Goal: Task Accomplishment & Management: Manage account settings

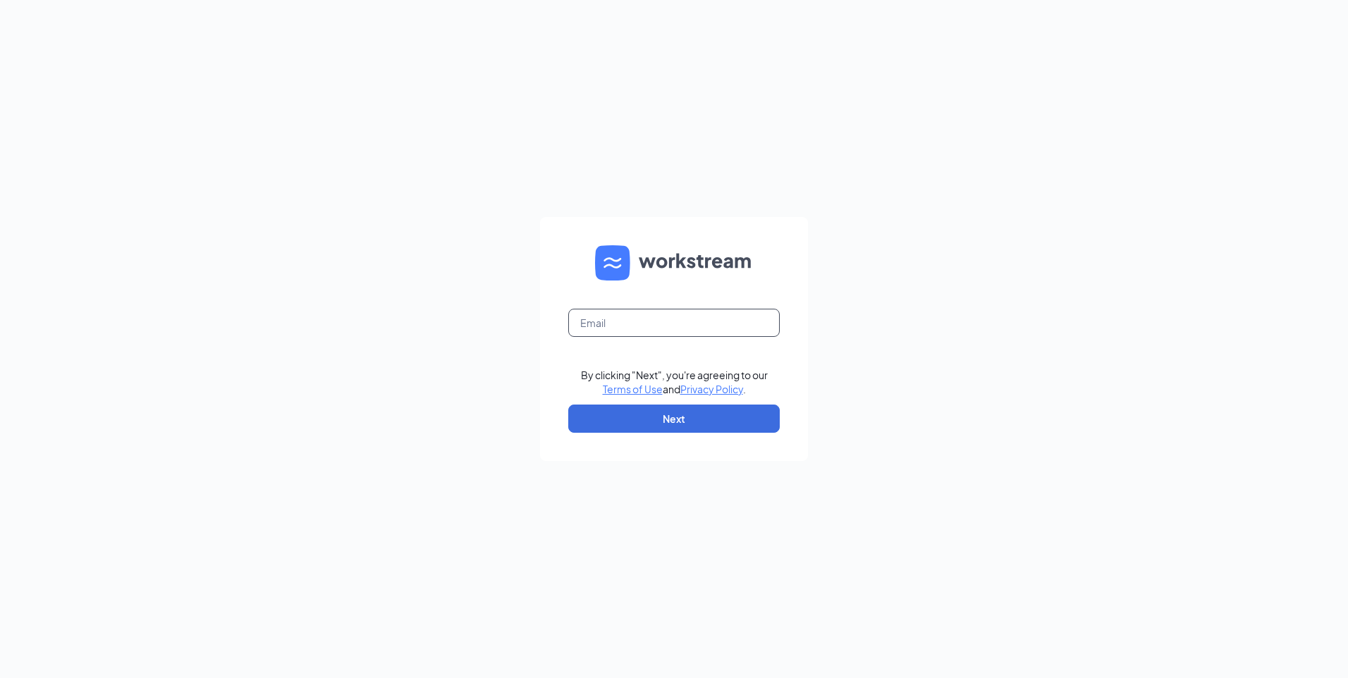
click at [586, 317] on input "text" at bounding box center [674, 323] width 212 height 28
type input "[EMAIL_ADDRESS][DOMAIN_NAME]"
click at [673, 422] on button "Next" at bounding box center [674, 419] width 212 height 28
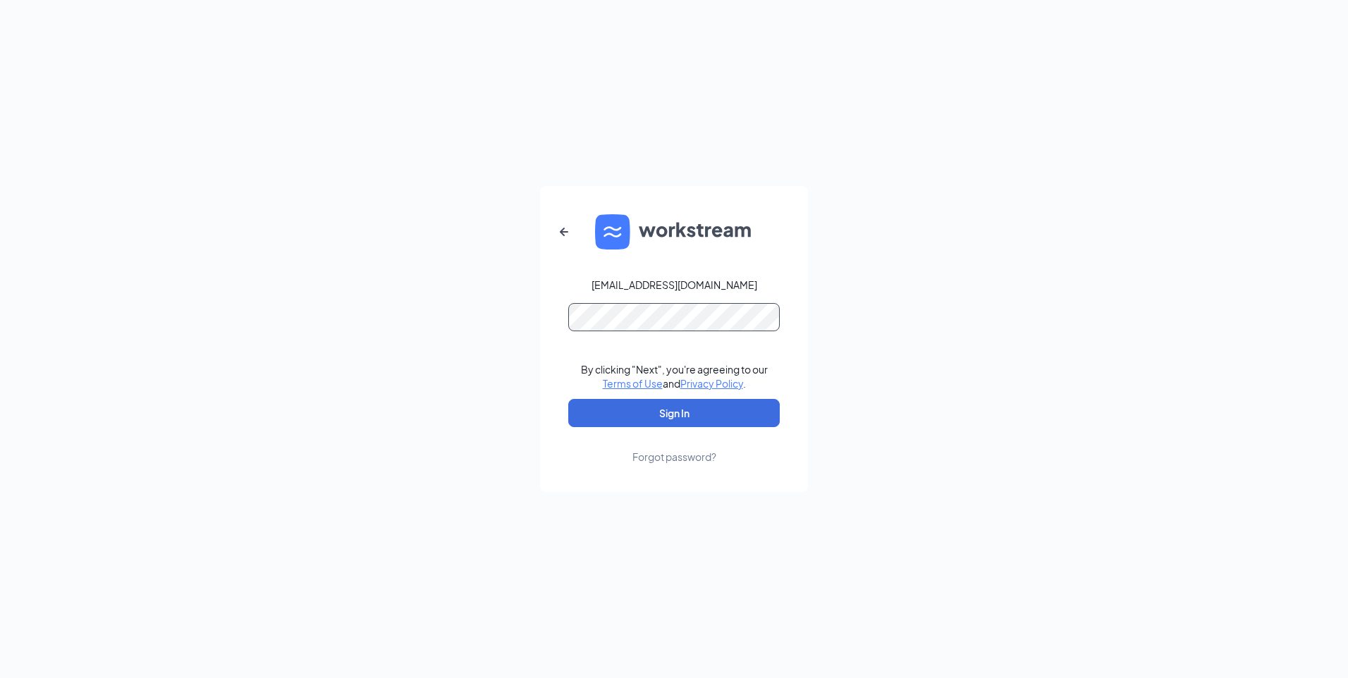
click at [568, 399] on button "Sign In" at bounding box center [674, 413] width 212 height 28
click at [661, 413] on button "Sign In" at bounding box center [674, 413] width 212 height 28
click at [546, 324] on form "lisajvkimps@gmail.com Credential mismatches. By clicking "Next", you're agreein…" at bounding box center [674, 339] width 268 height 306
click at [568, 399] on button "Sign In" at bounding box center [674, 413] width 212 height 28
click at [549, 317] on form "lisajvkimps@gmail.com Credential mismatches. By clicking "Next", you're agreein…" at bounding box center [674, 339] width 268 height 306
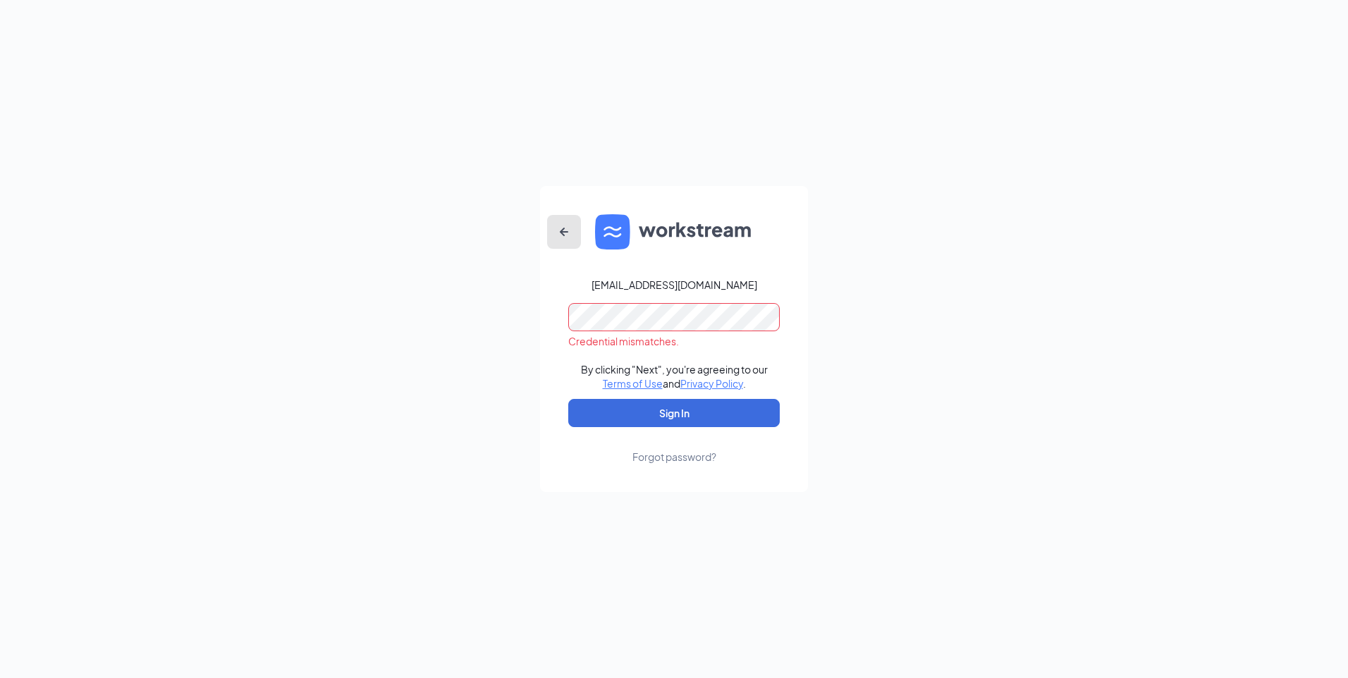
click at [562, 232] on icon "ArrowLeftNew" at bounding box center [564, 232] width 8 height 8
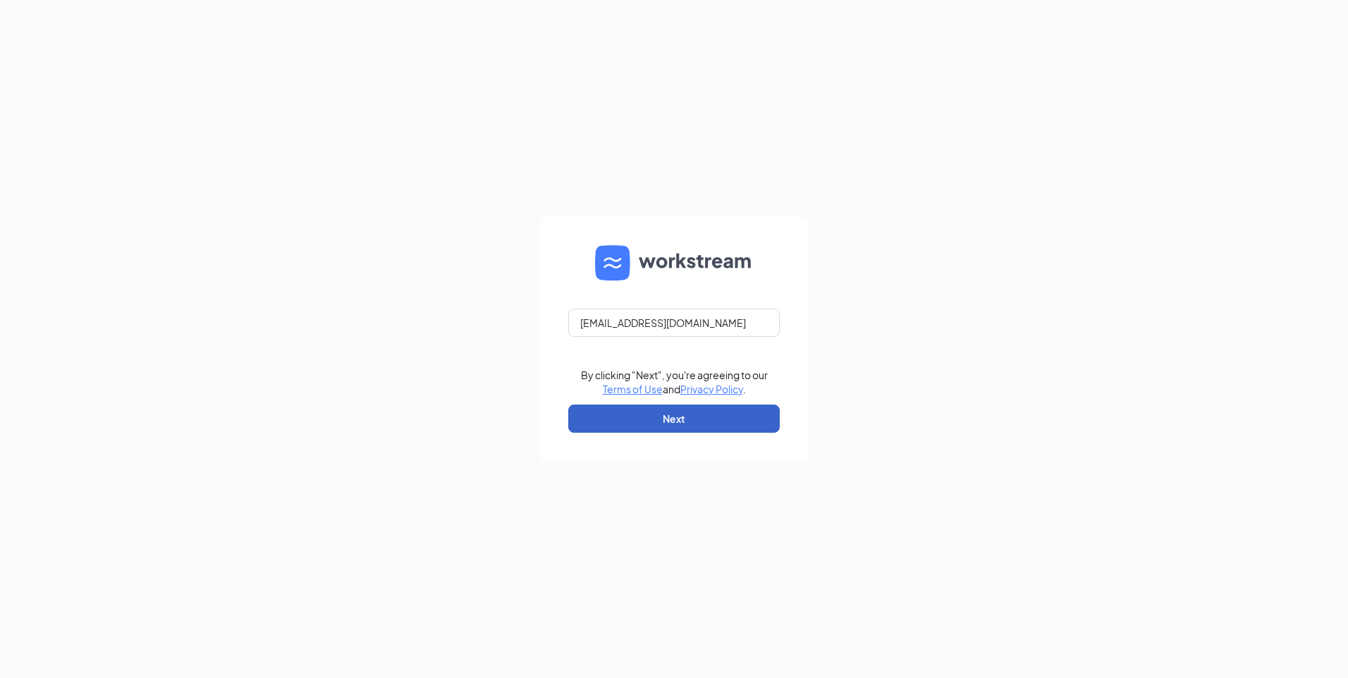
click at [673, 424] on button "Next" at bounding box center [674, 419] width 212 height 28
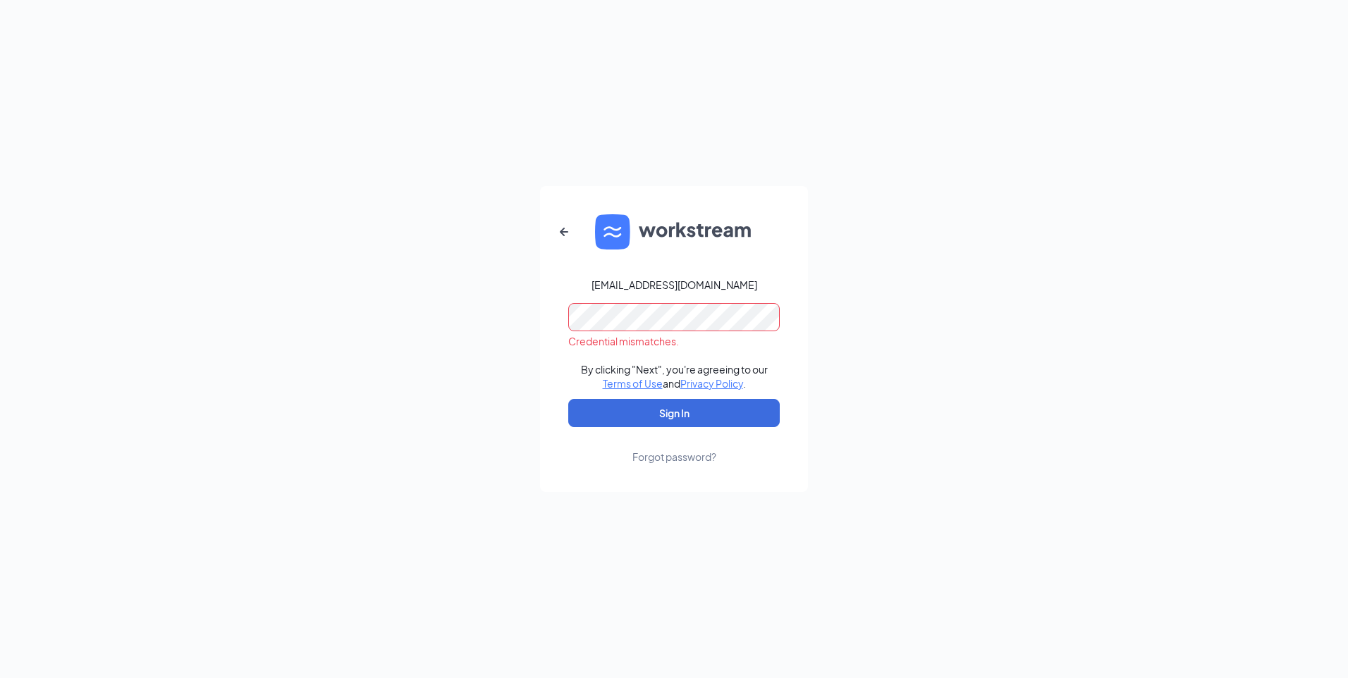
click at [559, 316] on form "lisajvkimps@gmail.com Credential mismatches. By clicking "Next", you're agreein…" at bounding box center [674, 339] width 268 height 306
click at [667, 412] on button "Sign In" at bounding box center [674, 413] width 212 height 28
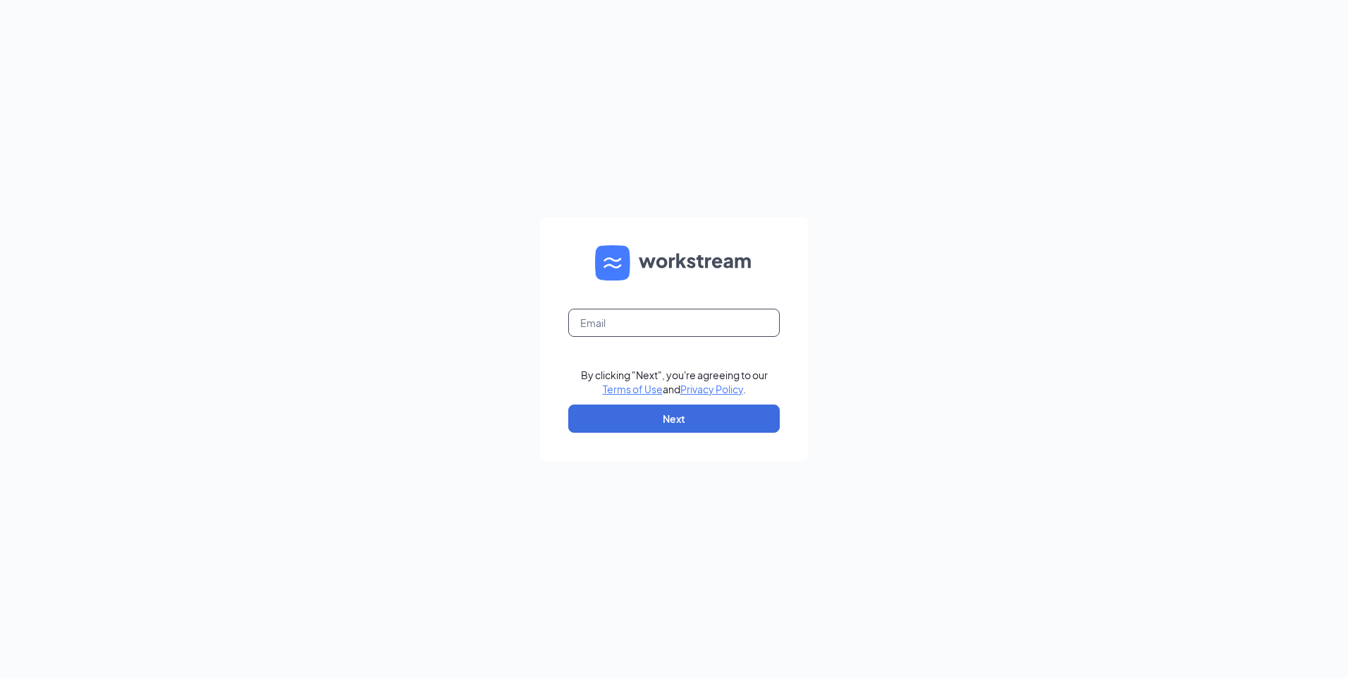
click at [613, 324] on input "text" at bounding box center [674, 323] width 212 height 28
type input "[EMAIL_ADDRESS][DOMAIN_NAME]"
click at [671, 415] on button "Next" at bounding box center [674, 419] width 212 height 28
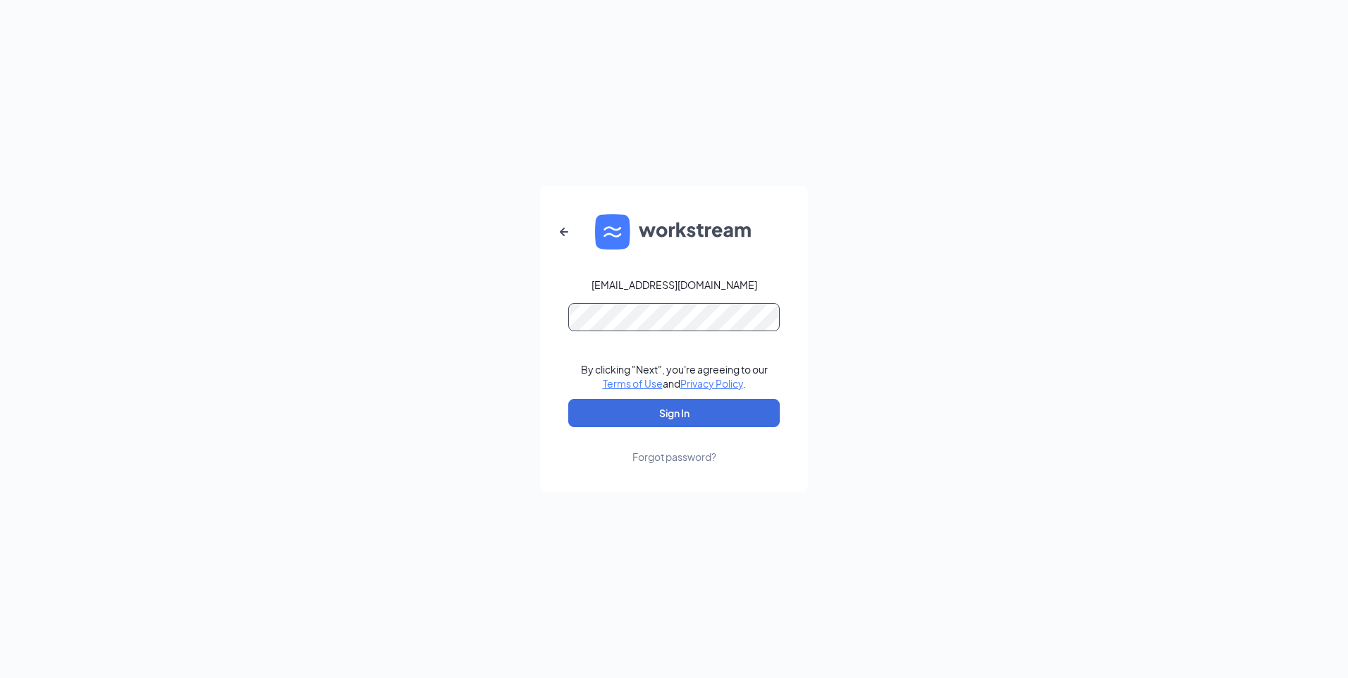
click at [568, 399] on button "Sign In" at bounding box center [674, 413] width 212 height 28
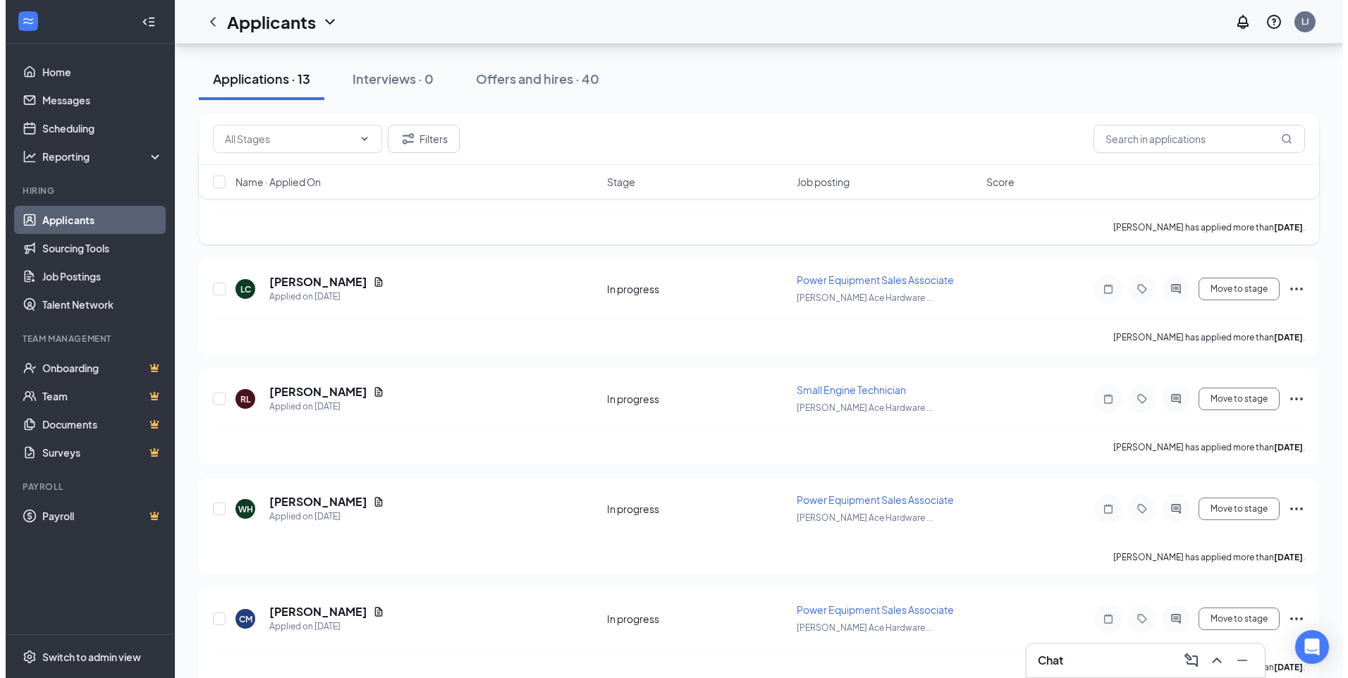
scroll to position [282, 0]
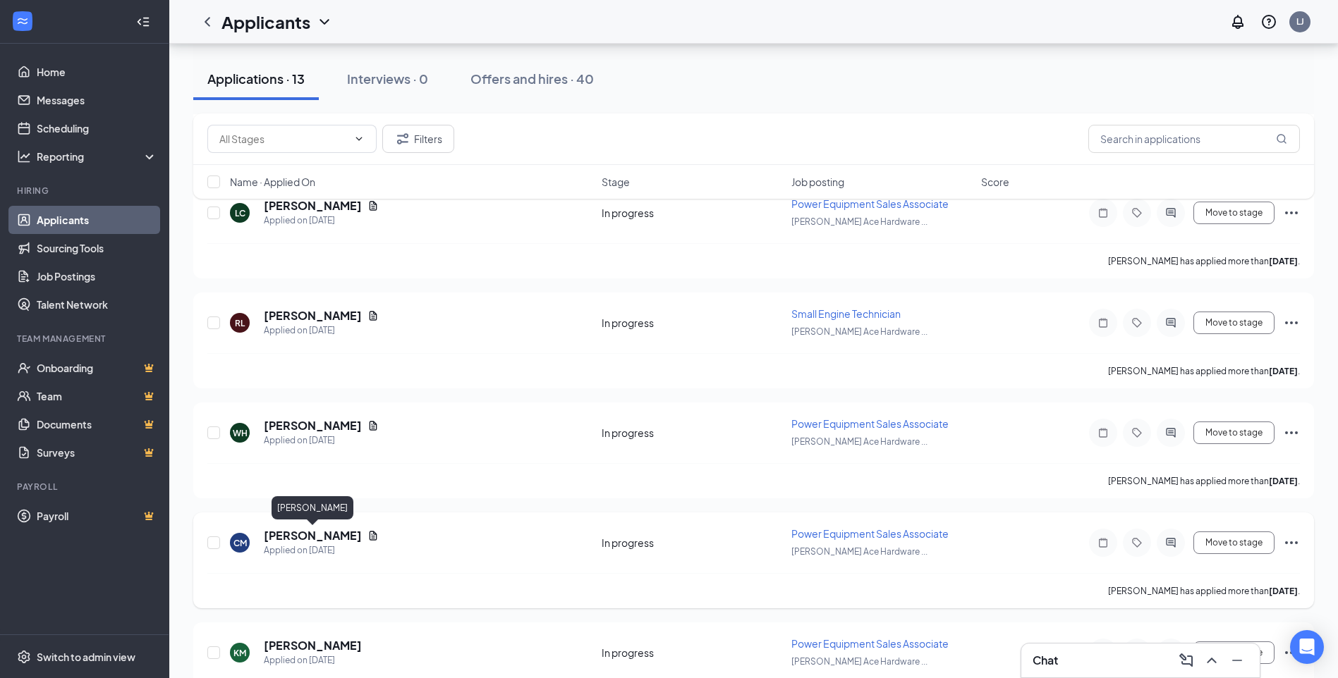
click at [329, 535] on h5 "[PERSON_NAME]" at bounding box center [313, 536] width 98 height 16
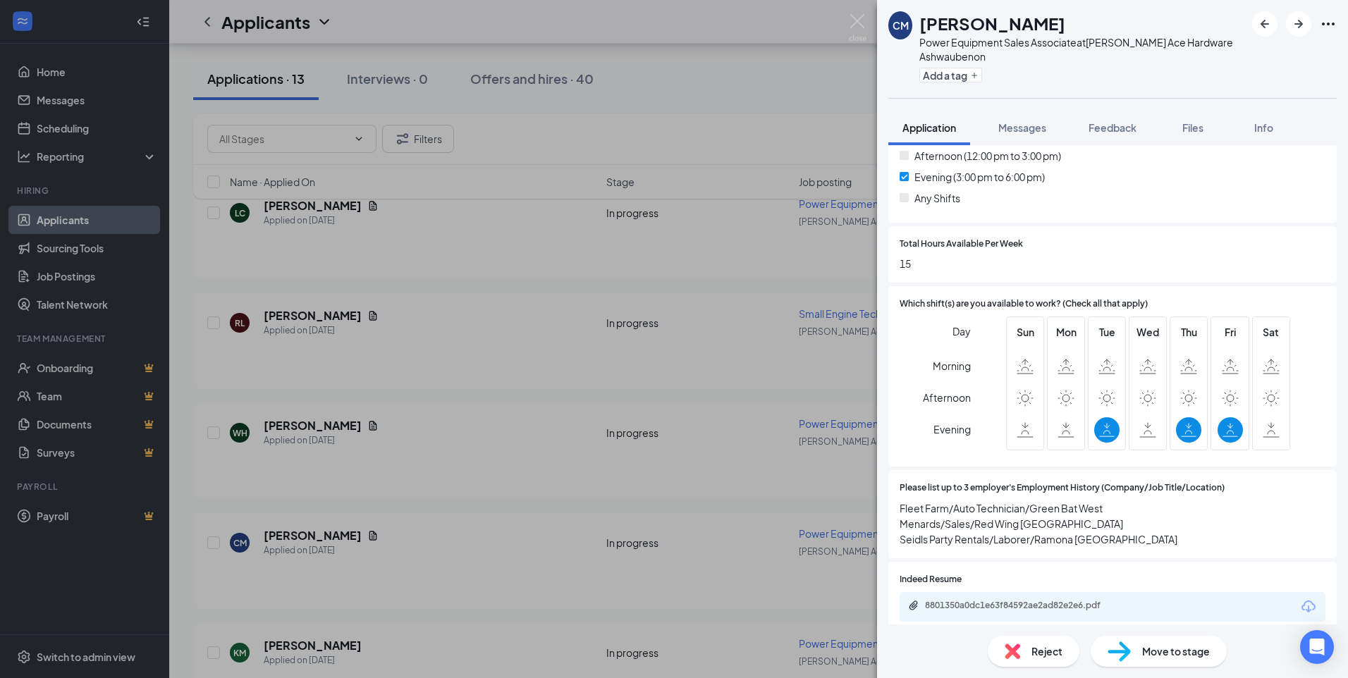
scroll to position [564, 0]
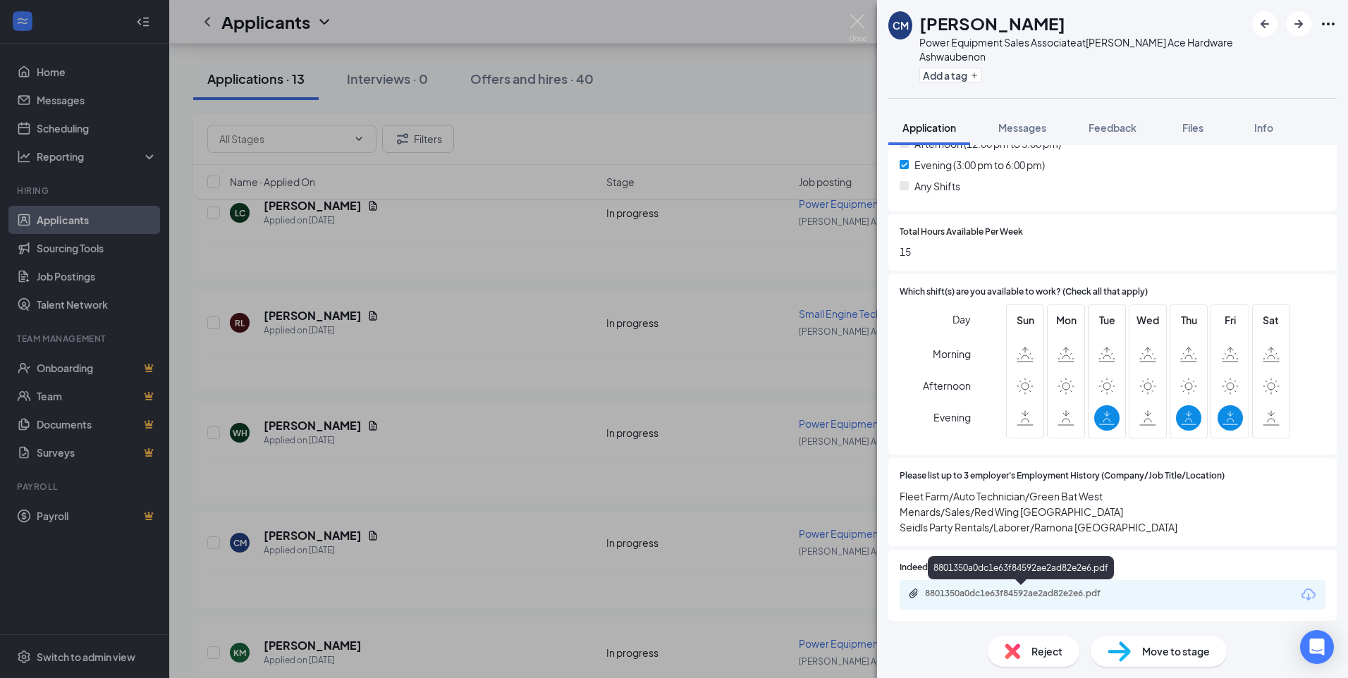
click at [1059, 594] on div "8801350a0dc1e63f84592ae2ad82e2e6.pdf" at bounding box center [1023, 593] width 197 height 11
click at [1028, 130] on span "Messages" at bounding box center [1022, 127] width 48 height 13
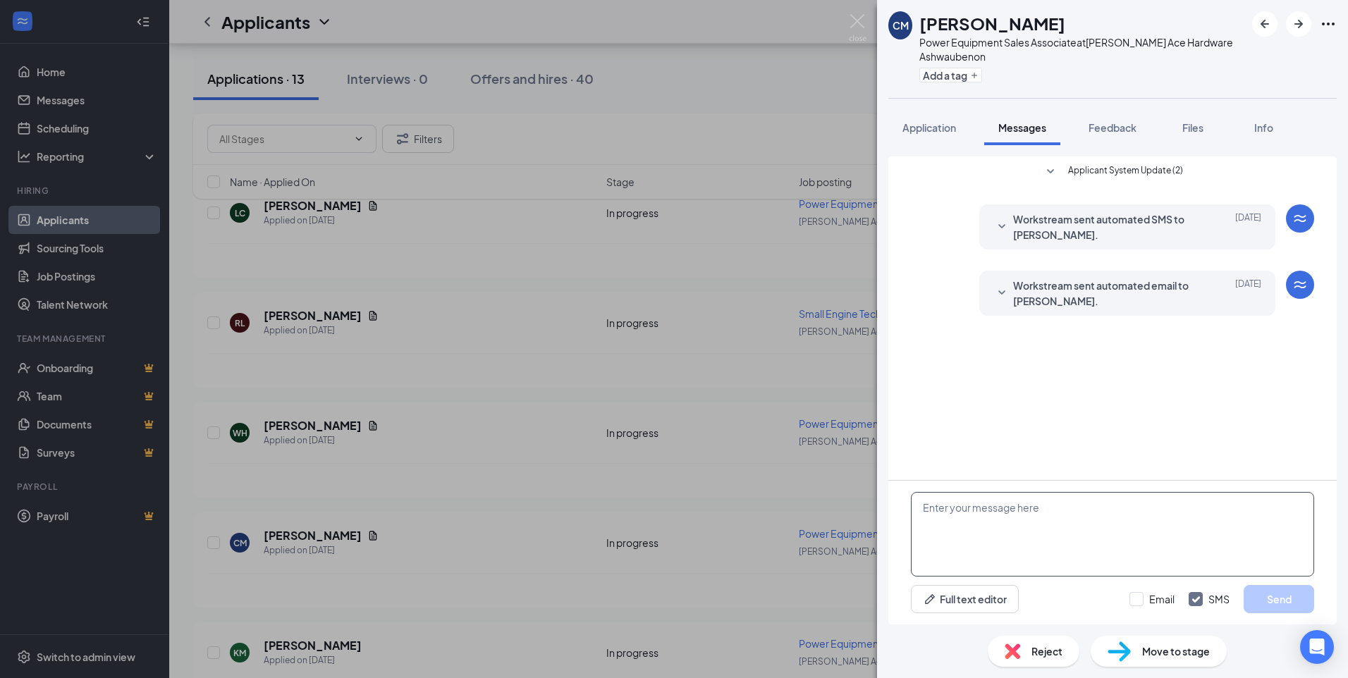
click at [942, 515] on textarea at bounding box center [1112, 534] width 403 height 85
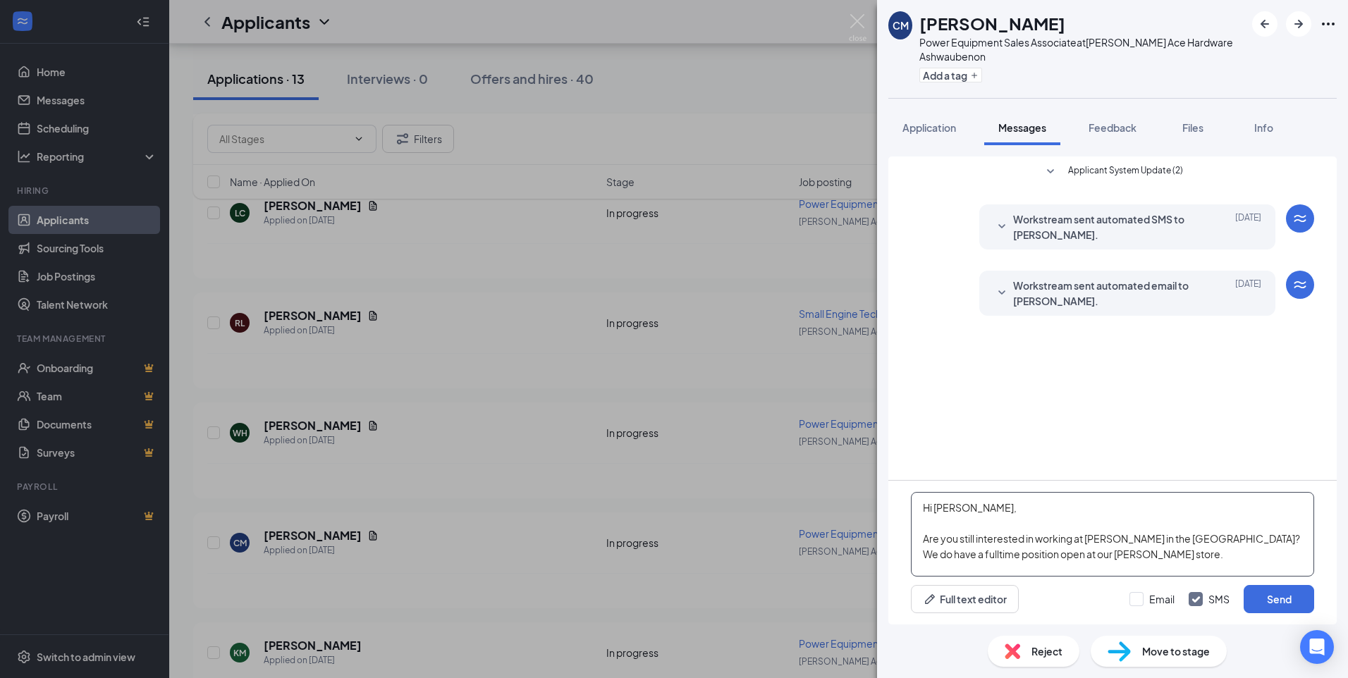
click at [1126, 554] on textarea "Hi [PERSON_NAME], Are you still interested in working at [PERSON_NAME] in the […" at bounding box center [1112, 534] width 403 height 85
type textarea "Hi [PERSON_NAME], Are you still interested in working at [PERSON_NAME] in the […"
click at [1282, 597] on button "Send" at bounding box center [1279, 599] width 71 height 28
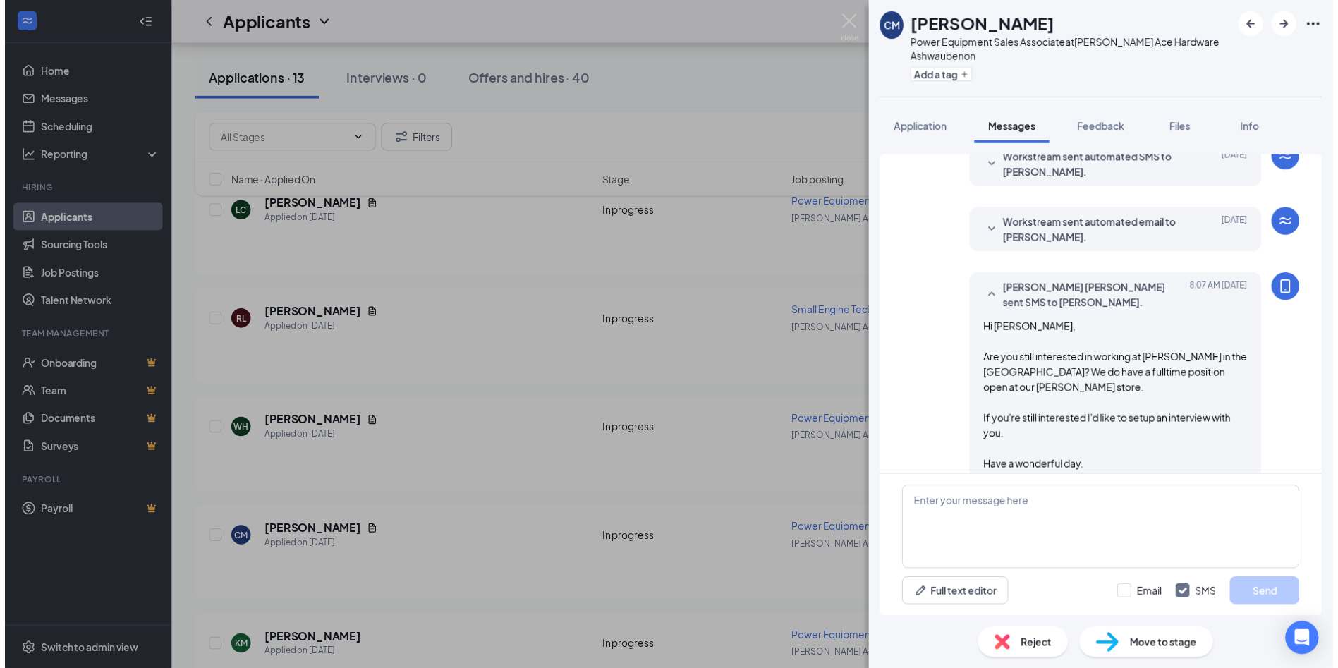
scroll to position [81, 0]
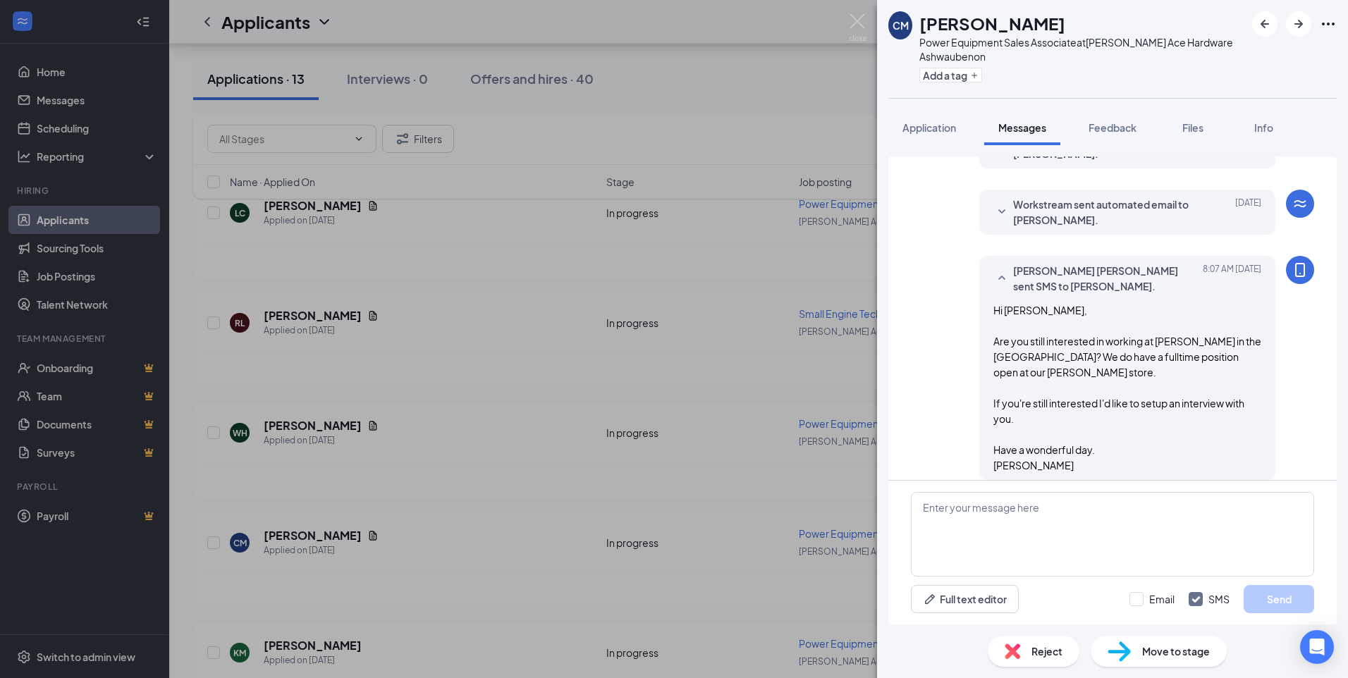
click at [1169, 654] on span "Move to stage" at bounding box center [1176, 652] width 68 height 16
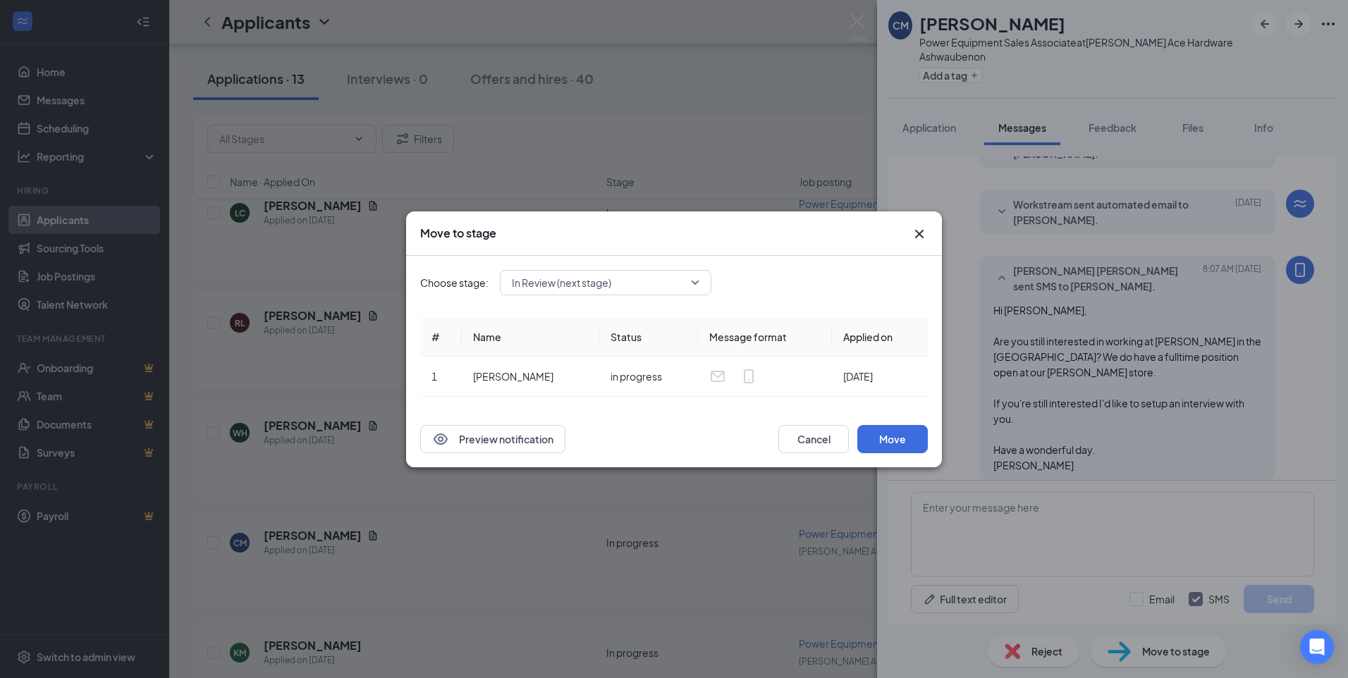
click at [703, 283] on div "In Review (next stage)" at bounding box center [606, 282] width 212 height 25
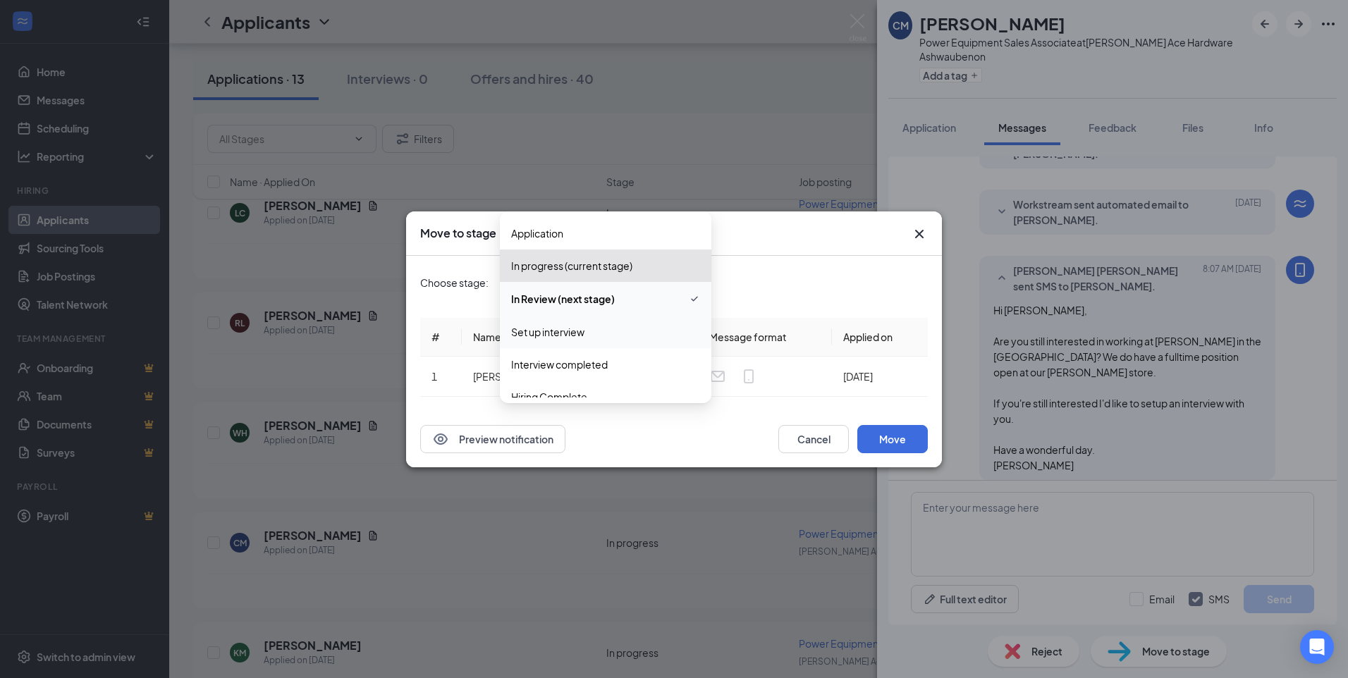
click at [559, 333] on span "Set up interview" at bounding box center [547, 332] width 73 height 16
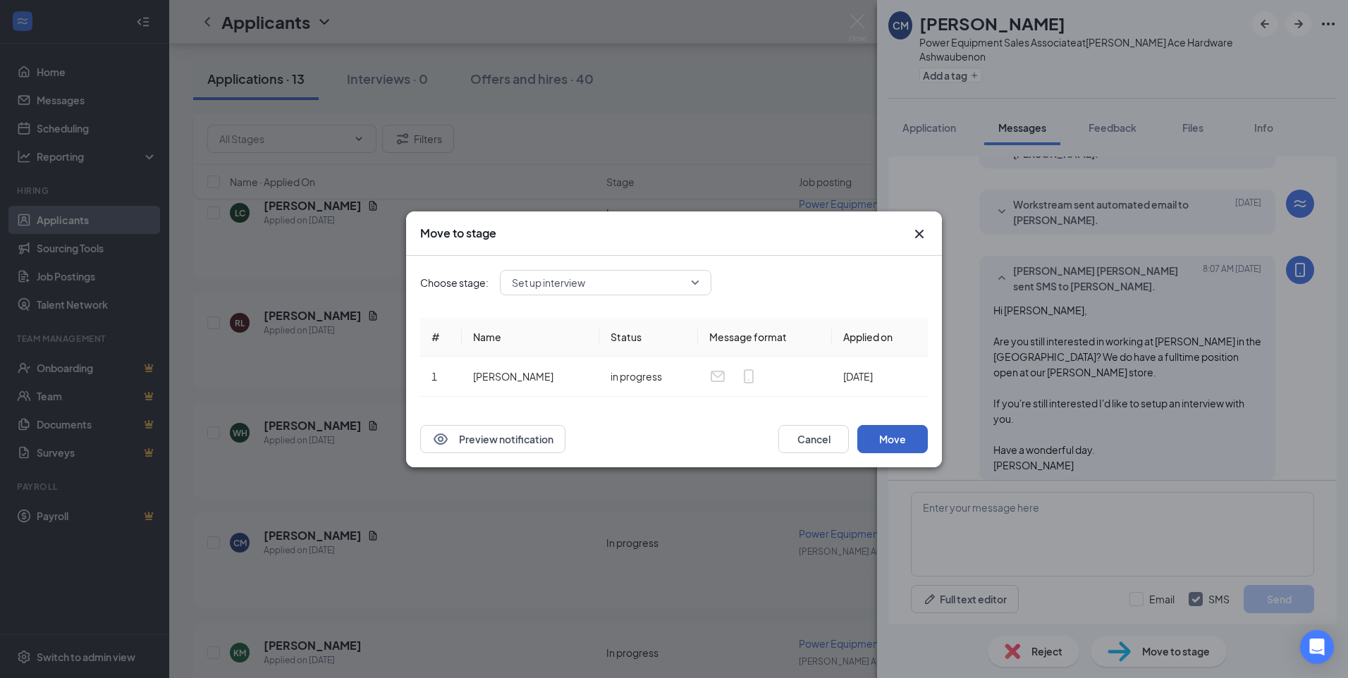
click at [888, 439] on button "Move" at bounding box center [892, 439] width 71 height 28
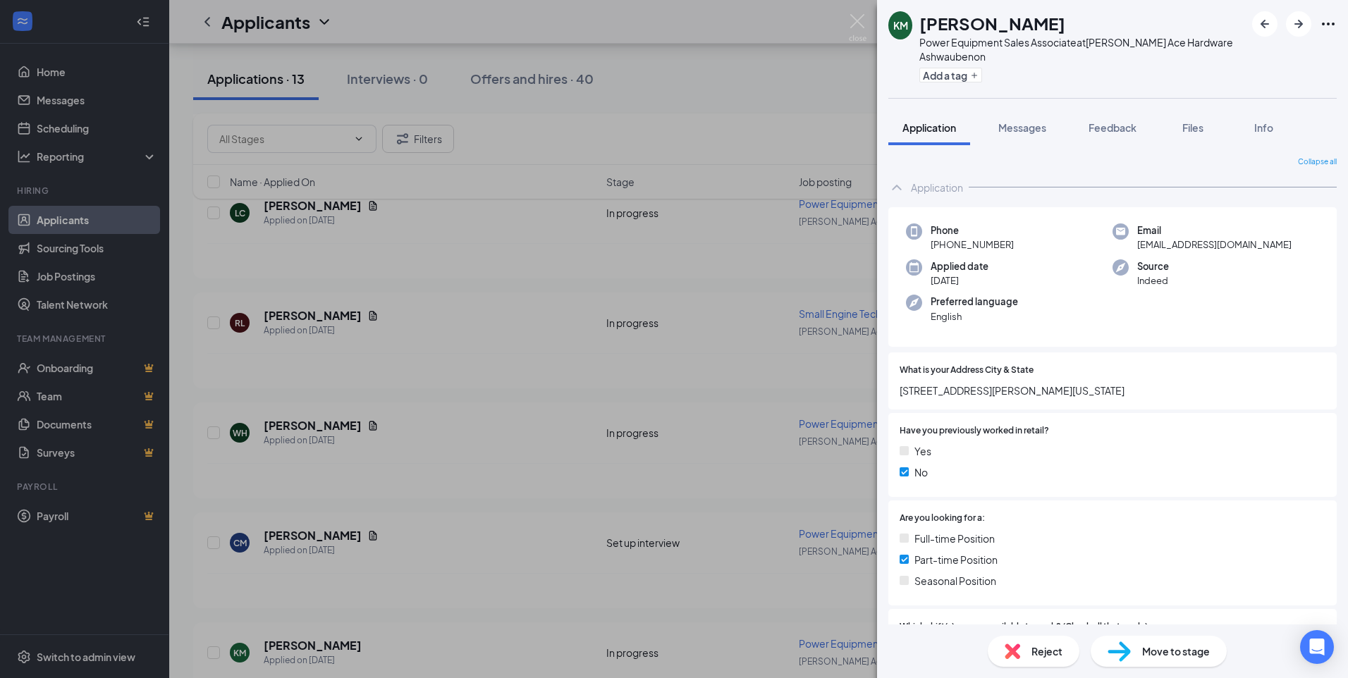
click at [346, 536] on div "[PERSON_NAME] Power Equipment Sales Associate at [PERSON_NAME] Ace Hardware [GE…" at bounding box center [674, 339] width 1348 height 678
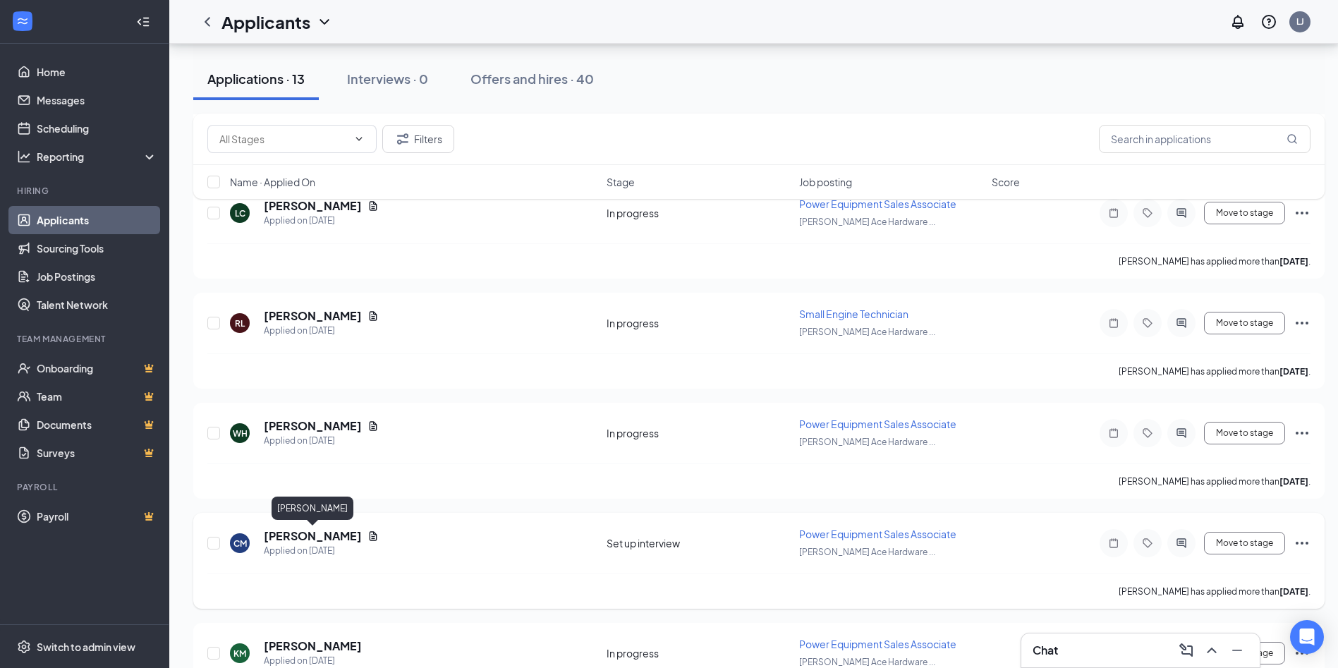
click at [348, 535] on h5 "[PERSON_NAME]" at bounding box center [313, 536] width 98 height 16
click at [348, 386] on body "Home Messages Scheduling Reporting Hiring Applicants Sourcing Tools Job Posting…" at bounding box center [669, 52] width 1338 height 668
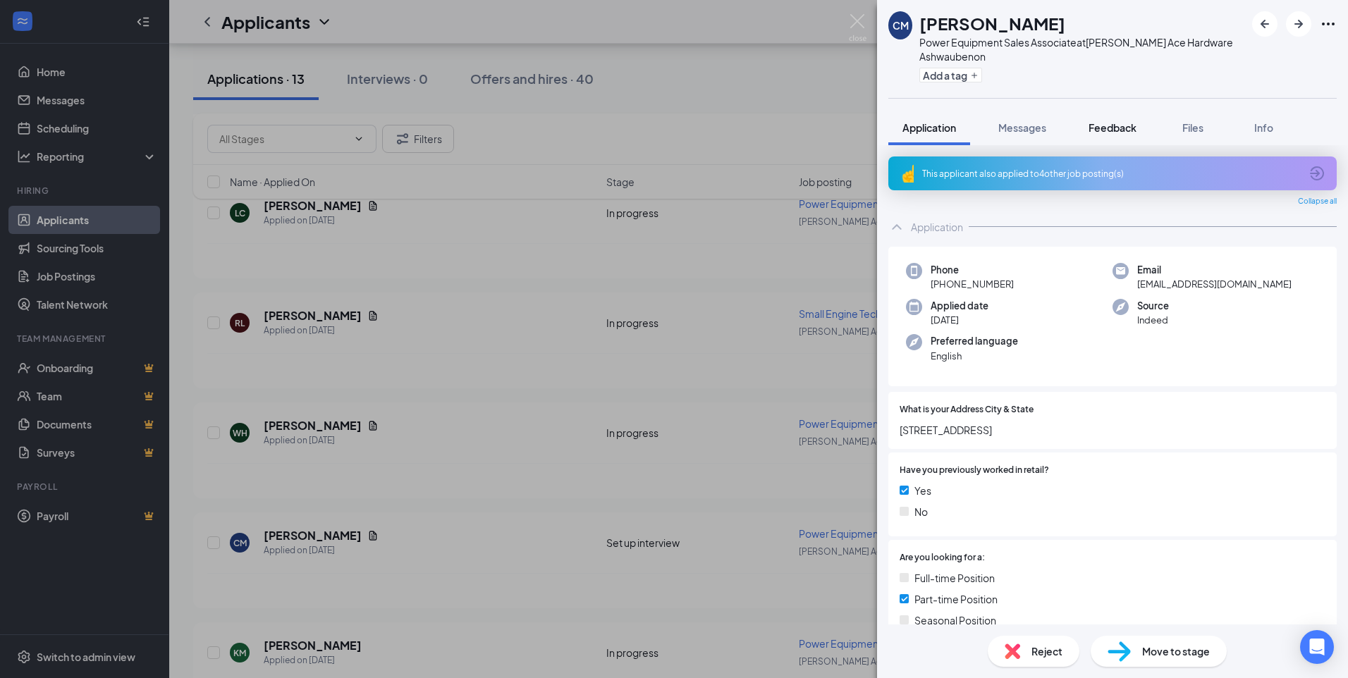
click at [1116, 127] on span "Feedback" at bounding box center [1113, 127] width 48 height 13
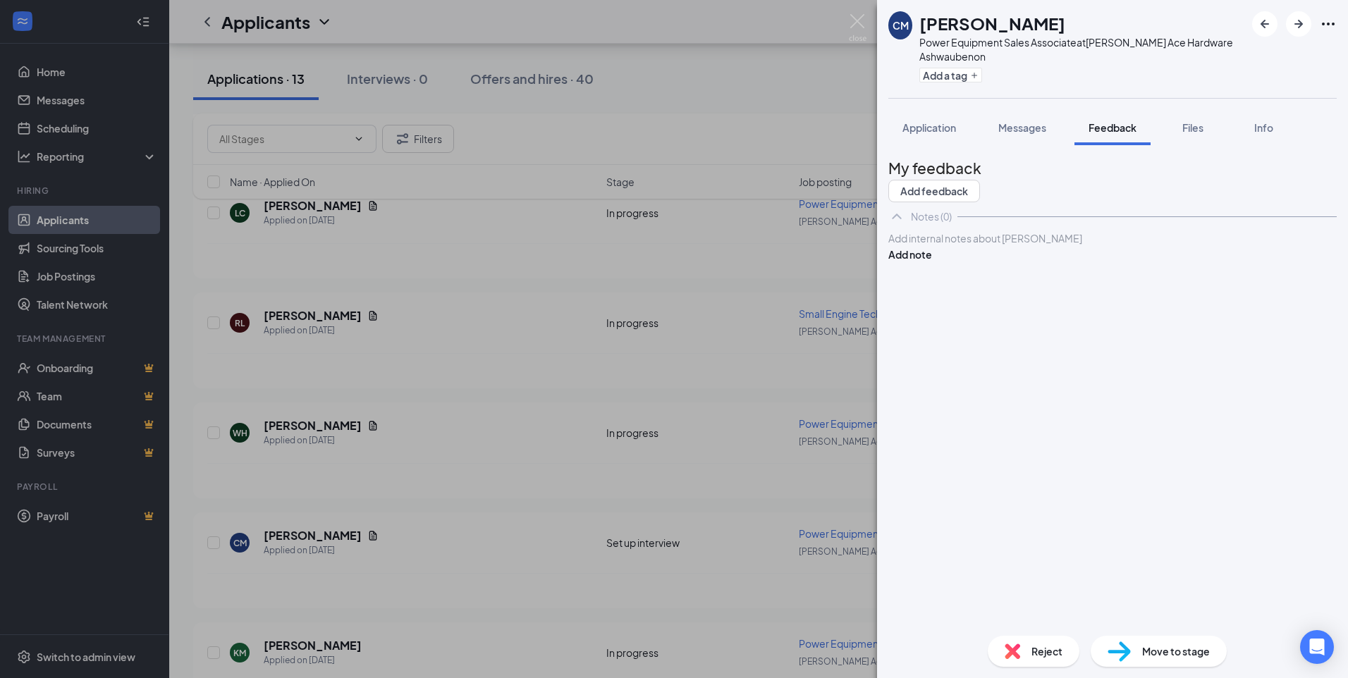
click at [922, 246] on div at bounding box center [1112, 238] width 447 height 15
click at [944, 245] on span "CCAP-CLEAN" at bounding box center [922, 238] width 66 height 13
click at [932, 262] on button "Add note" at bounding box center [910, 255] width 44 height 16
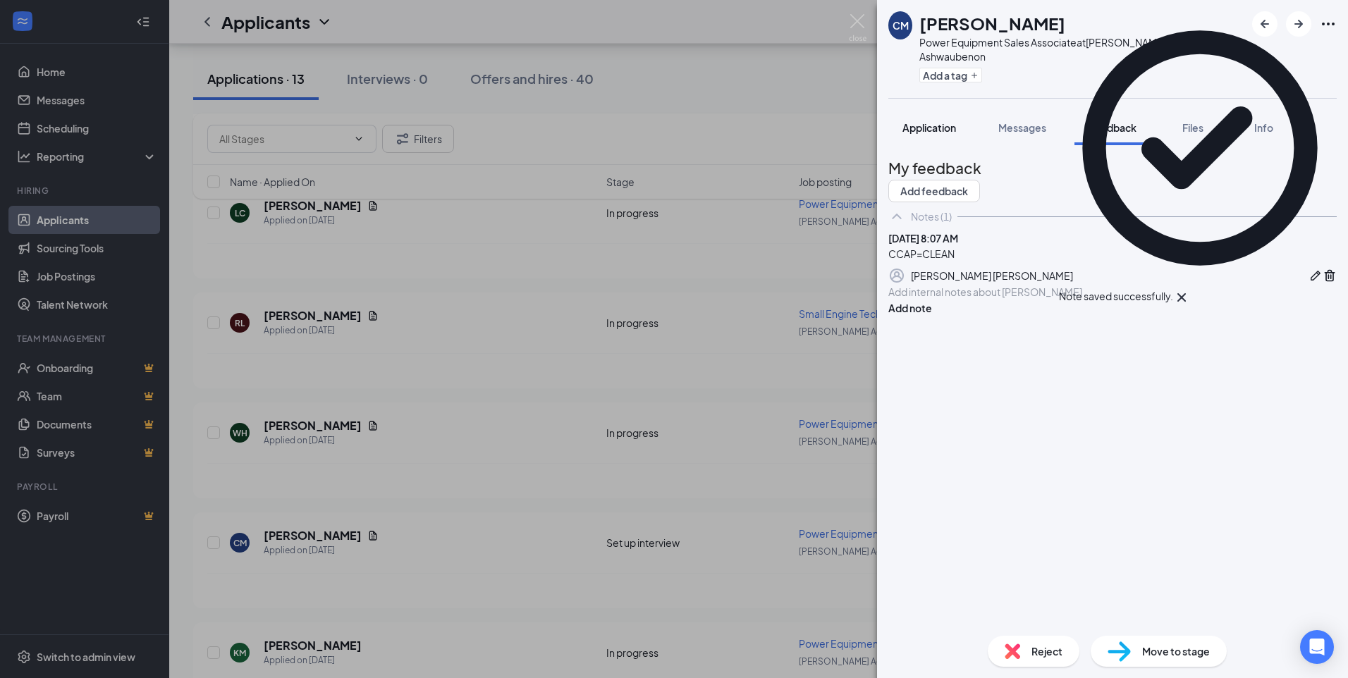
click at [940, 132] on span "Application" at bounding box center [930, 127] width 54 height 13
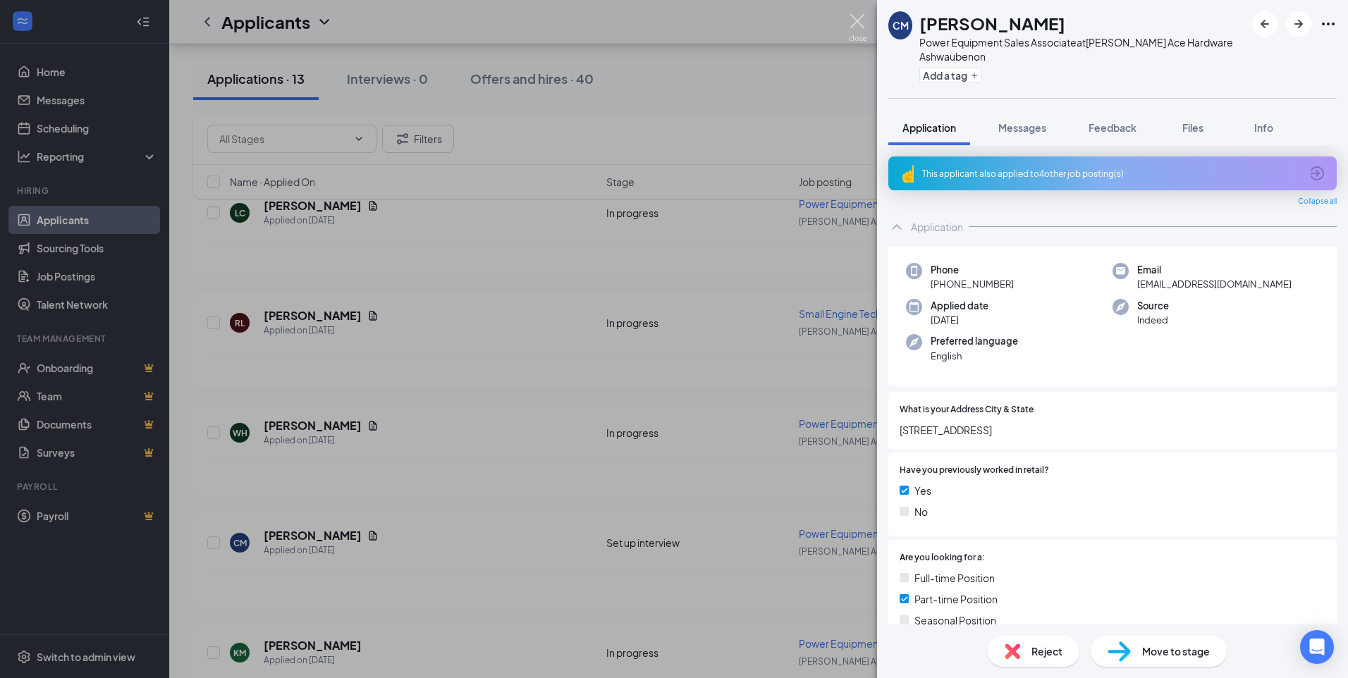
click at [855, 19] on img at bounding box center [858, 28] width 18 height 28
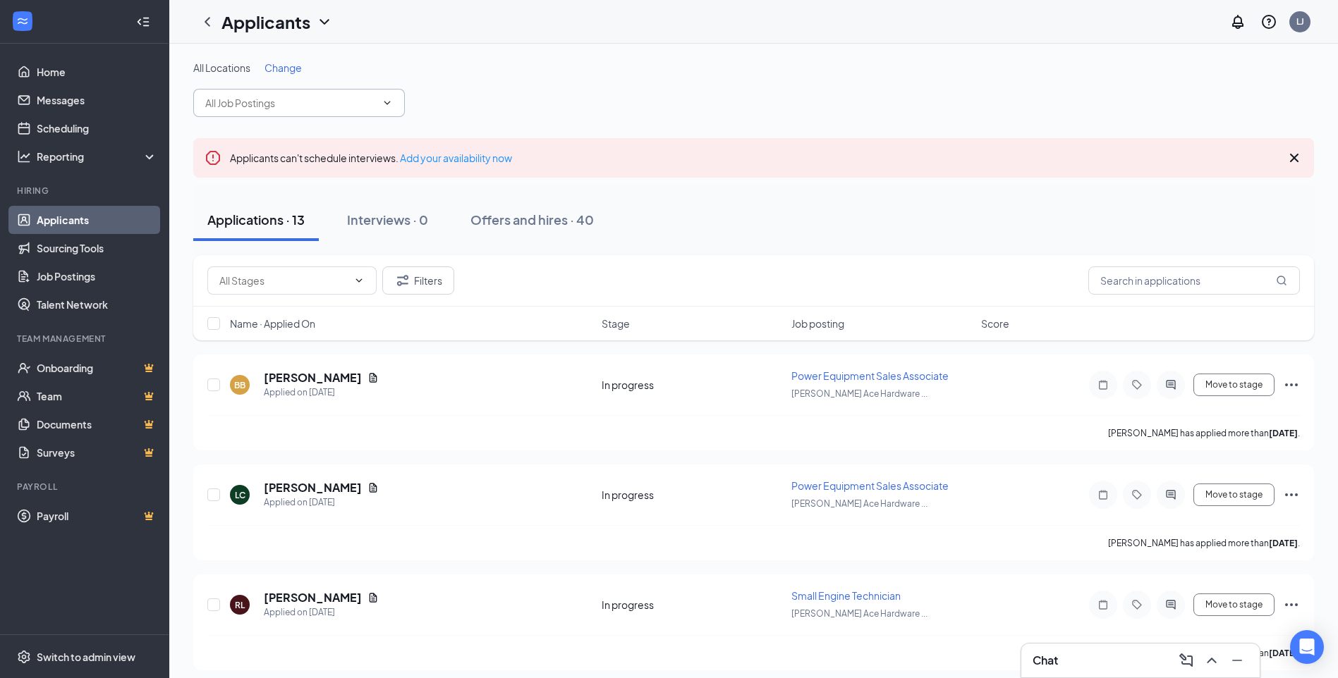
click at [389, 101] on icon "ChevronDown" at bounding box center [386, 102] width 11 height 11
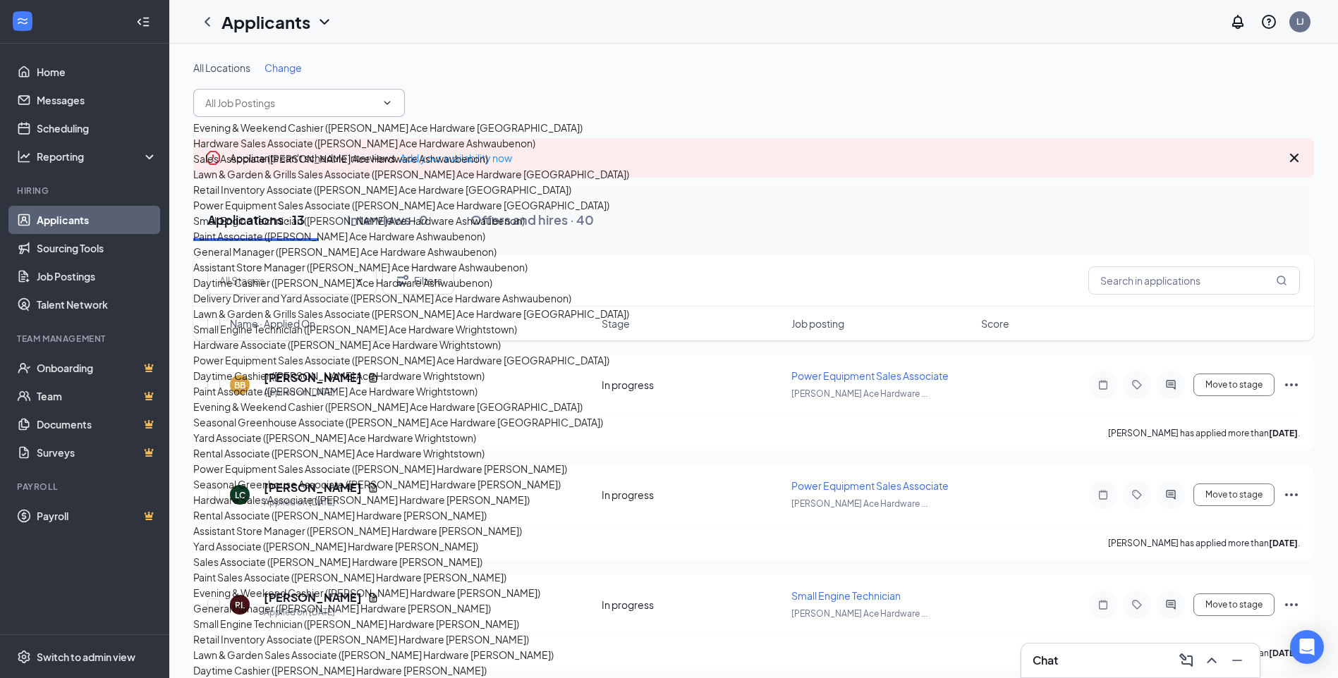
click at [521, 66] on div "All Locations Change" at bounding box center [753, 68] width 1120 height 14
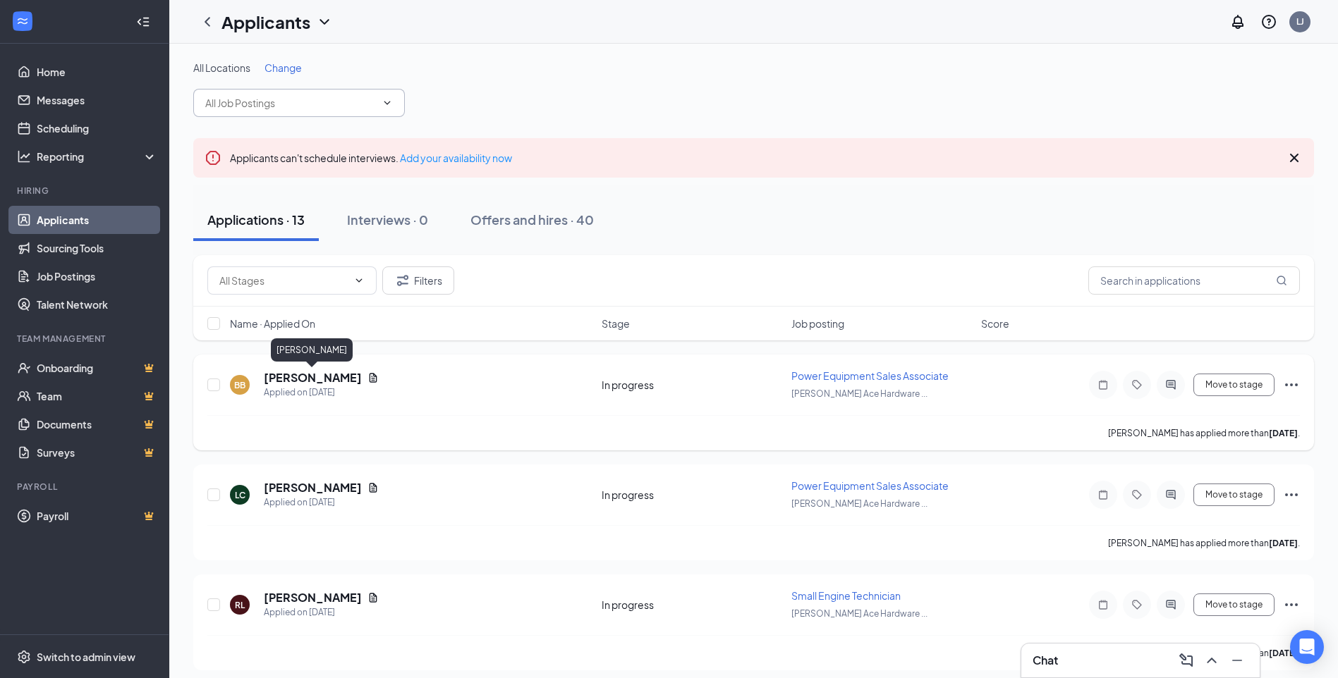
click at [333, 375] on h5 "[PERSON_NAME]" at bounding box center [313, 378] width 98 height 16
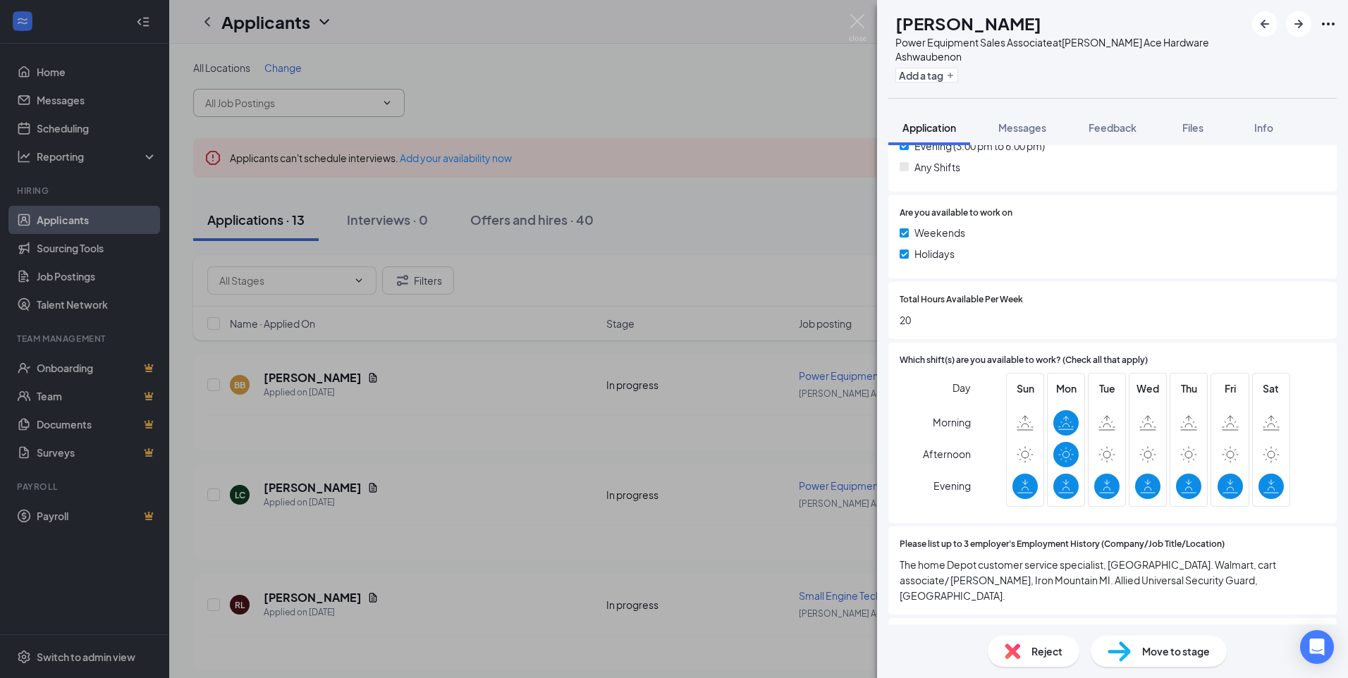
scroll to position [564, 0]
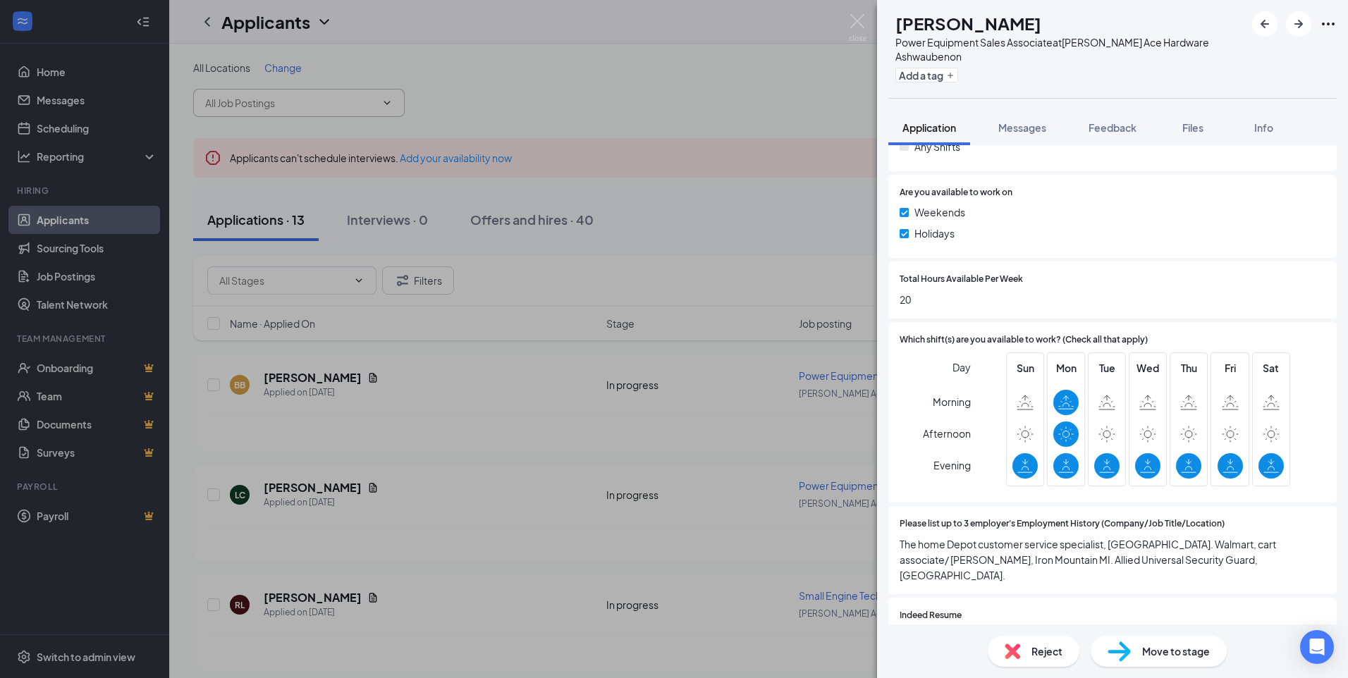
click at [1055, 652] on span "Reject" at bounding box center [1047, 652] width 31 height 16
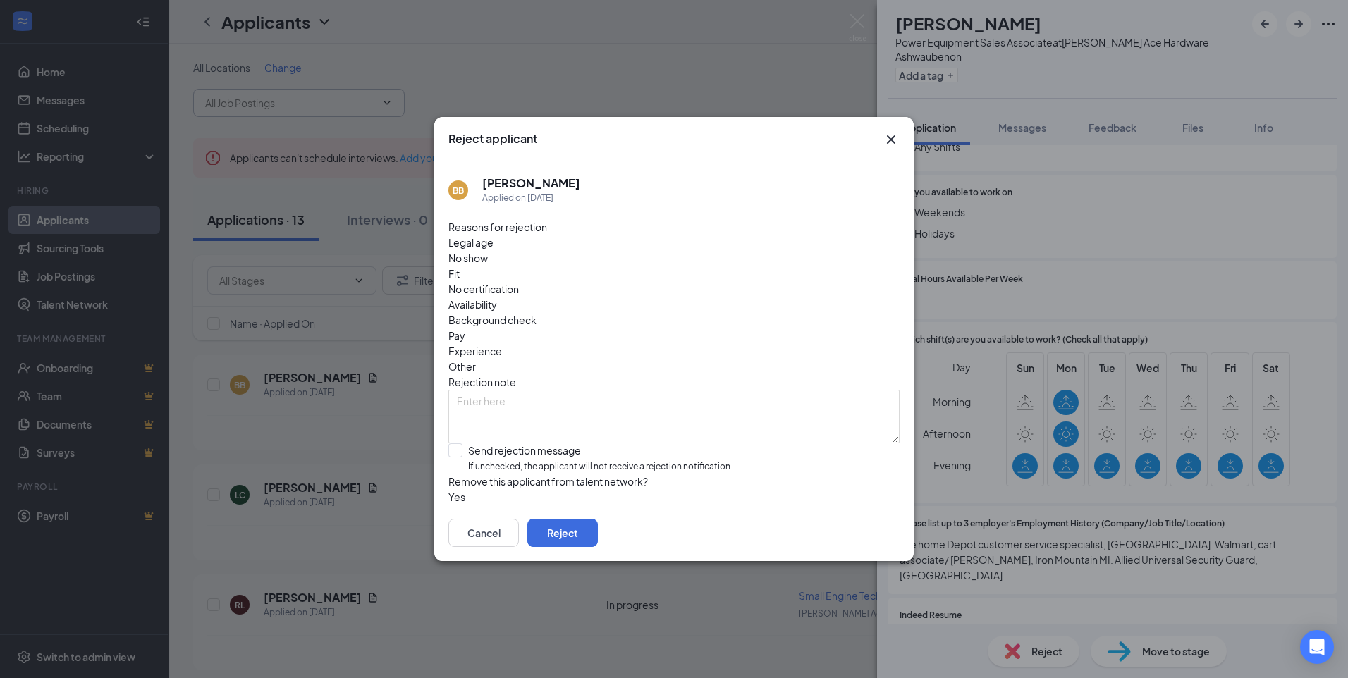
click at [502, 343] on span "Experience" at bounding box center [475, 351] width 54 height 16
click at [598, 530] on button "Reject" at bounding box center [562, 533] width 71 height 28
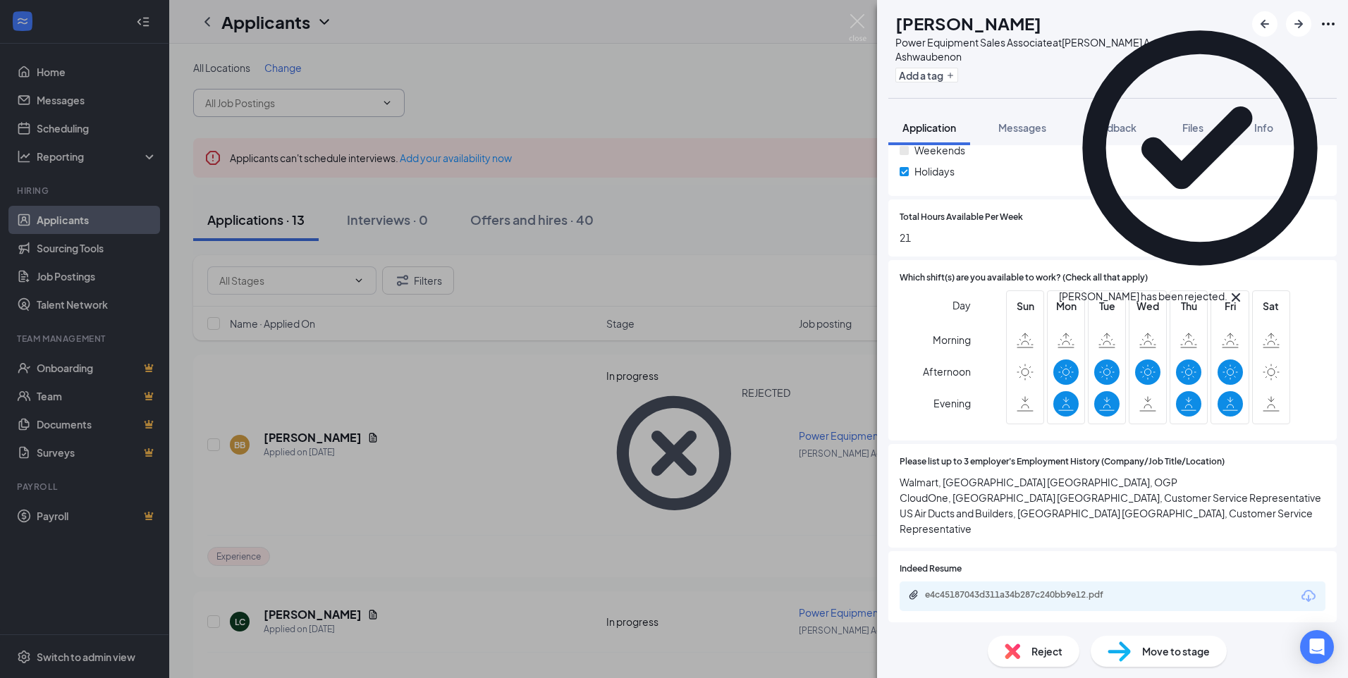
scroll to position [635, 0]
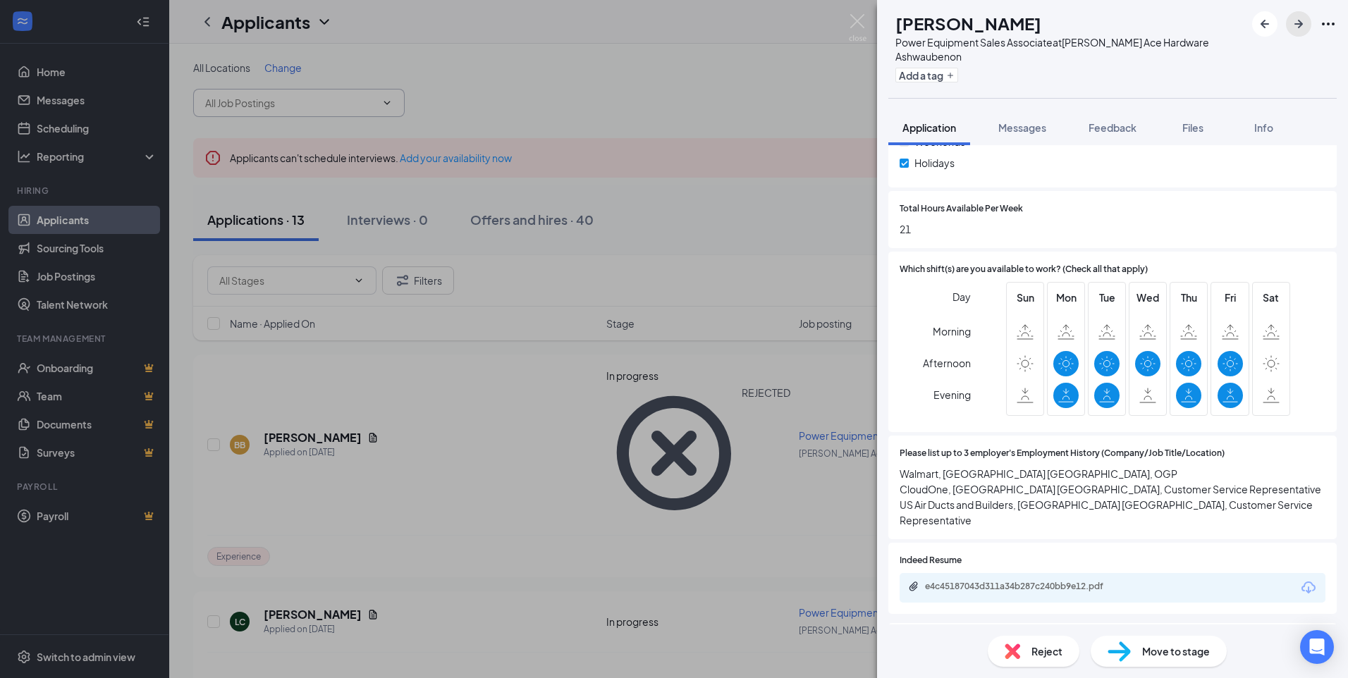
click at [1293, 23] on icon "ArrowRight" at bounding box center [1298, 24] width 17 height 17
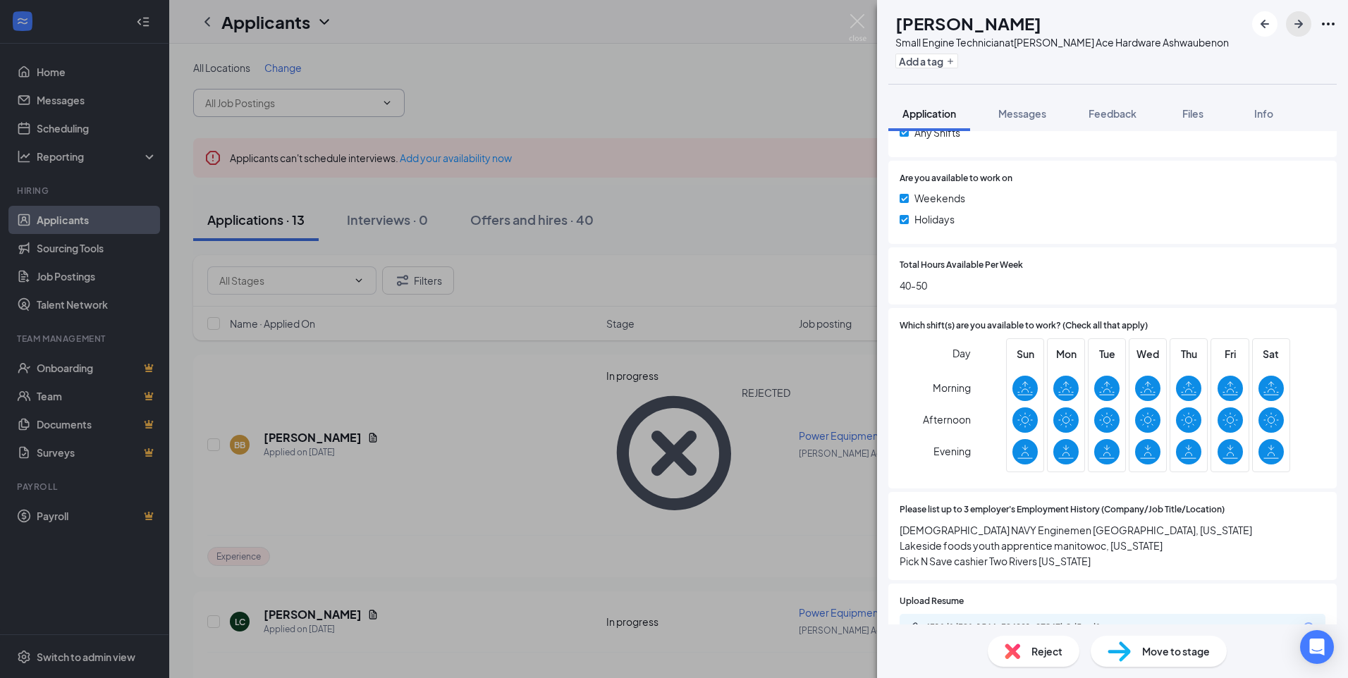
scroll to position [917, 0]
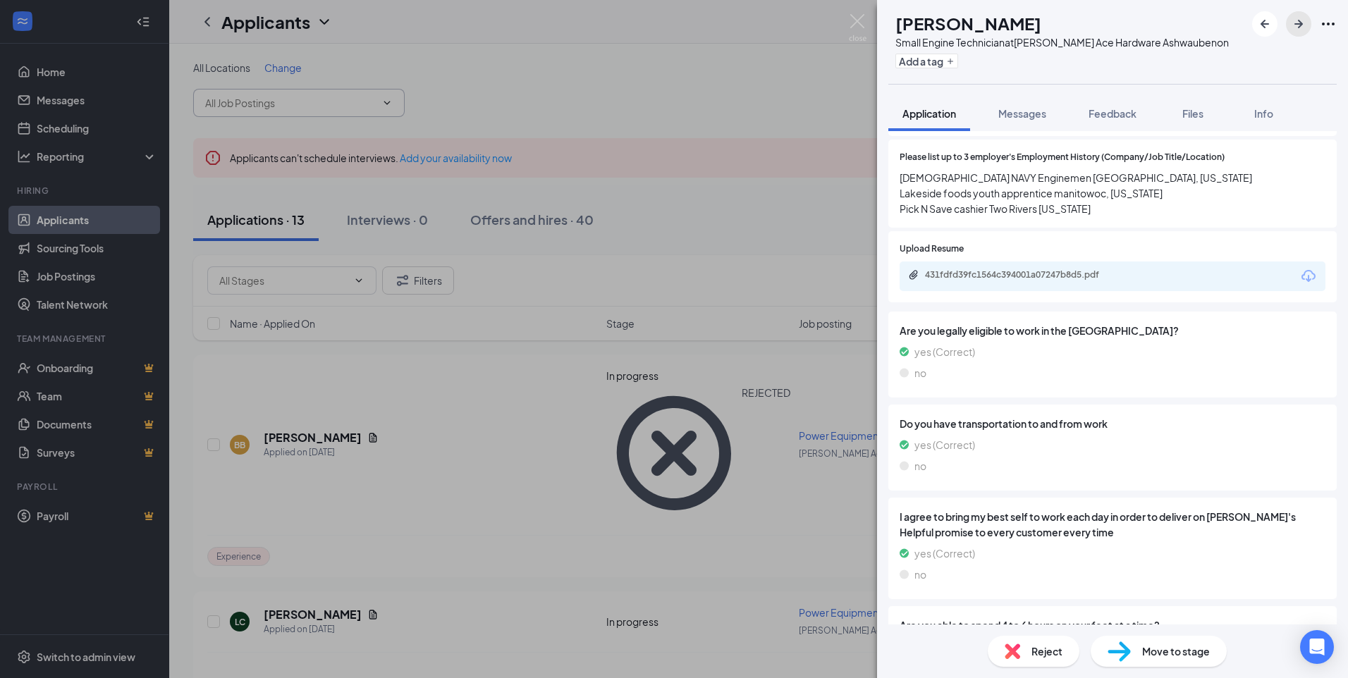
click at [1305, 23] on icon "ArrowRight" at bounding box center [1298, 24] width 17 height 17
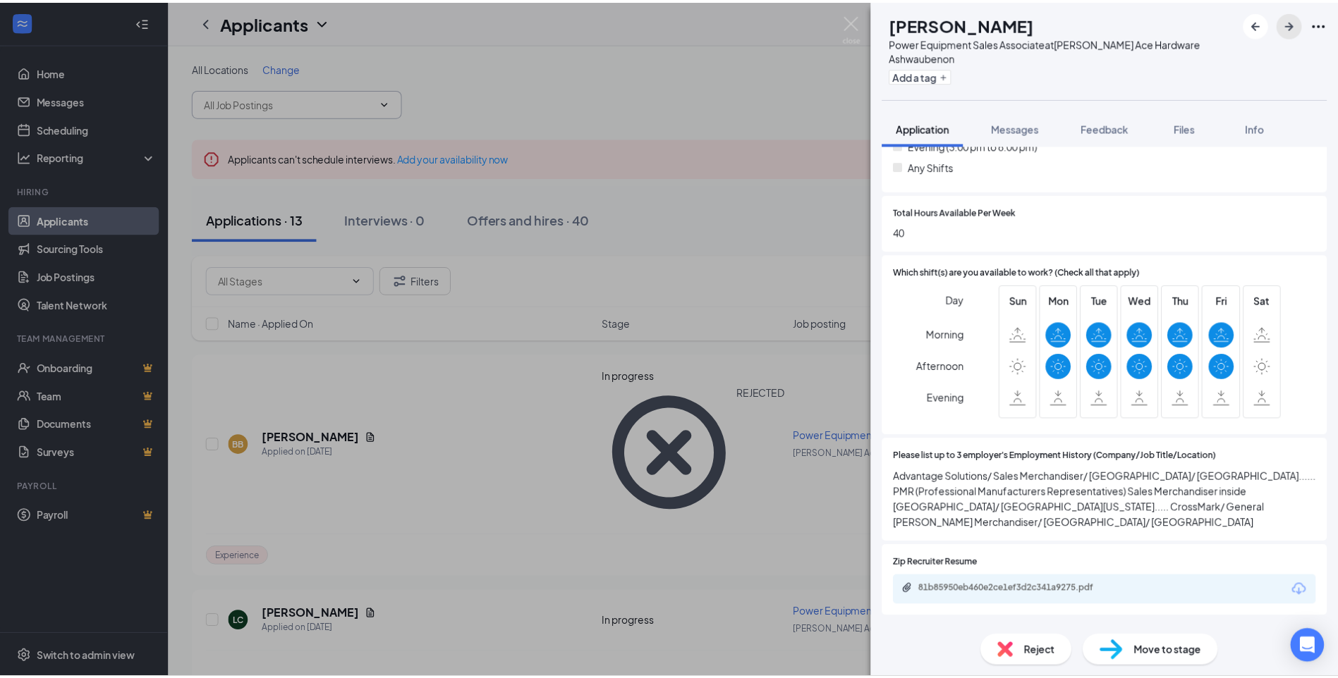
scroll to position [564, 0]
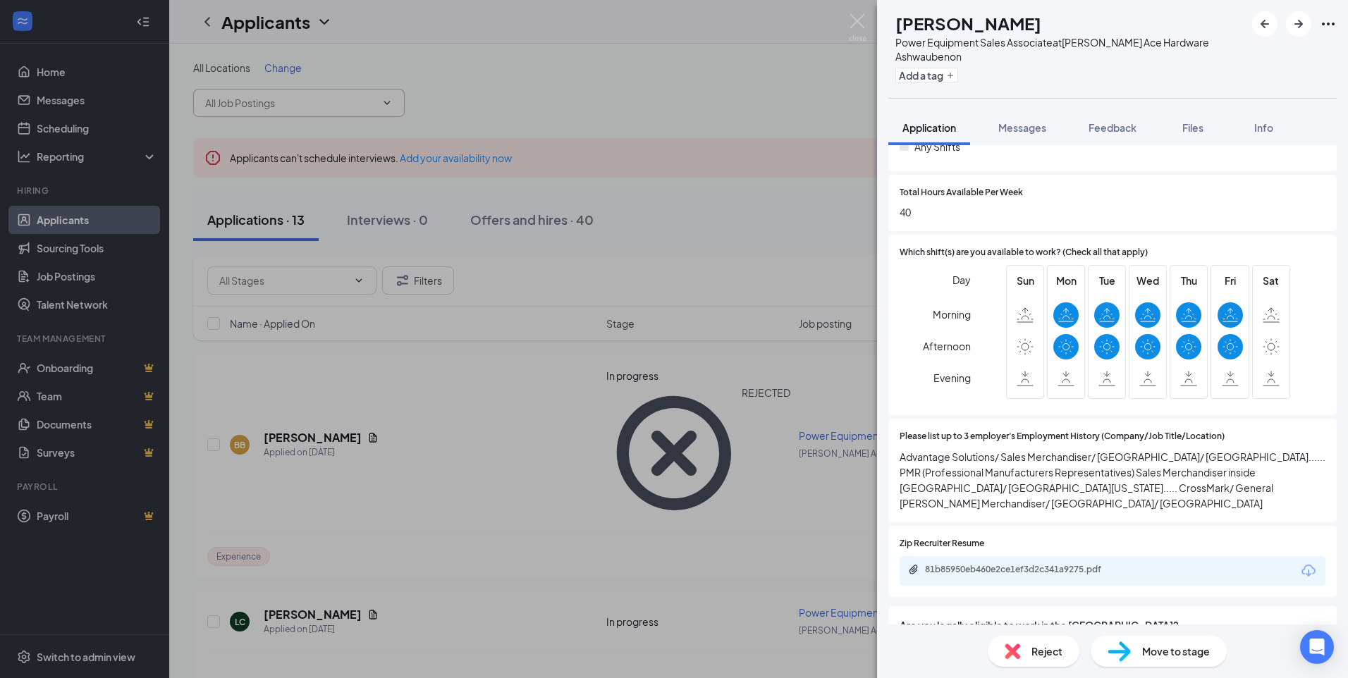
click at [80, 279] on div "WH [PERSON_NAME] Power Equipment Sales Associate at [PERSON_NAME] Ace Hardware …" at bounding box center [674, 339] width 1348 height 678
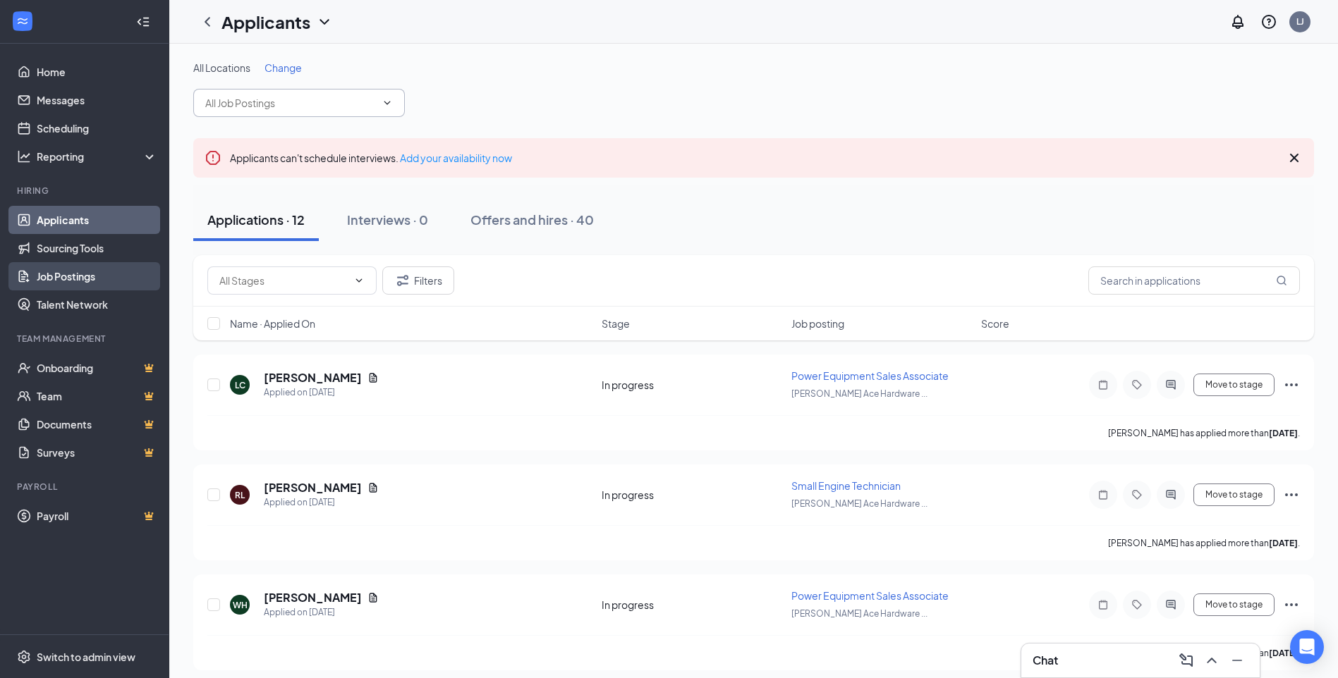
click at [80, 274] on link "Job Postings" at bounding box center [97, 276] width 121 height 28
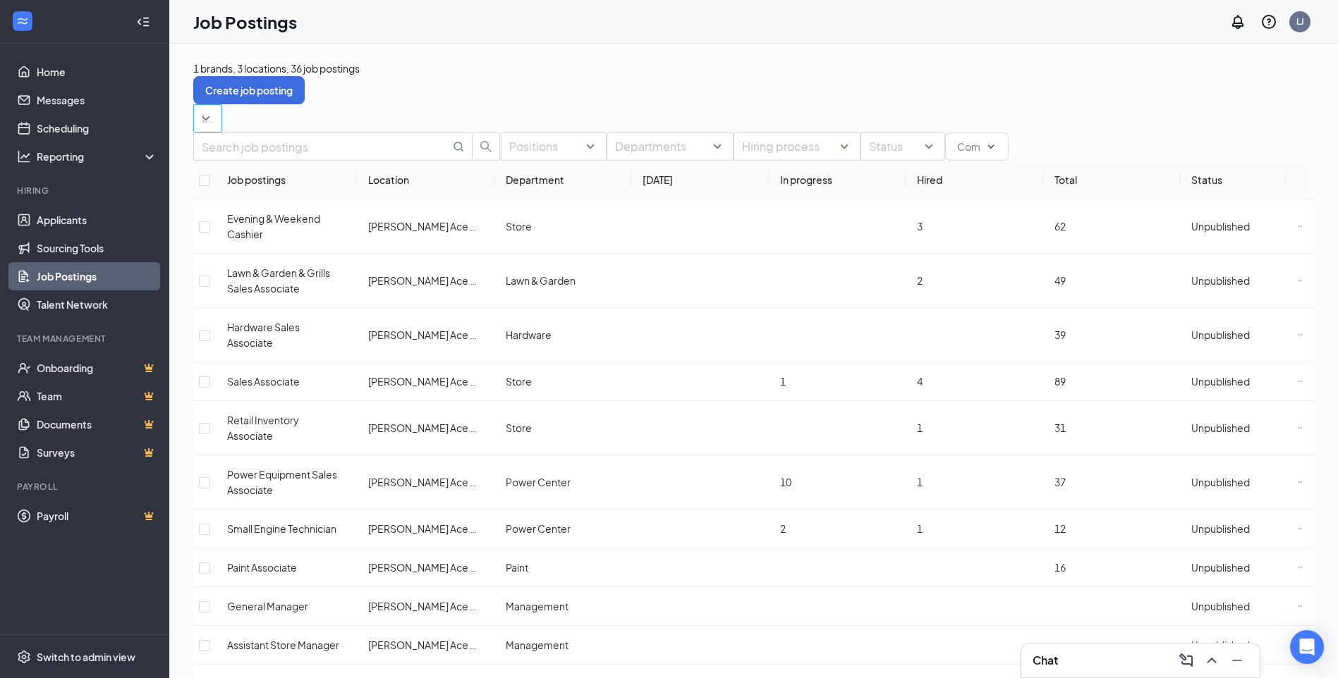
click at [222, 116] on div "Locations" at bounding box center [207, 118] width 29 height 28
click at [214, 208] on div at bounding box center [299, 208] width 195 height 0
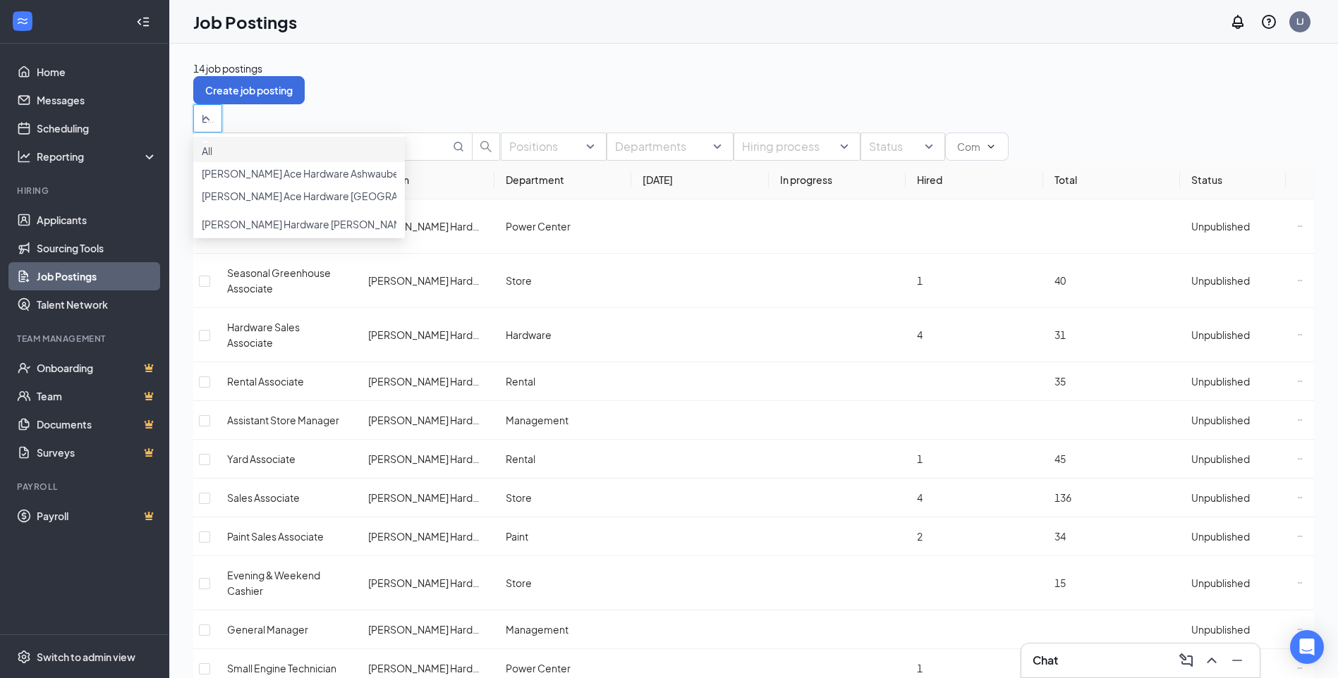
click at [470, 106] on div "Locations (1)" at bounding box center [753, 118] width 1120 height 28
click at [210, 233] on input "checkbox" at bounding box center [204, 226] width 11 height 11
checkbox input "true"
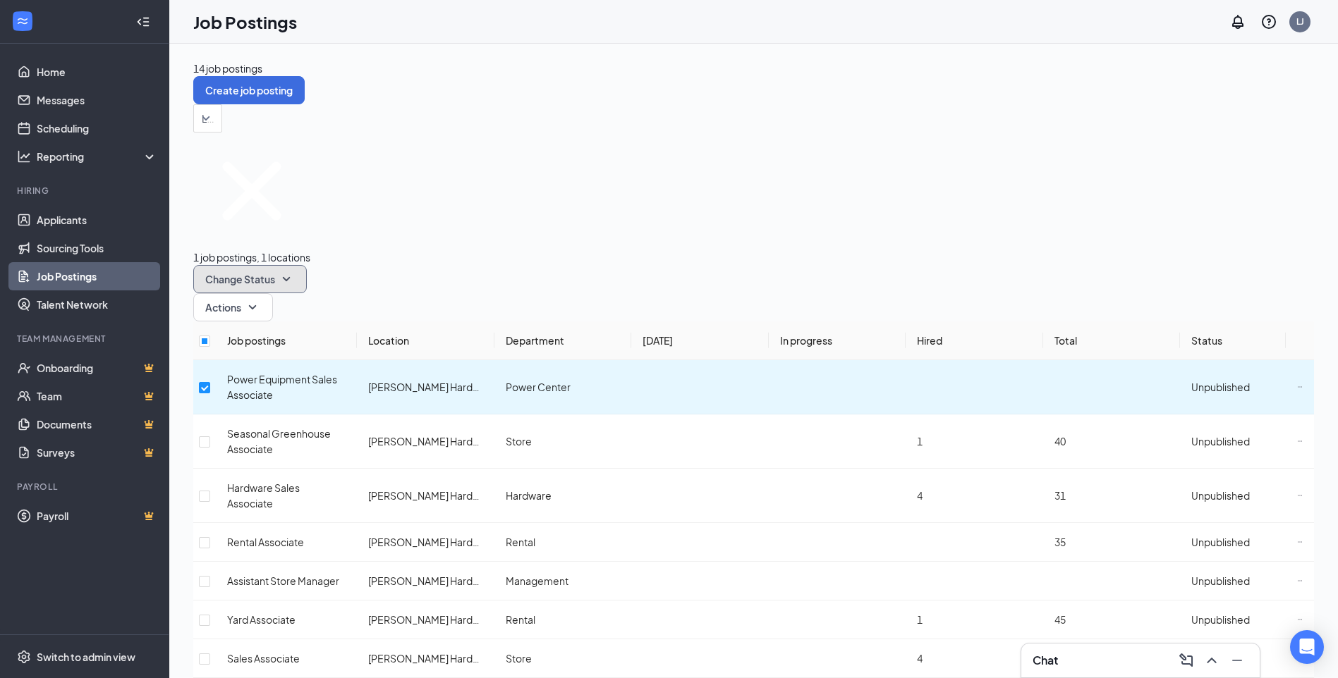
click at [295, 271] on icon "SmallChevronDown" at bounding box center [286, 279] width 17 height 17
click at [391, 219] on span "Publish" at bounding box center [376, 213] width 33 height 13
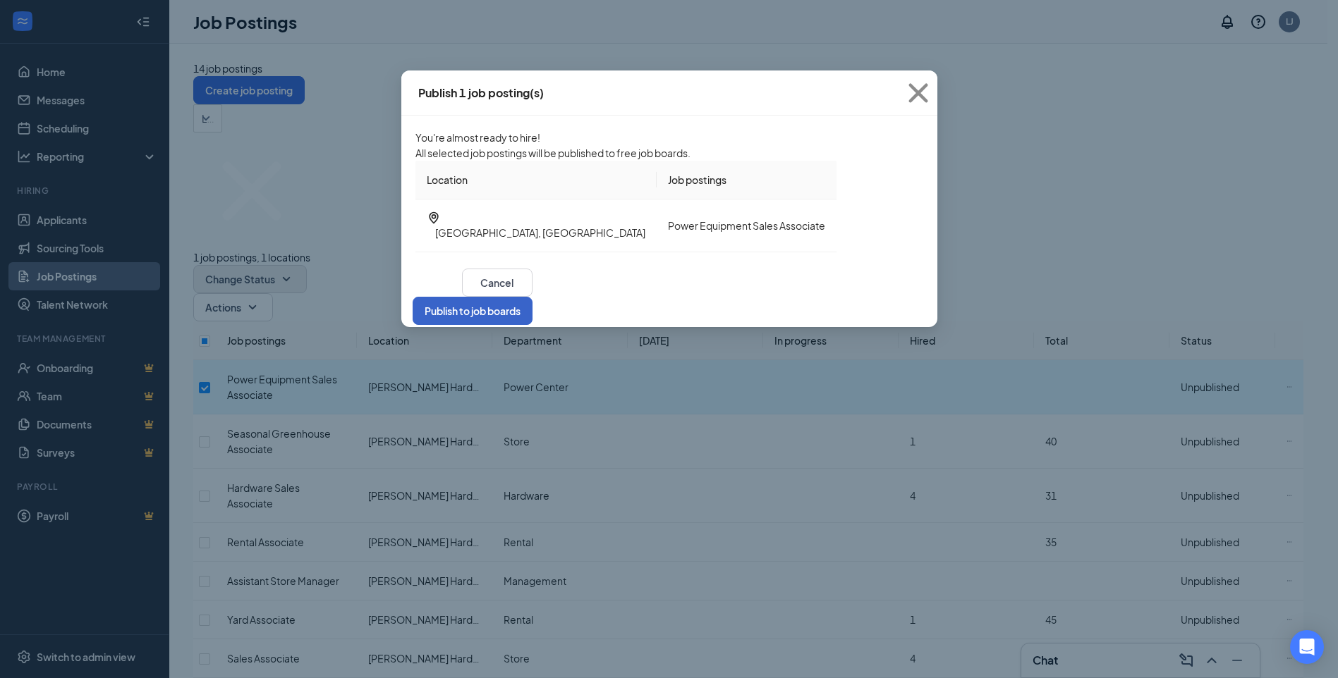
click at [532, 325] on button "Publish to job boards" at bounding box center [473, 311] width 120 height 28
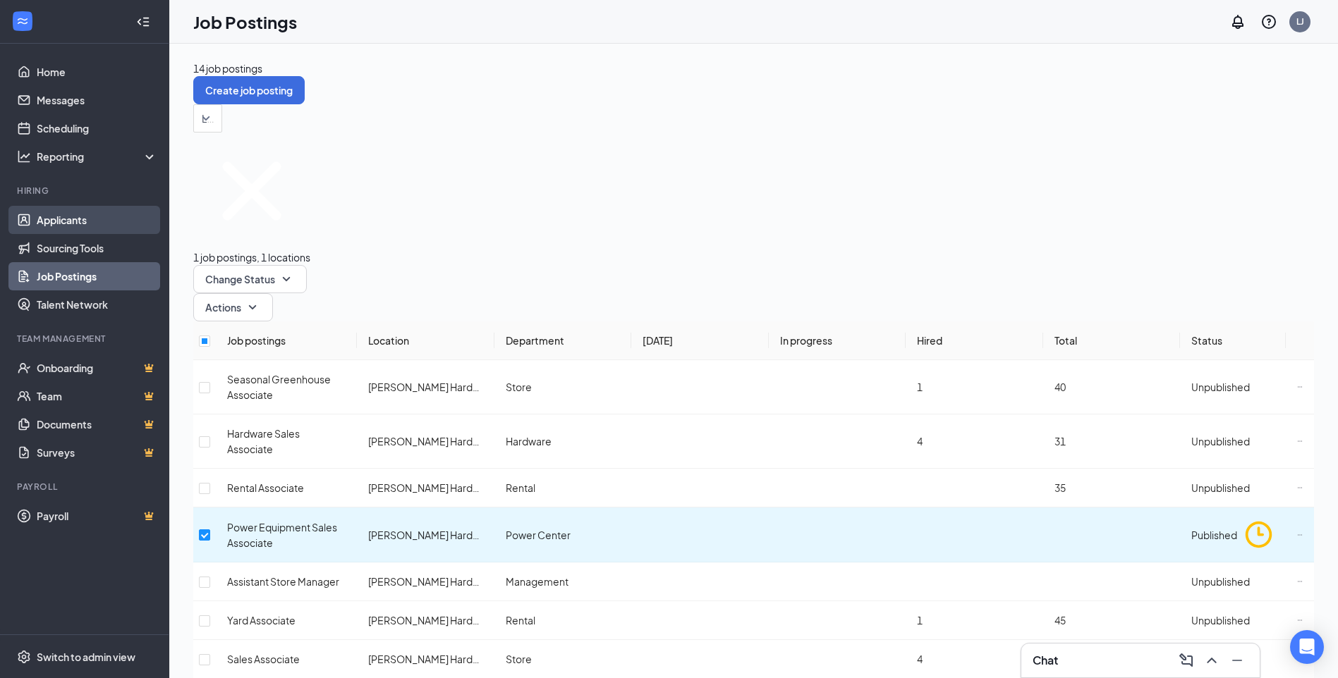
click at [66, 223] on link "Applicants" at bounding box center [97, 220] width 121 height 28
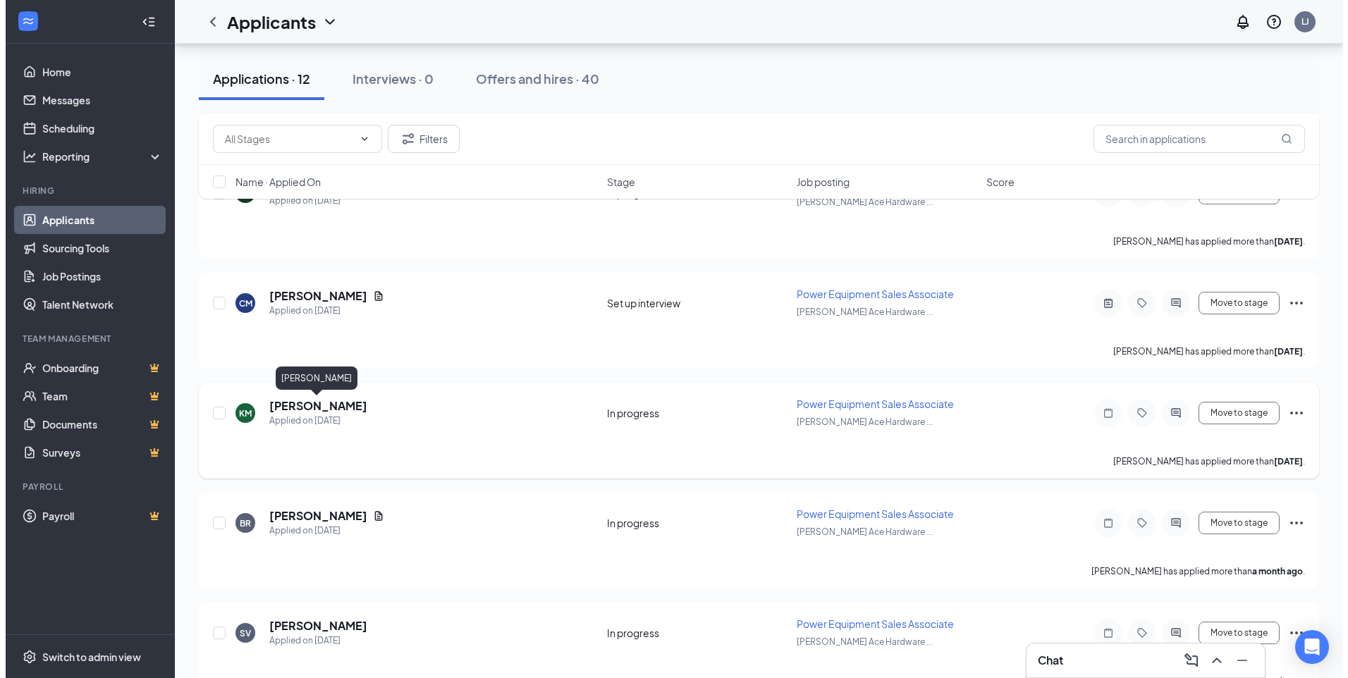
scroll to position [423, 0]
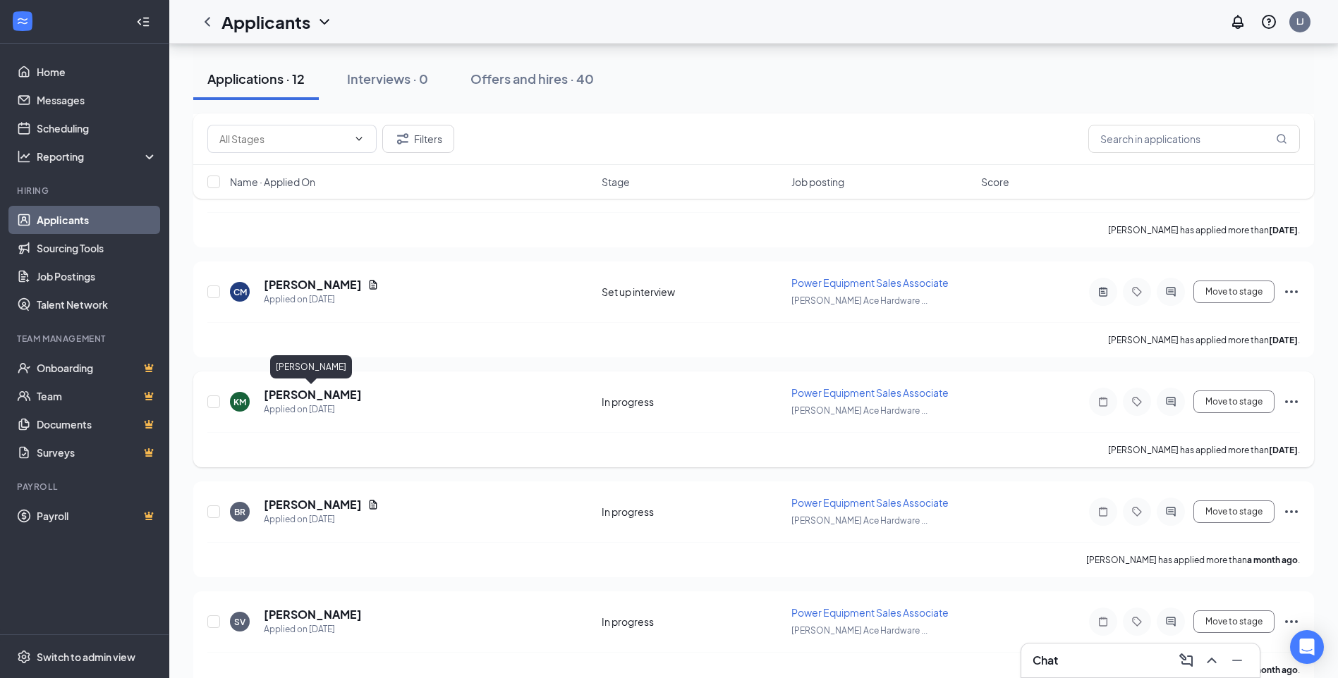
click at [331, 398] on h5 "[PERSON_NAME]" at bounding box center [313, 395] width 98 height 16
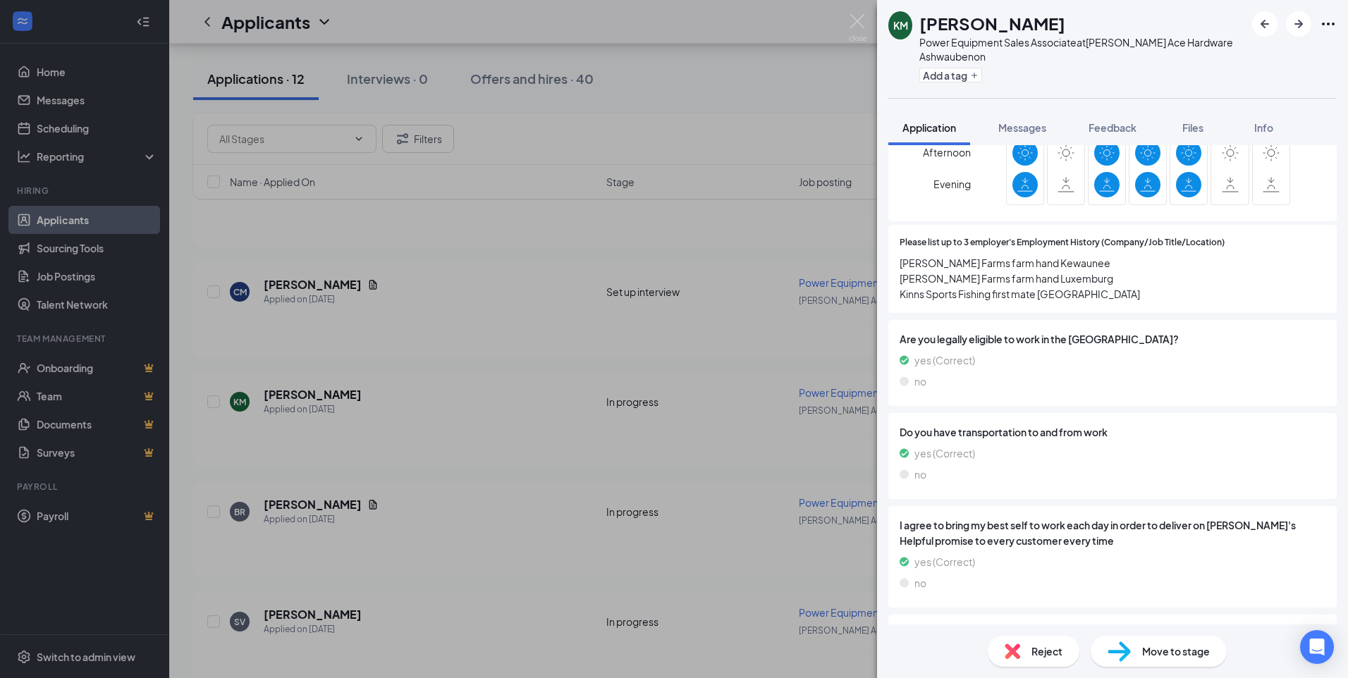
scroll to position [846, 0]
click at [1051, 654] on span "Reject" at bounding box center [1047, 652] width 31 height 16
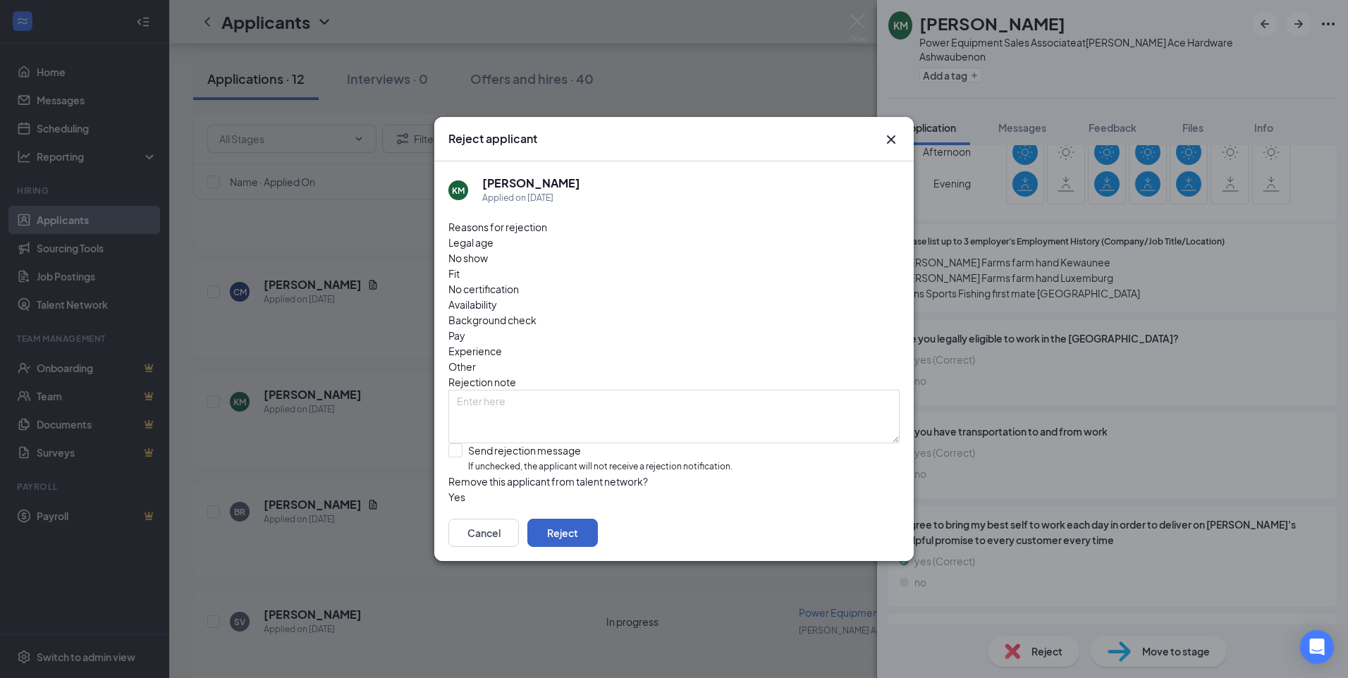
click at [598, 532] on button "Reject" at bounding box center [562, 533] width 71 height 28
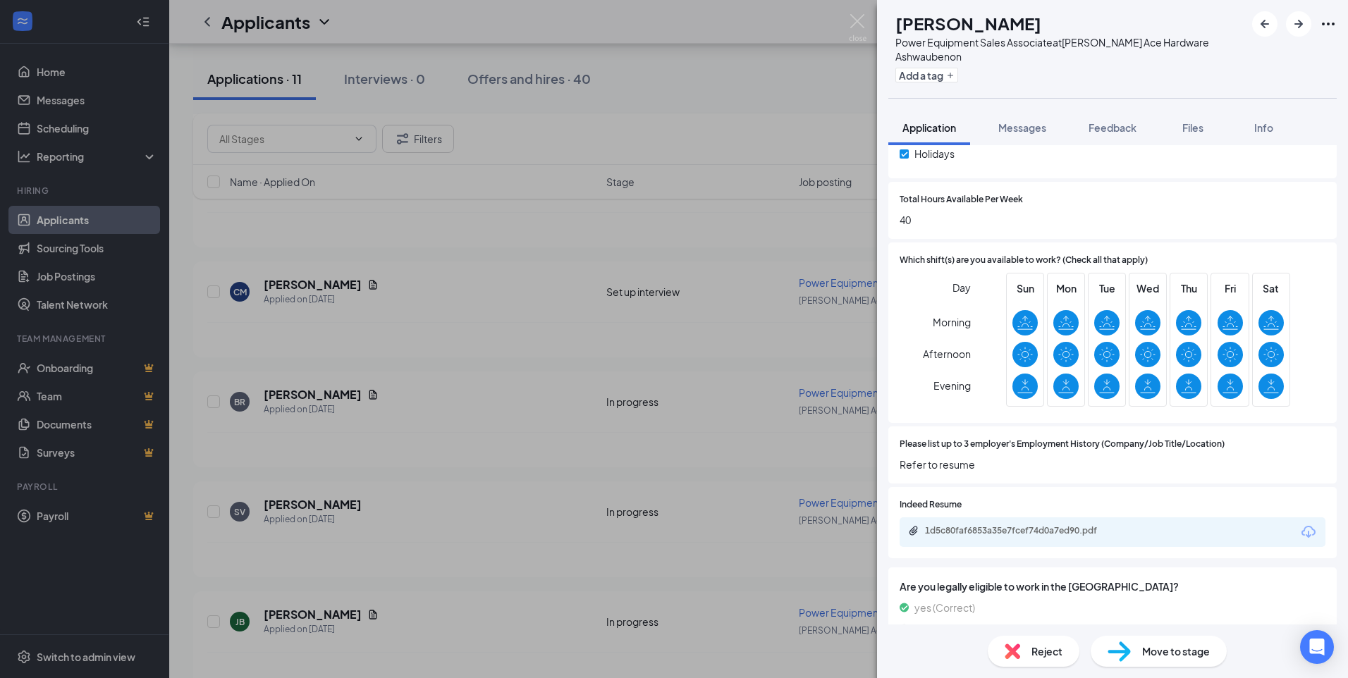
scroll to position [705, 0]
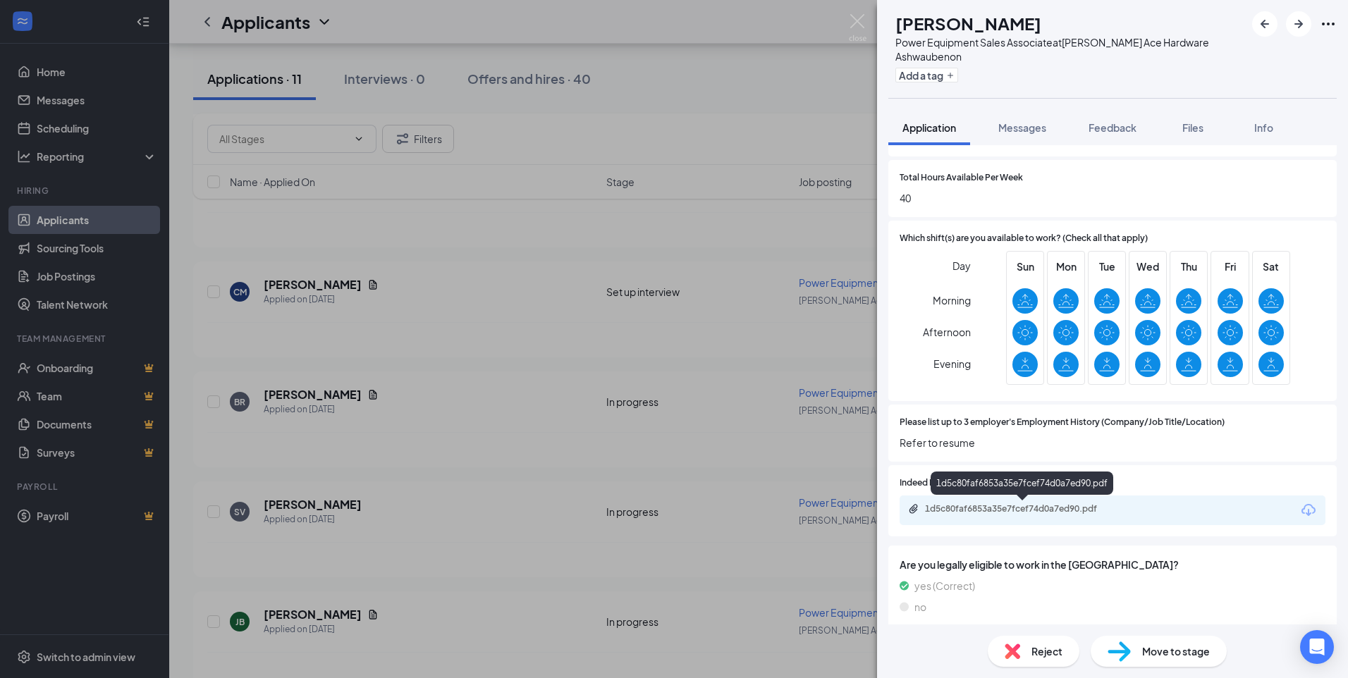
click at [1024, 506] on div "1d5c80faf6853a35e7fcef74d0a7ed90.pdf" at bounding box center [1023, 508] width 197 height 11
click at [1048, 653] on span "Reject" at bounding box center [1047, 652] width 31 height 16
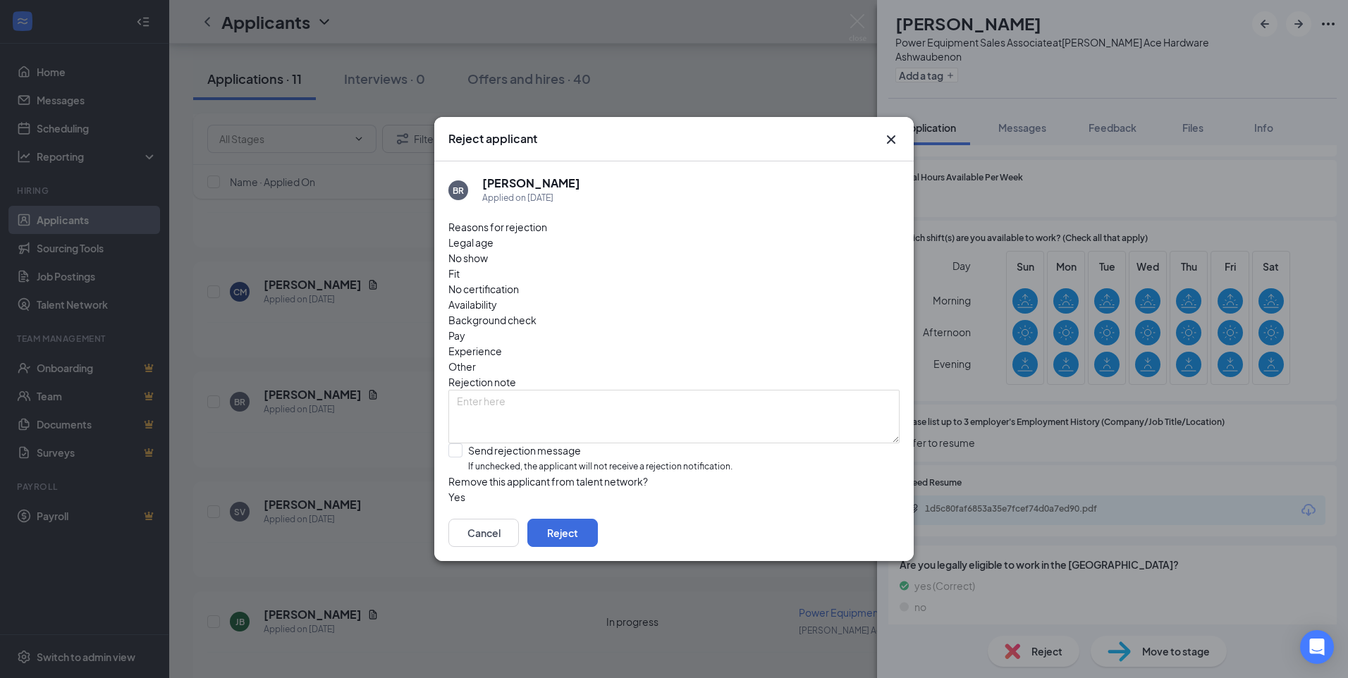
click at [502, 343] on span "Experience" at bounding box center [475, 351] width 54 height 16
click at [598, 540] on button "Reject" at bounding box center [562, 533] width 71 height 28
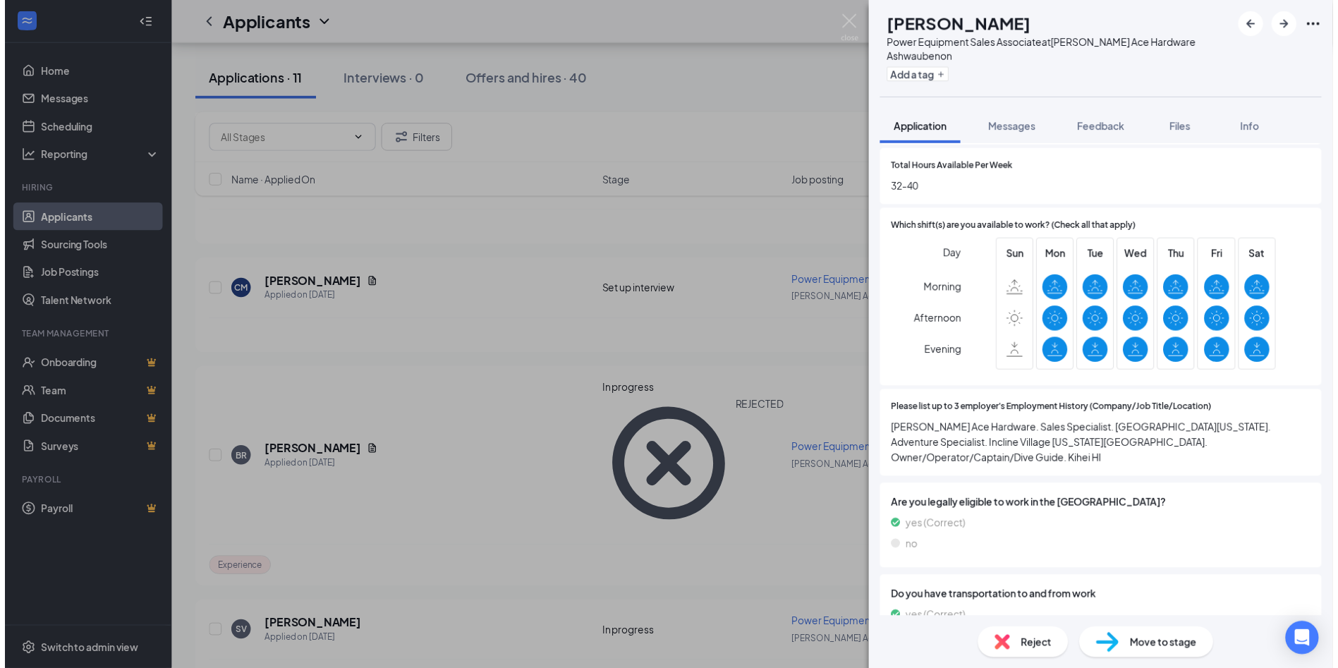
scroll to position [666, 0]
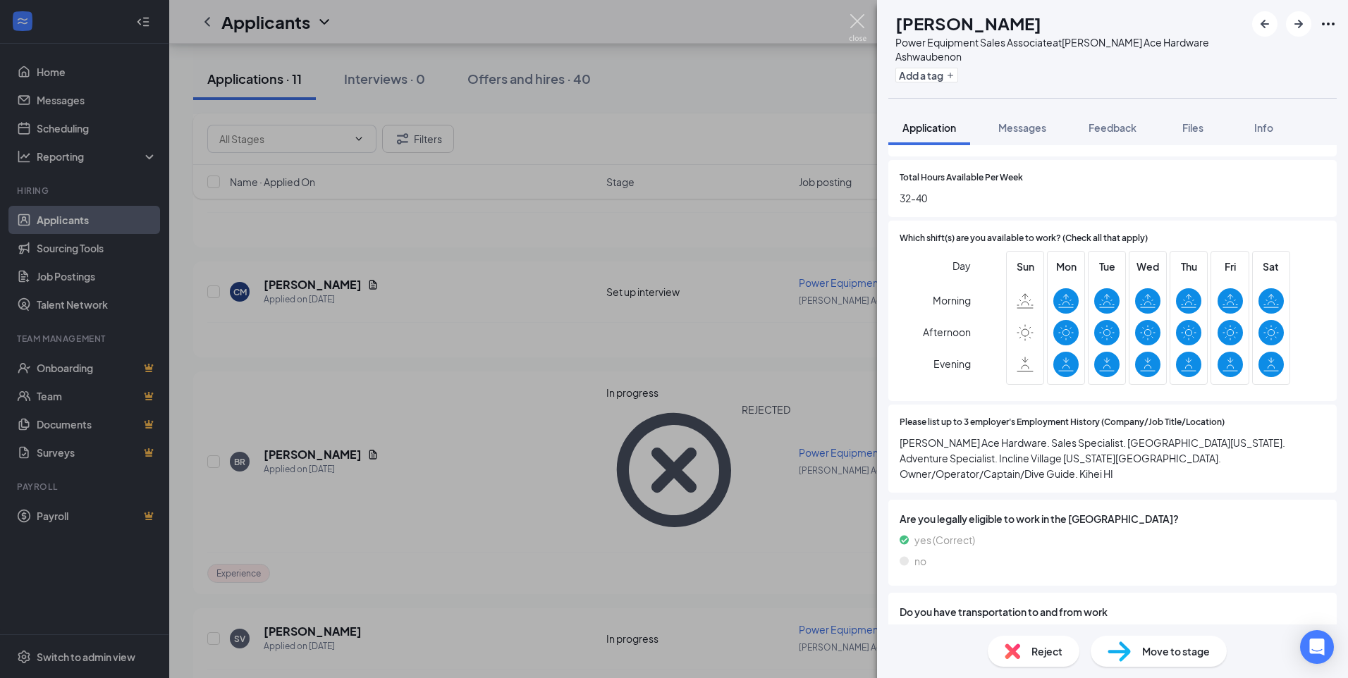
click at [862, 18] on img at bounding box center [858, 28] width 18 height 28
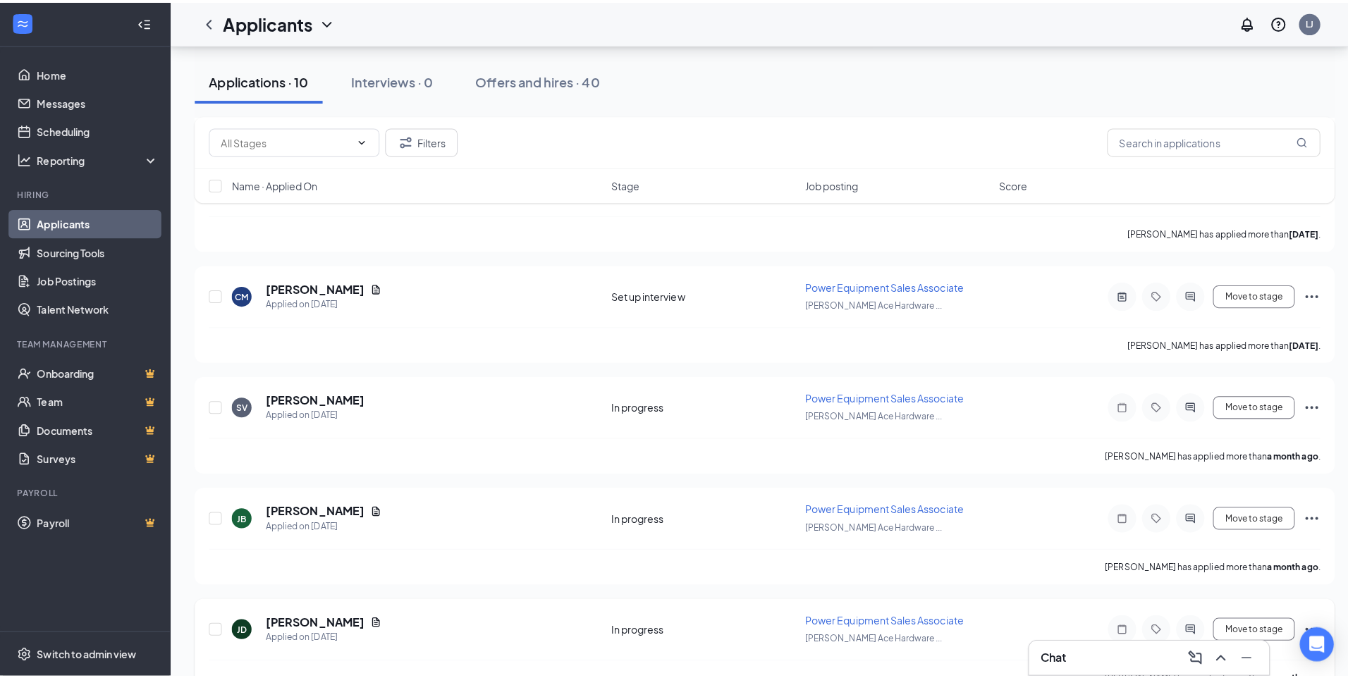
scroll to position [564, 0]
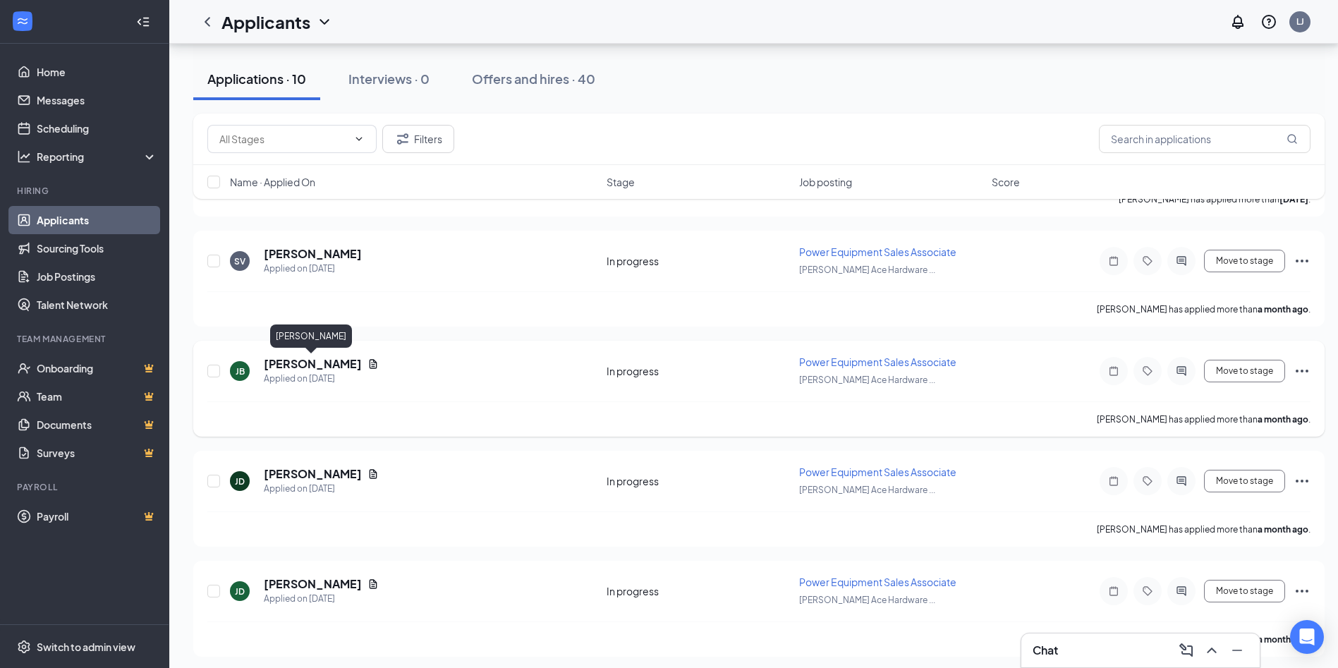
click at [345, 362] on h5 "[PERSON_NAME]" at bounding box center [313, 364] width 98 height 16
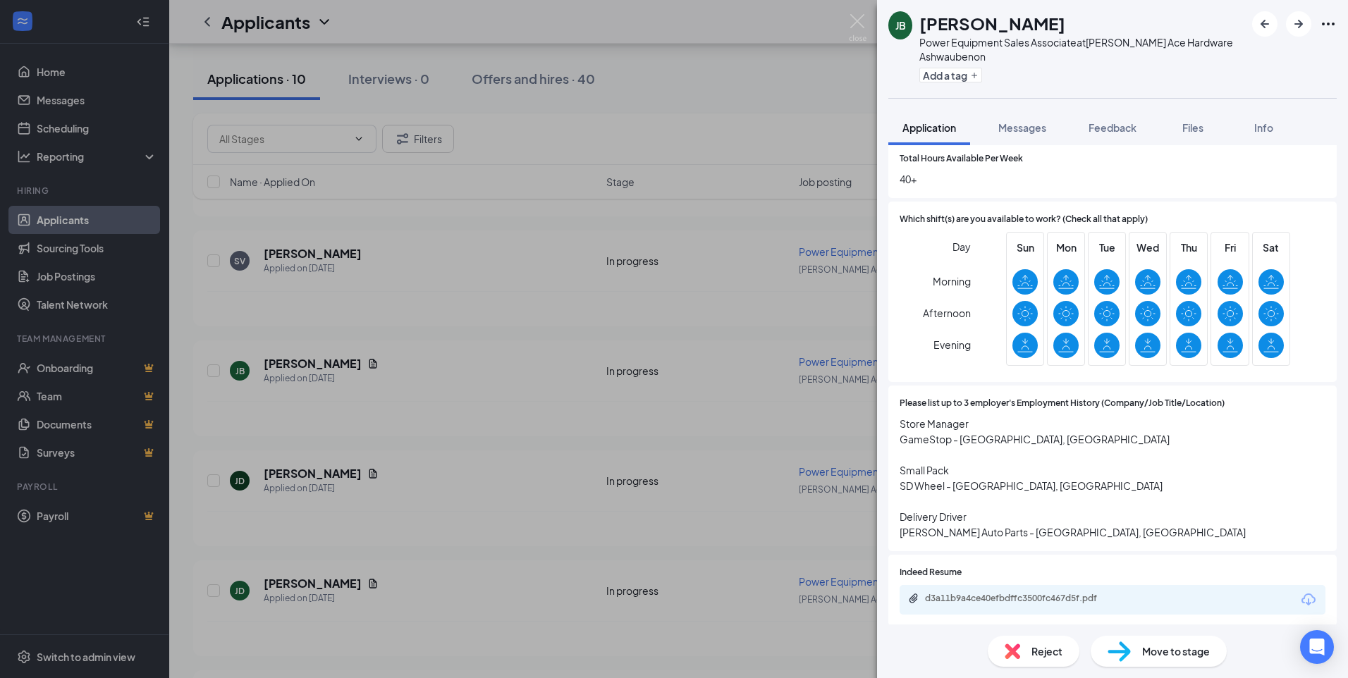
scroll to position [705, 0]
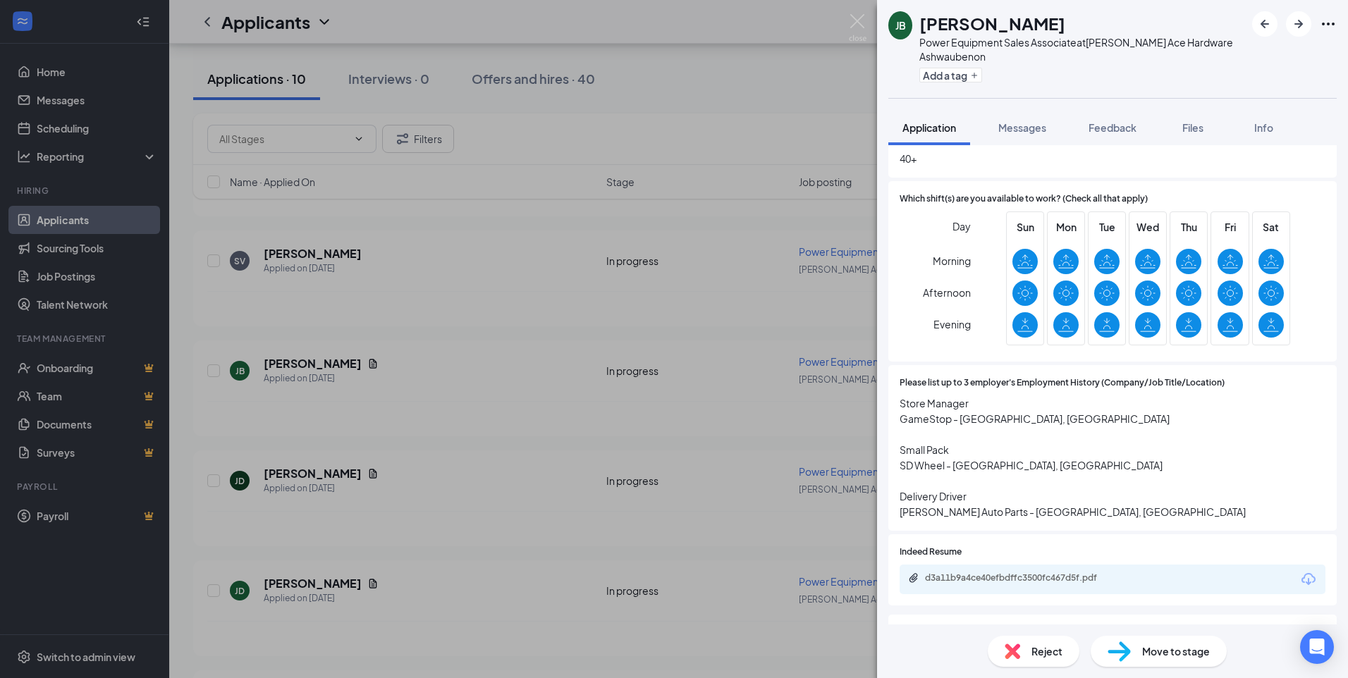
click at [1040, 649] on span "Reject" at bounding box center [1047, 652] width 31 height 16
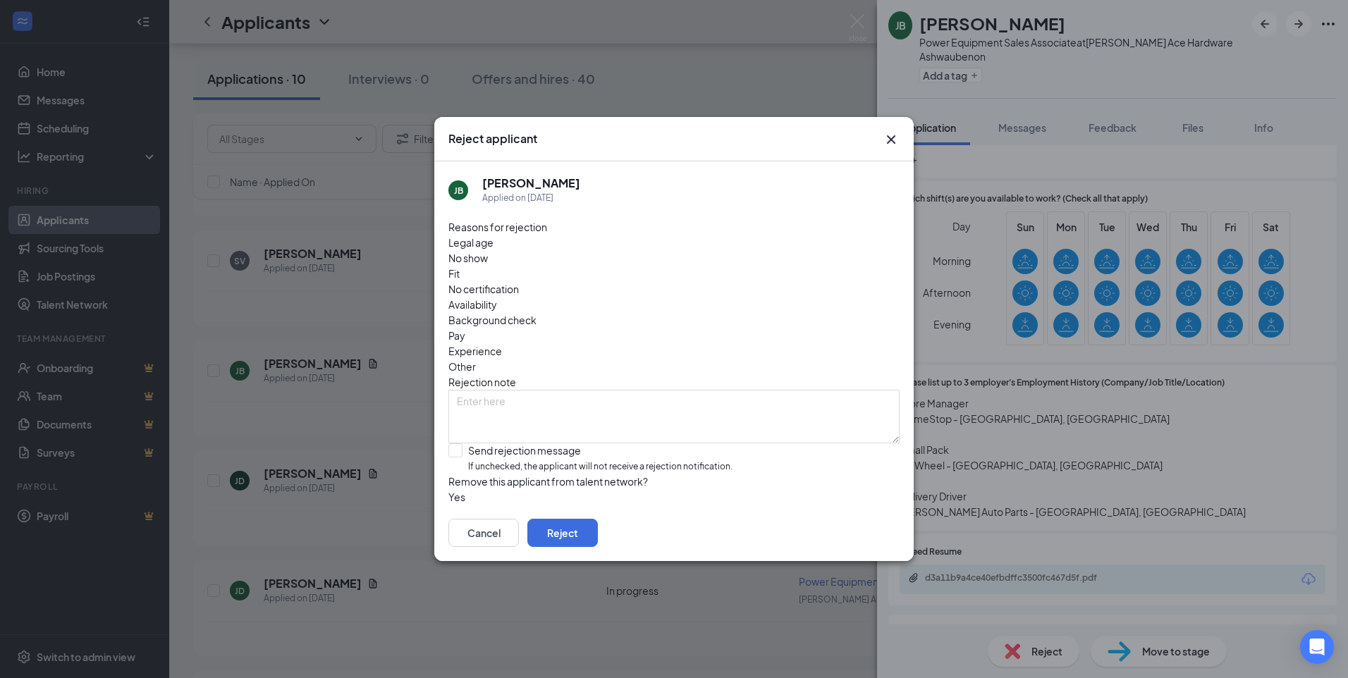
click at [502, 343] on span "Experience" at bounding box center [475, 351] width 54 height 16
click at [598, 535] on button "Reject" at bounding box center [562, 533] width 71 height 28
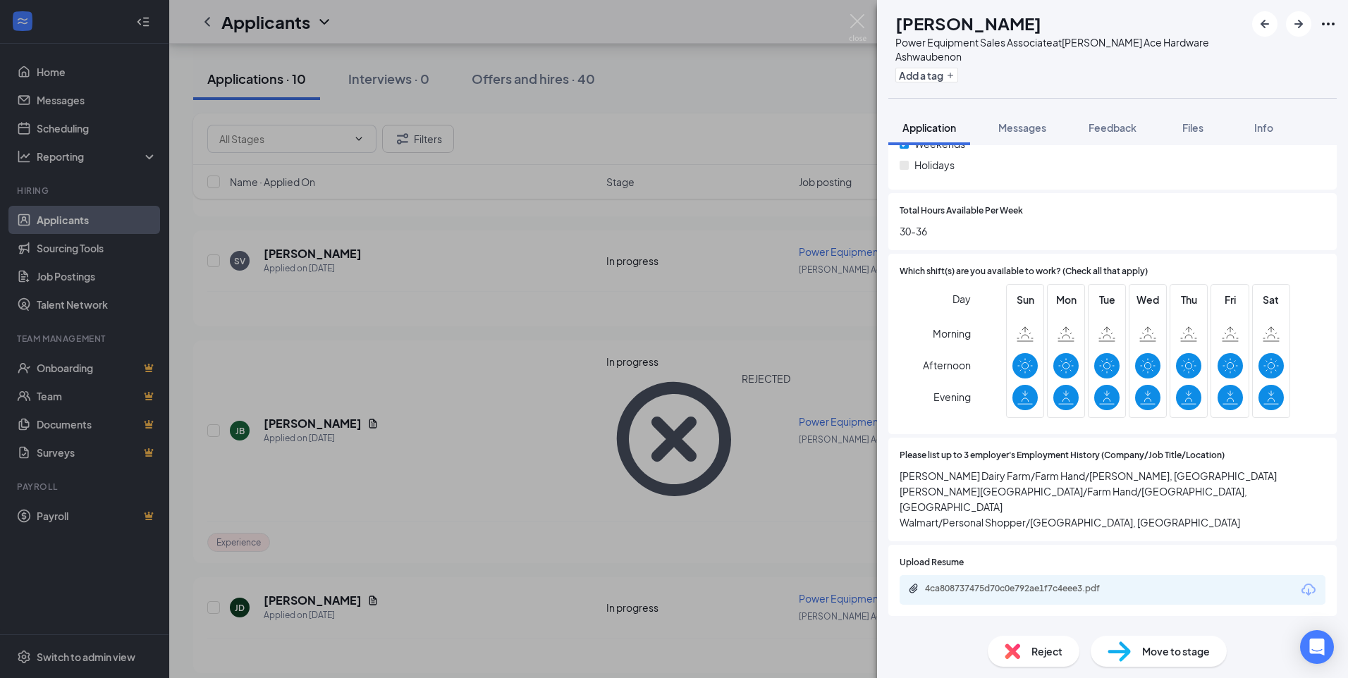
scroll to position [705, 0]
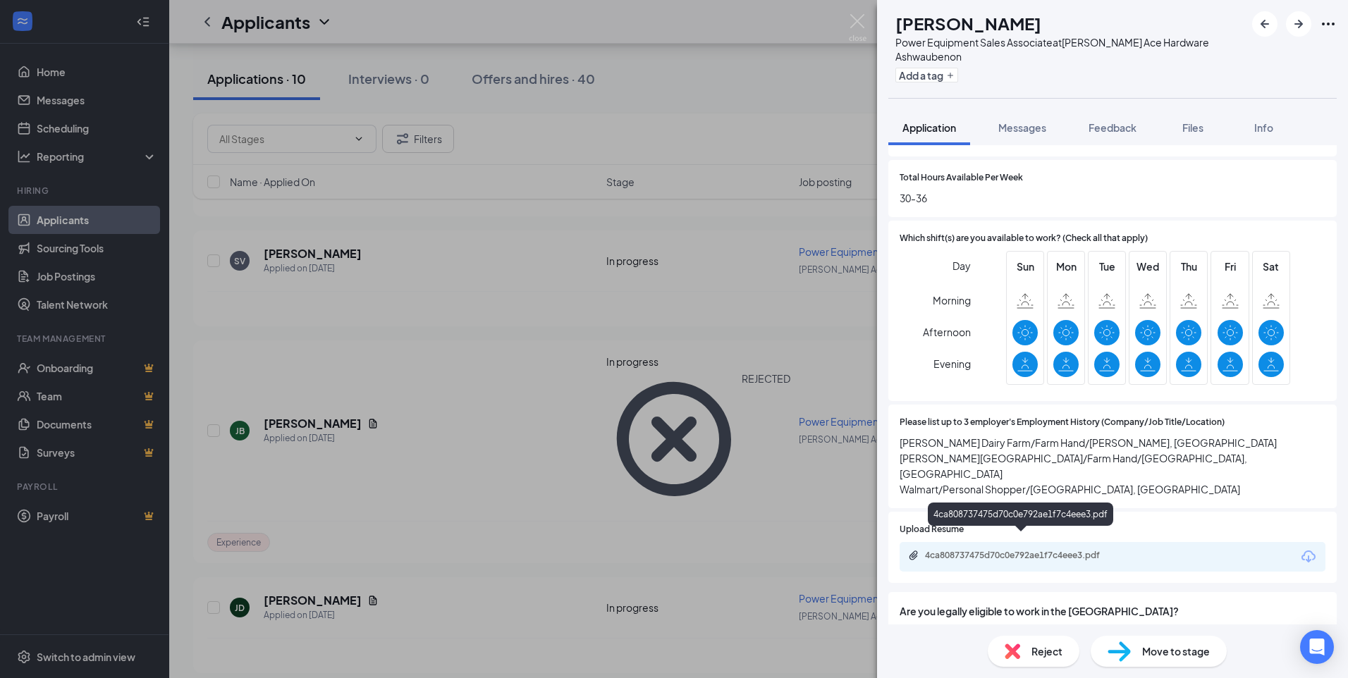
click at [1026, 550] on div "4ca808737475d70c0e792ae1f7c4eee3.pdf" at bounding box center [1023, 555] width 197 height 11
click at [1057, 658] on span "Reject" at bounding box center [1047, 652] width 31 height 16
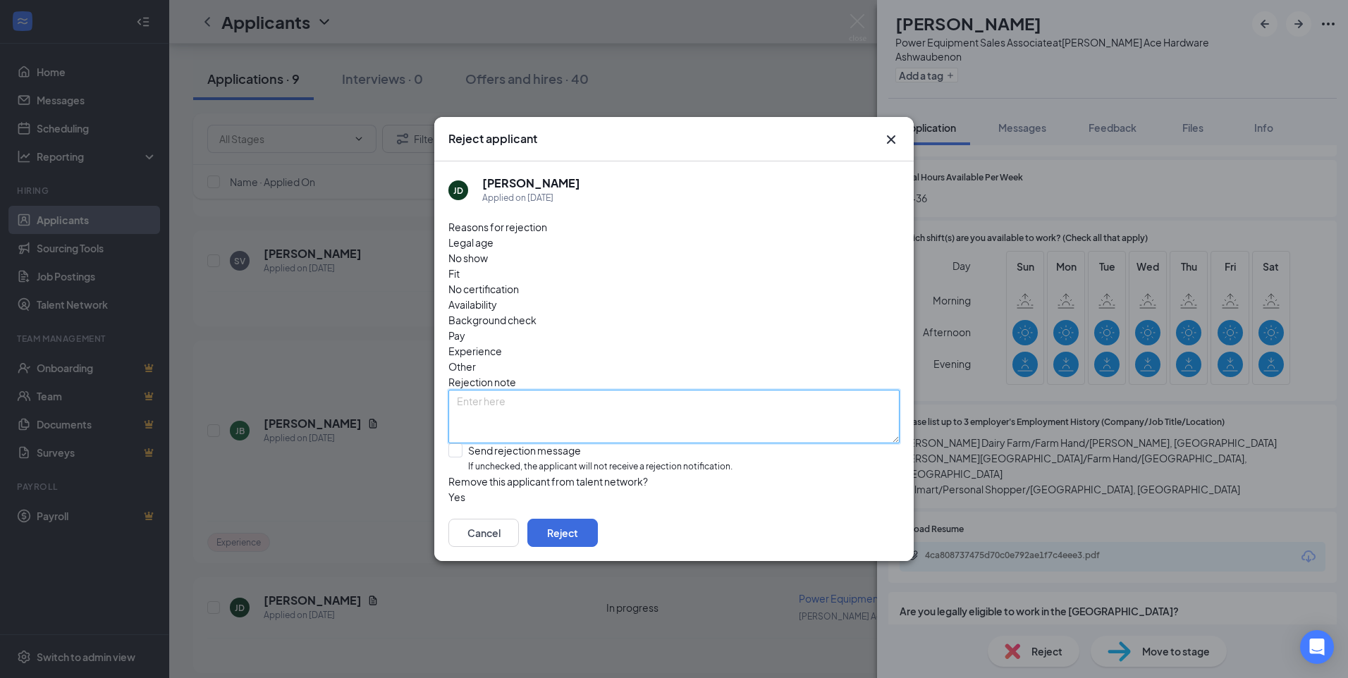
click at [487, 390] on textarea at bounding box center [673, 417] width 451 height 54
type textarea "HIGHSCHOOL STUDENT-NEED FULLTIME PC POSTION"
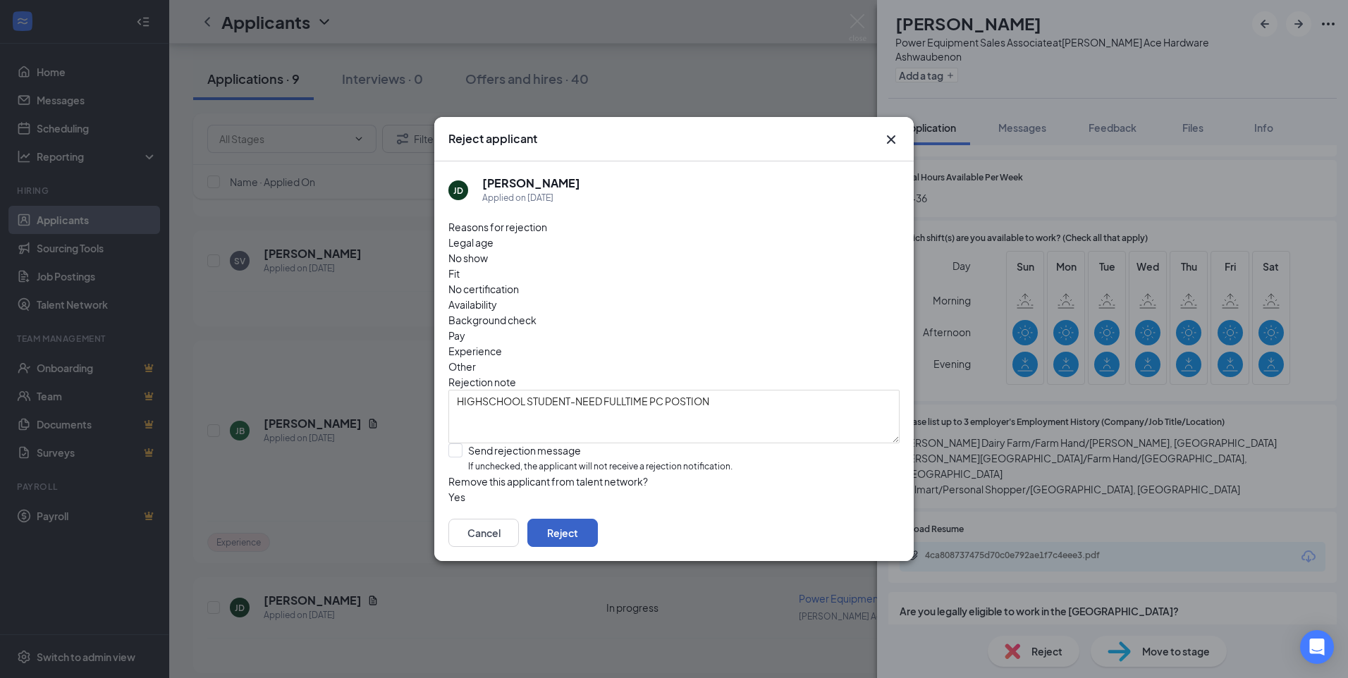
click at [598, 527] on button "Reject" at bounding box center [562, 533] width 71 height 28
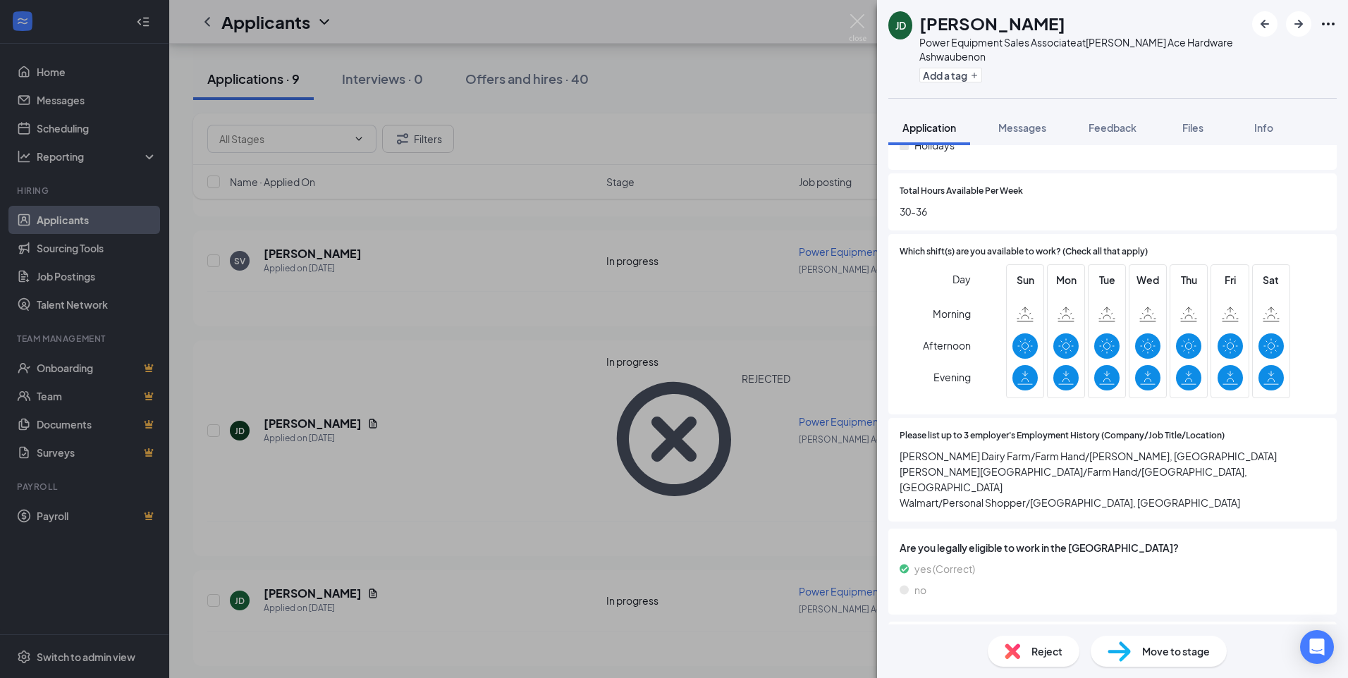
scroll to position [705, 0]
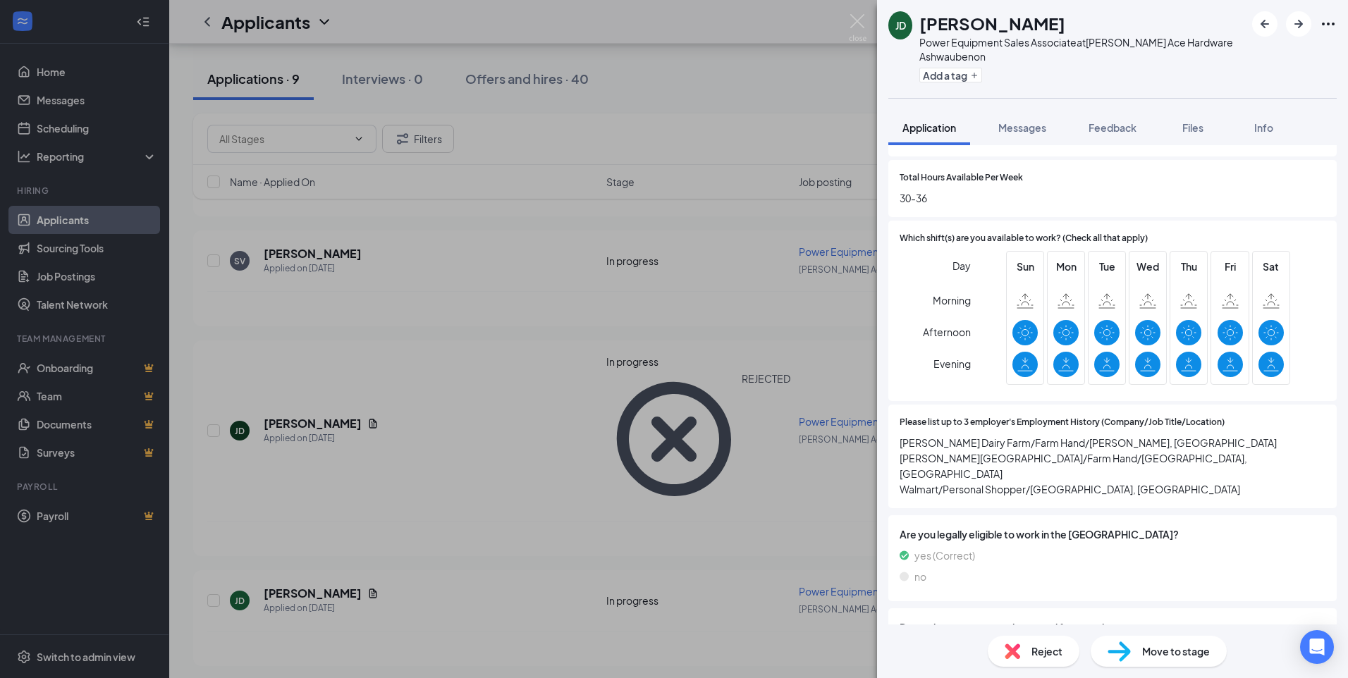
click at [1056, 654] on span "Reject" at bounding box center [1047, 652] width 31 height 16
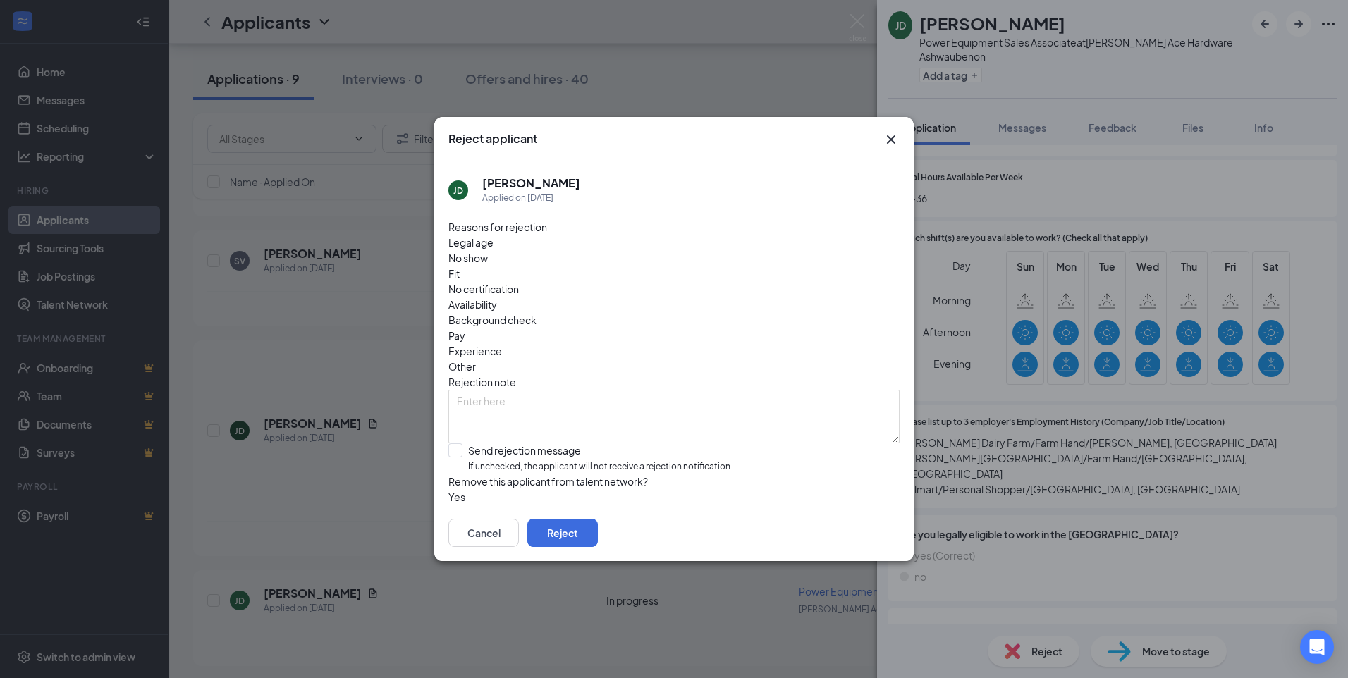
click at [502, 343] on span "Experience" at bounding box center [475, 351] width 54 height 16
click at [529, 390] on textarea at bounding box center [673, 417] width 451 height 54
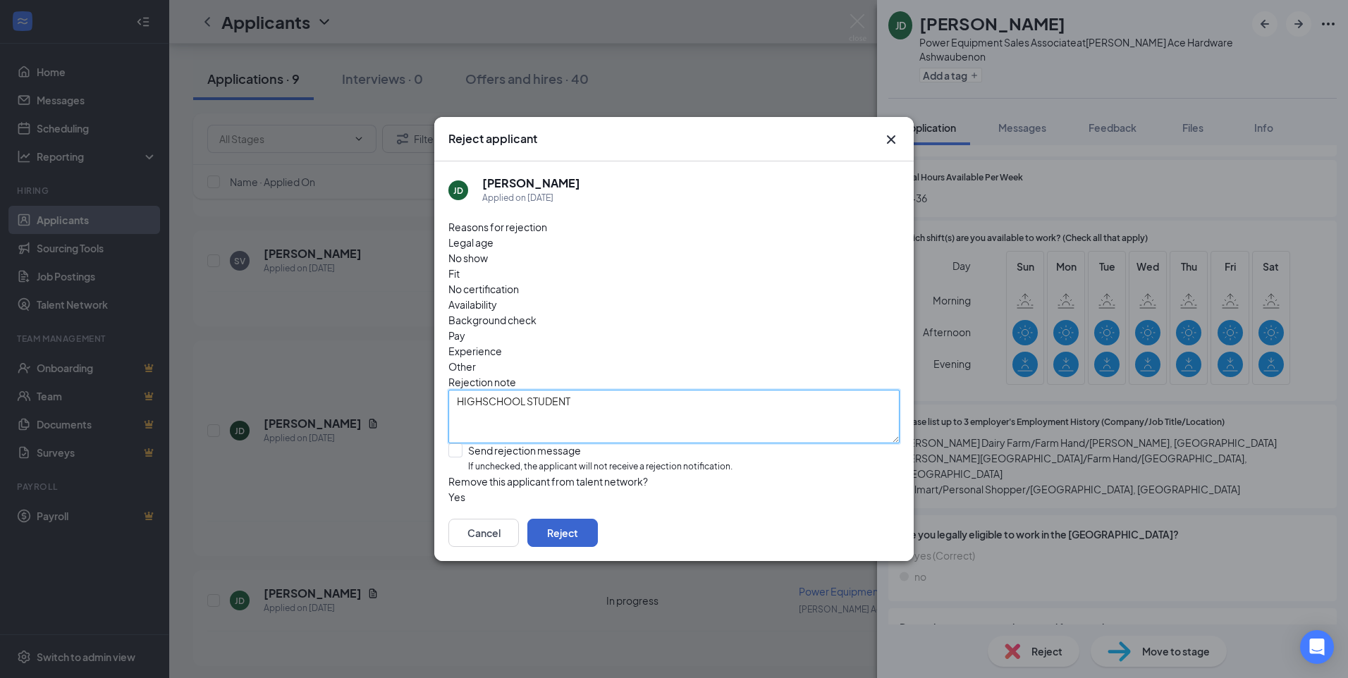
type textarea "HIGHSCHOOL STUDENT"
click at [598, 535] on button "Reject" at bounding box center [562, 533] width 71 height 28
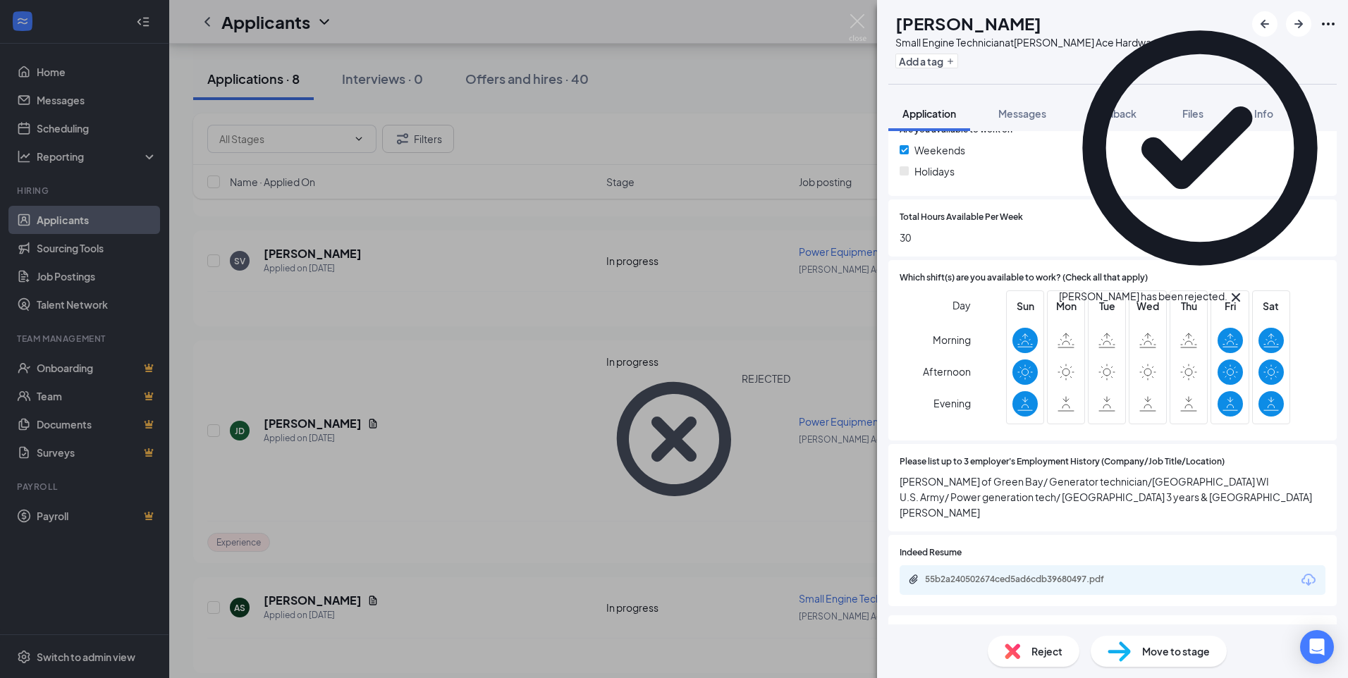
scroll to position [635, 0]
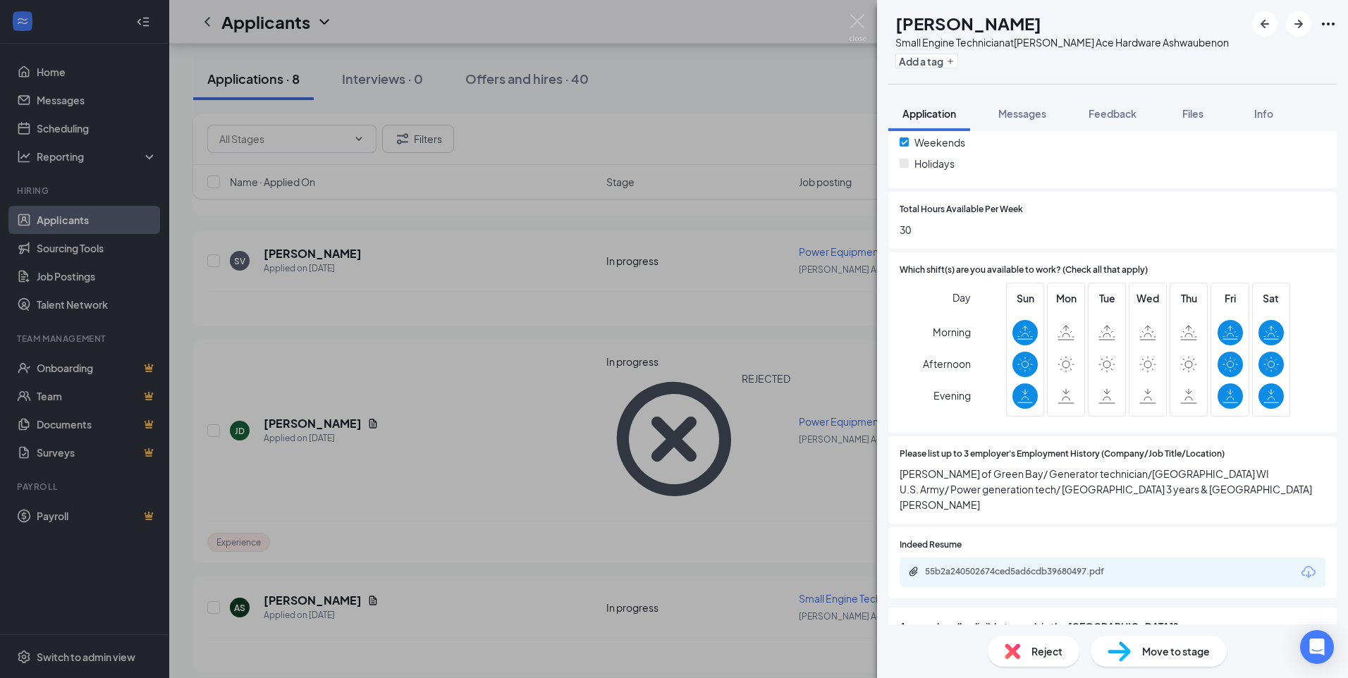
drag, startPoint x: 1050, startPoint y: 28, endPoint x: 920, endPoint y: 28, distance: 129.7
click at [920, 28] on div "AS [PERSON_NAME] Small Engine Technician at [PERSON_NAME] Ace Hardware Ashwaube…" at bounding box center [1058, 41] width 341 height 61
copy h1 "[PERSON_NAME]"
click at [1300, 24] on icon "ArrowRight" at bounding box center [1299, 24] width 8 height 8
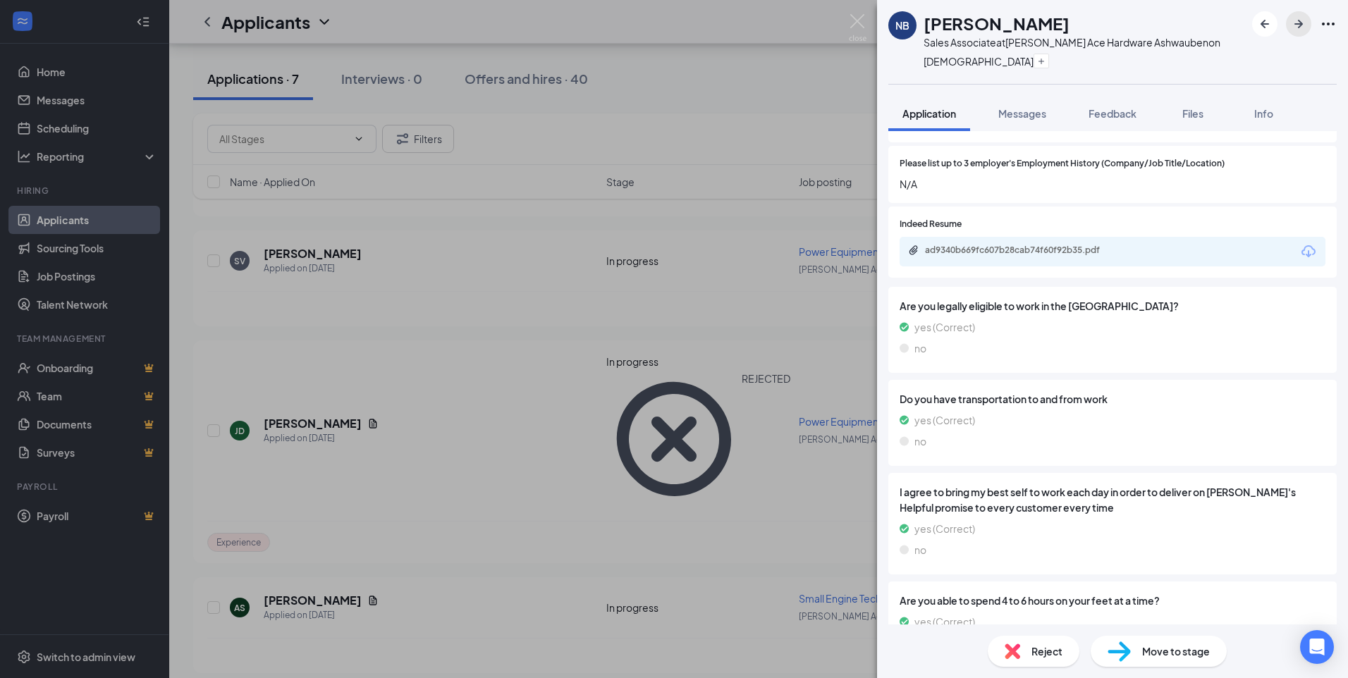
scroll to position [917, 0]
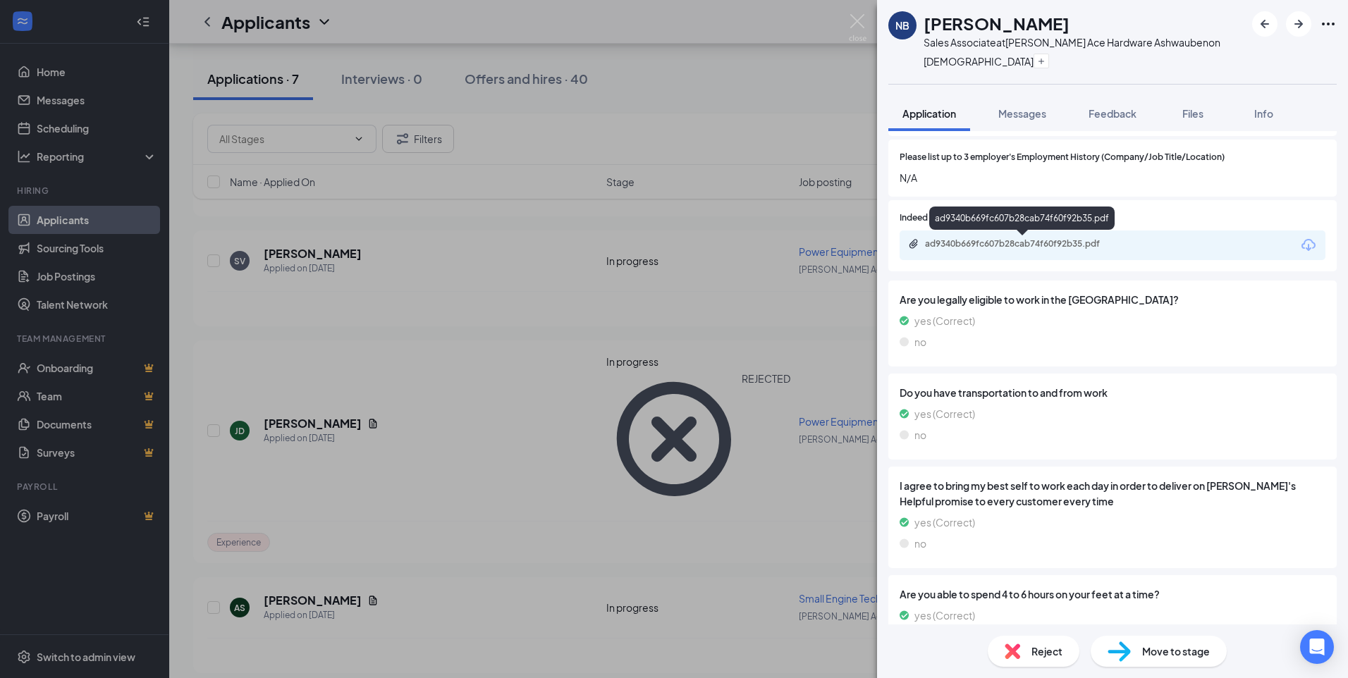
click at [1030, 244] on div "ad9340b669fc607b28cab74f60f92b35.pdf" at bounding box center [1023, 243] width 197 height 11
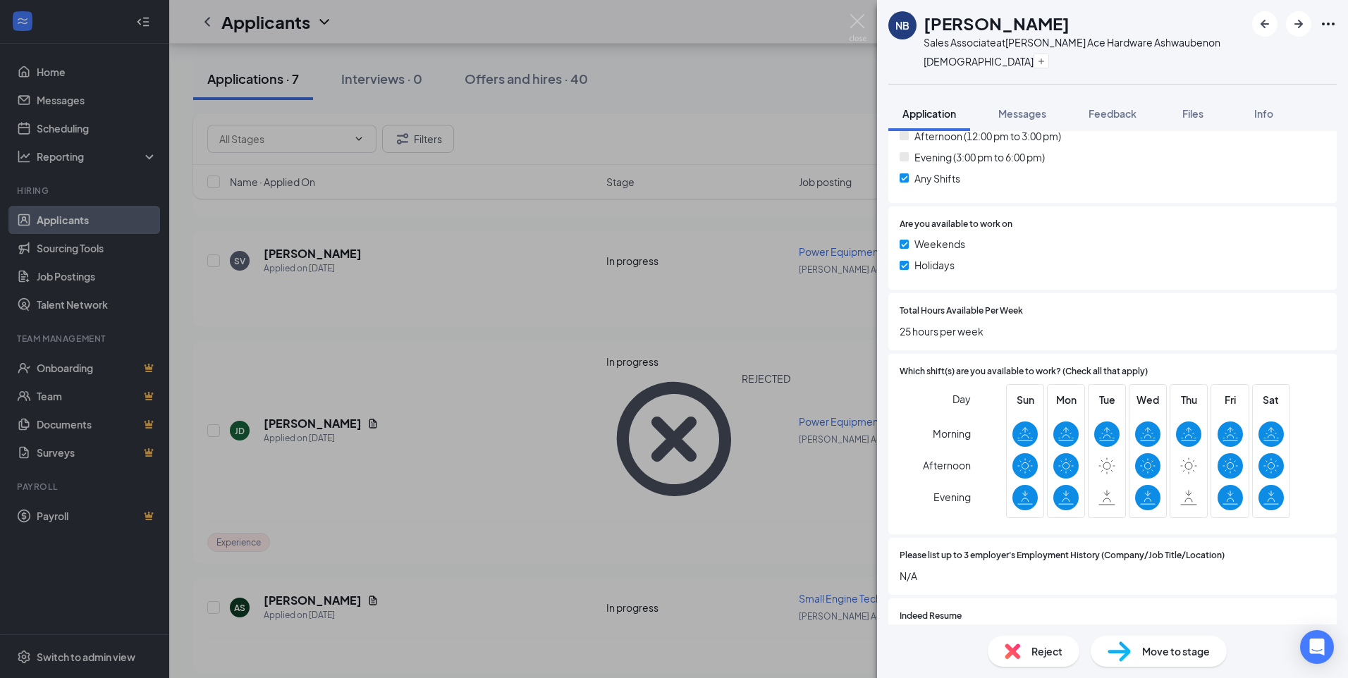
scroll to position [494, 0]
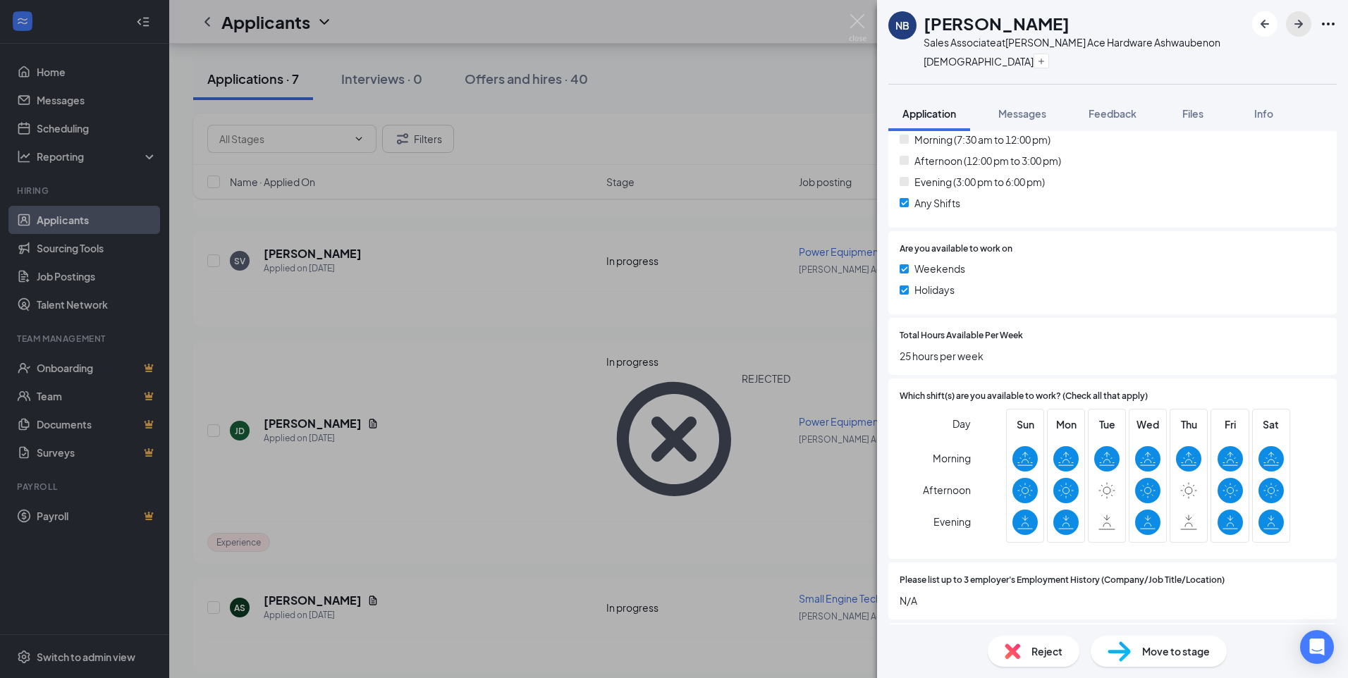
click at [1298, 22] on icon "ArrowRight" at bounding box center [1298, 24] width 17 height 17
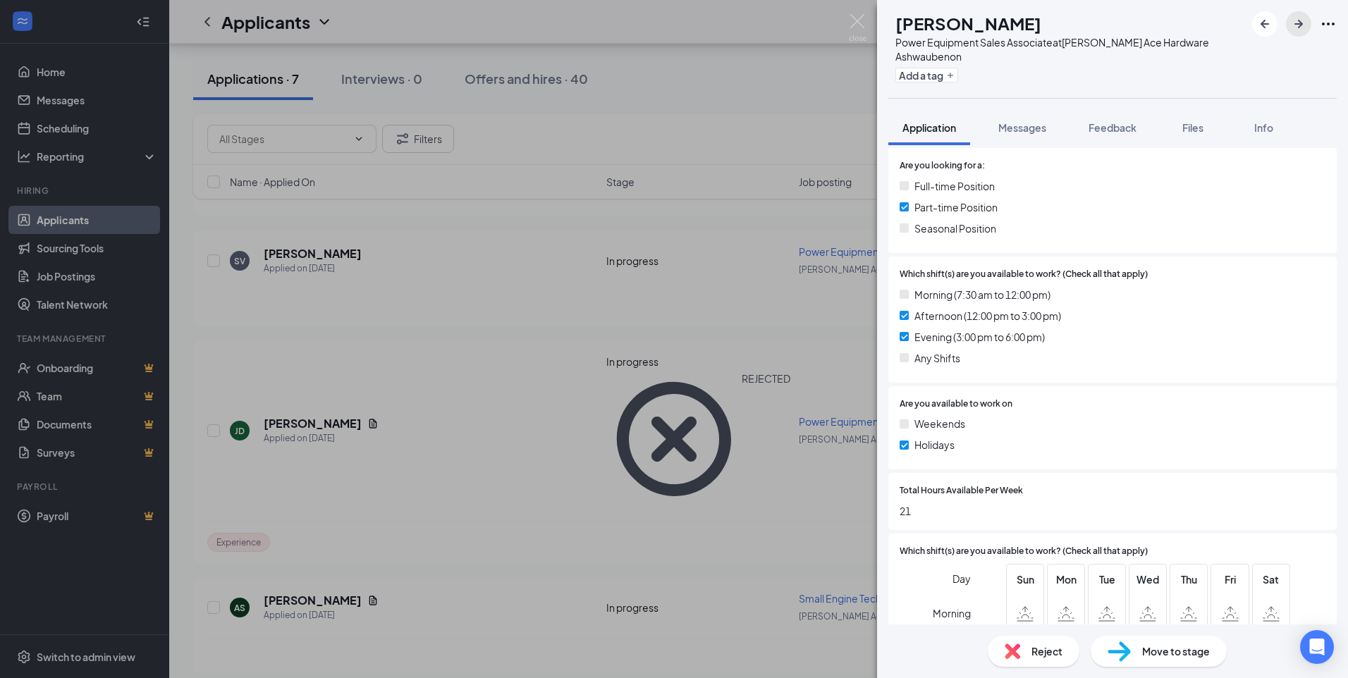
scroll to position [635, 0]
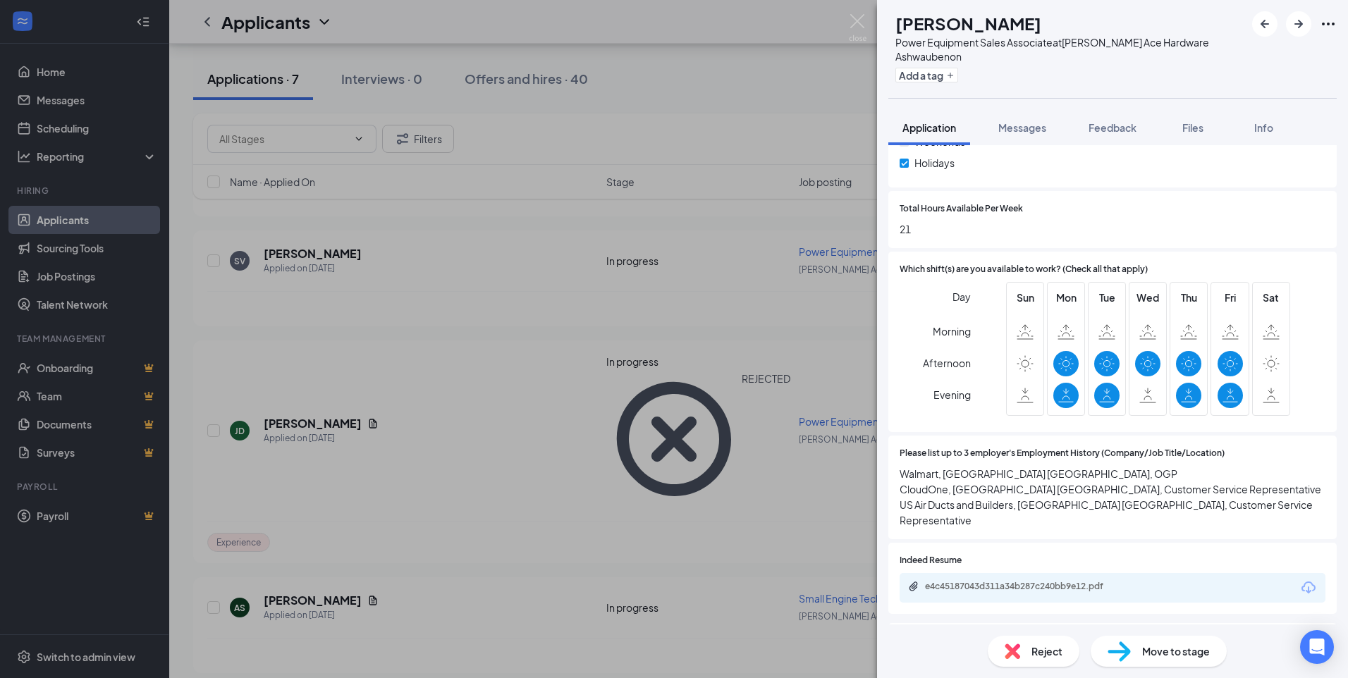
click at [1051, 652] on span "Reject" at bounding box center [1047, 652] width 31 height 16
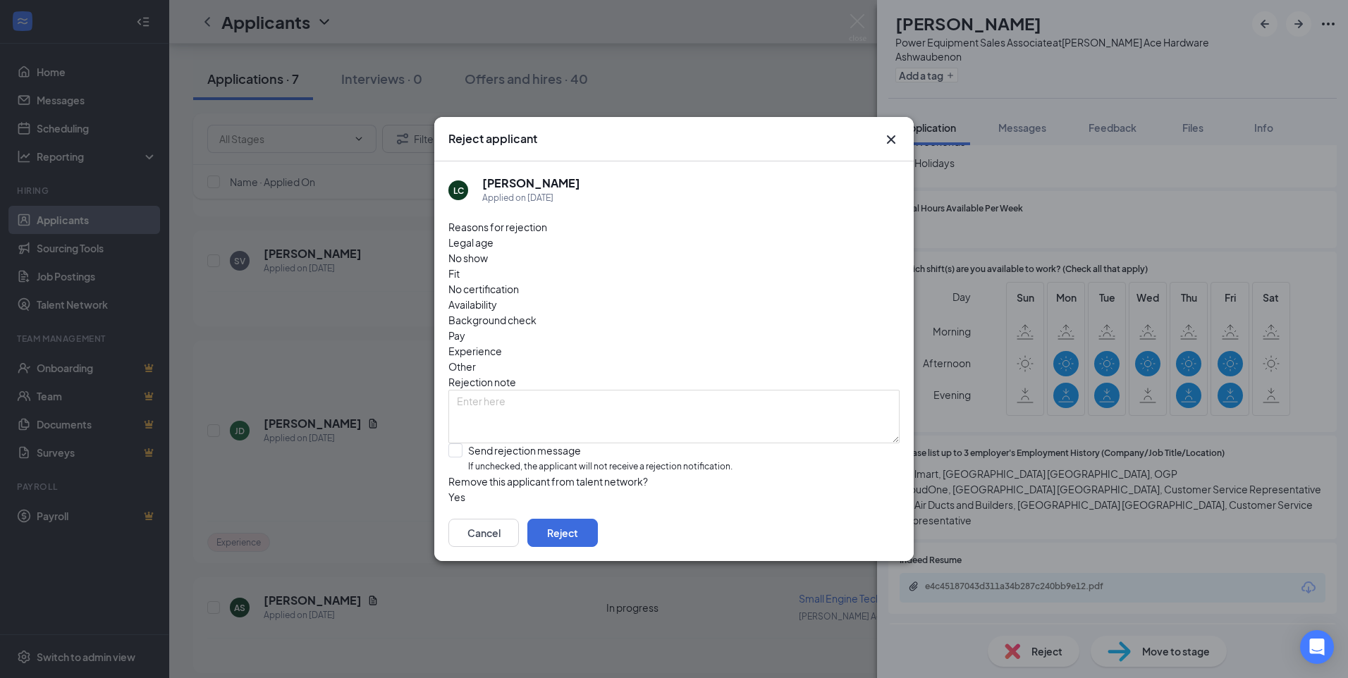
drag, startPoint x: 648, startPoint y: 288, endPoint x: 649, endPoint y: 309, distance: 20.5
click at [502, 343] on span "Experience" at bounding box center [475, 351] width 54 height 16
click at [598, 537] on button "Reject" at bounding box center [562, 533] width 71 height 28
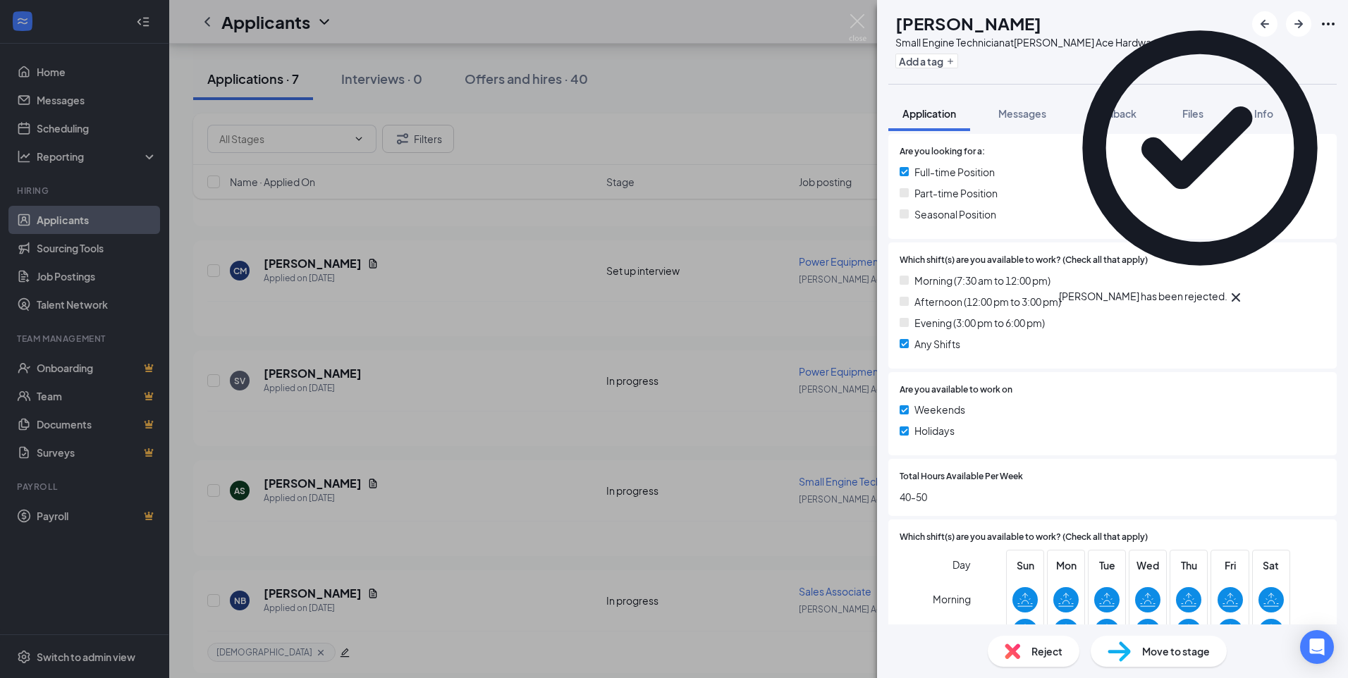
scroll to position [705, 0]
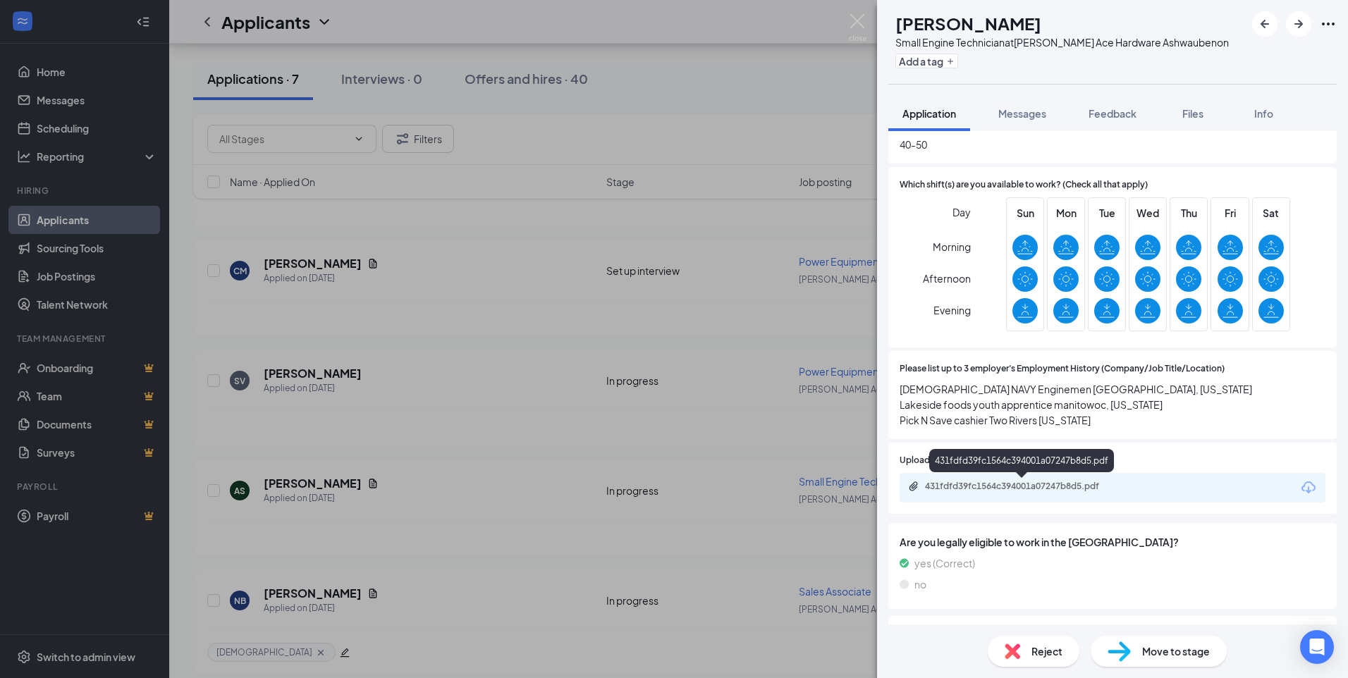
click at [1034, 484] on div "431fdfd39fc1564c394001a07247b8d5.pdf" at bounding box center [1023, 486] width 197 height 11
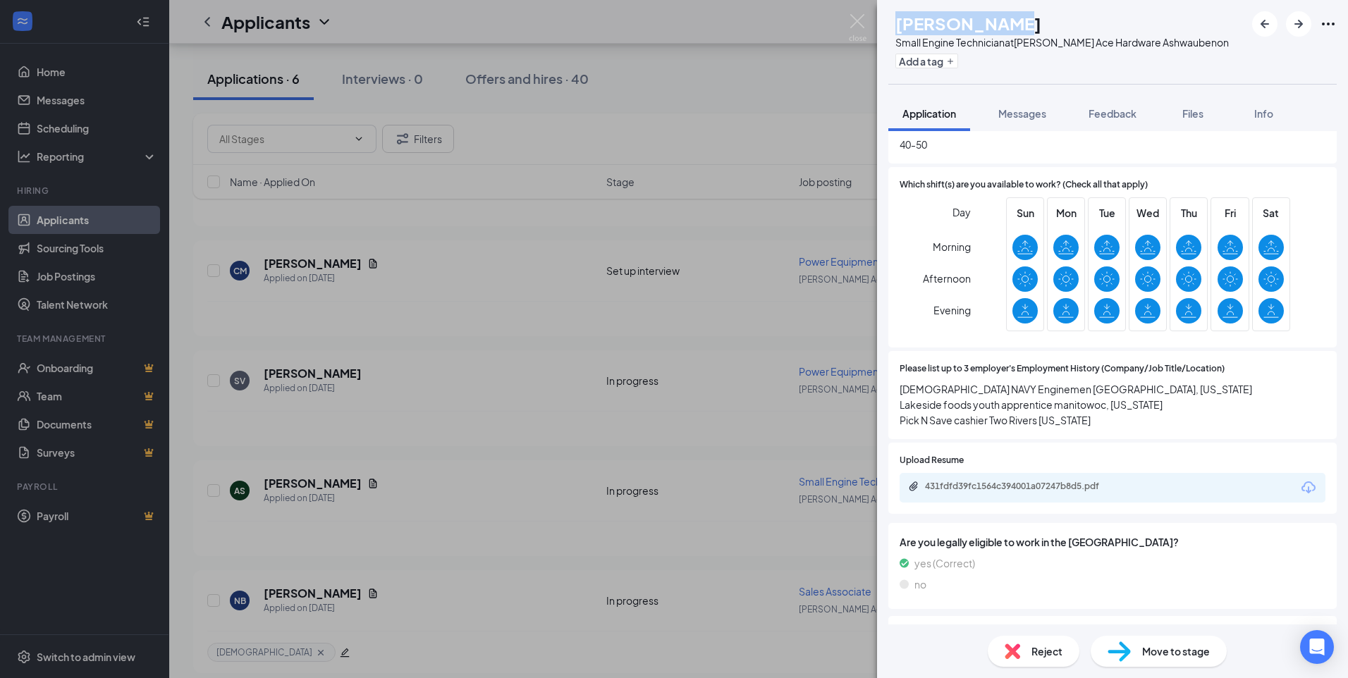
drag, startPoint x: 1031, startPoint y: 21, endPoint x: 920, endPoint y: 23, distance: 110.7
click at [920, 23] on div "[PERSON_NAME] Small Engine Technician at [PERSON_NAME] Ace Hardware Ashwaubenon…" at bounding box center [1058, 41] width 341 height 61
copy h1 "[PERSON_NAME]"
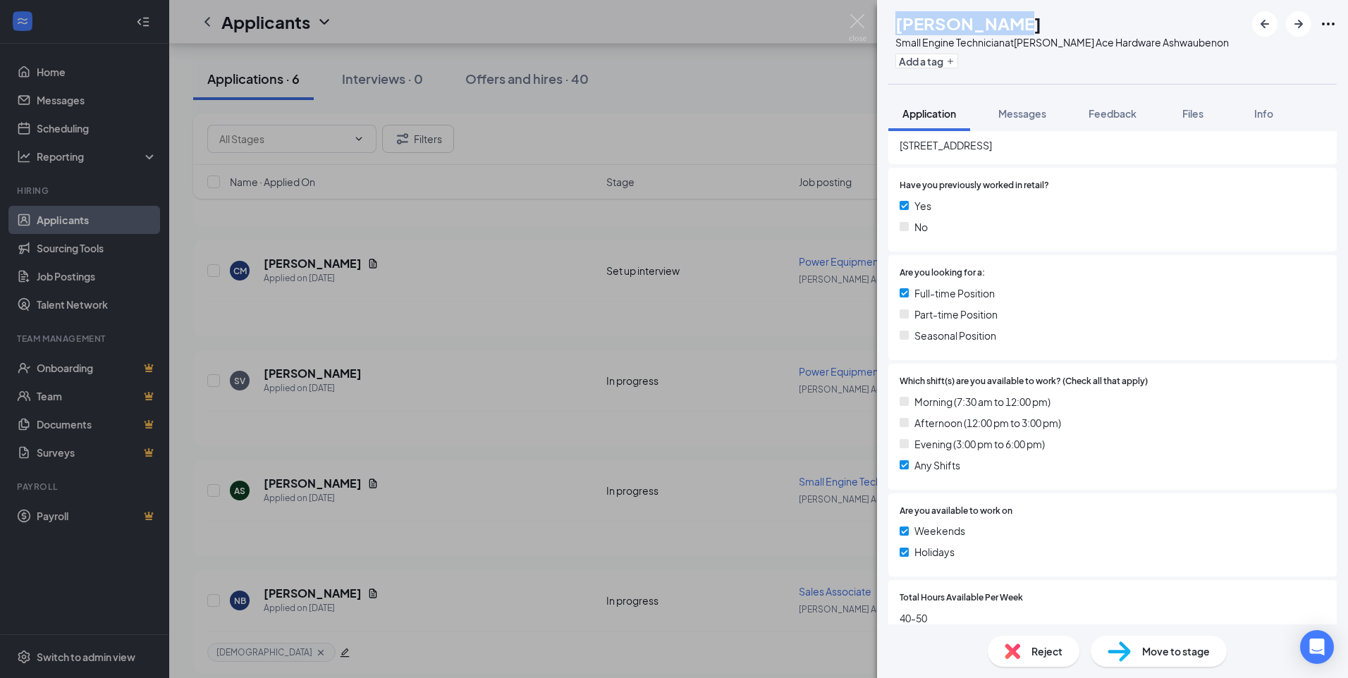
scroll to position [282, 0]
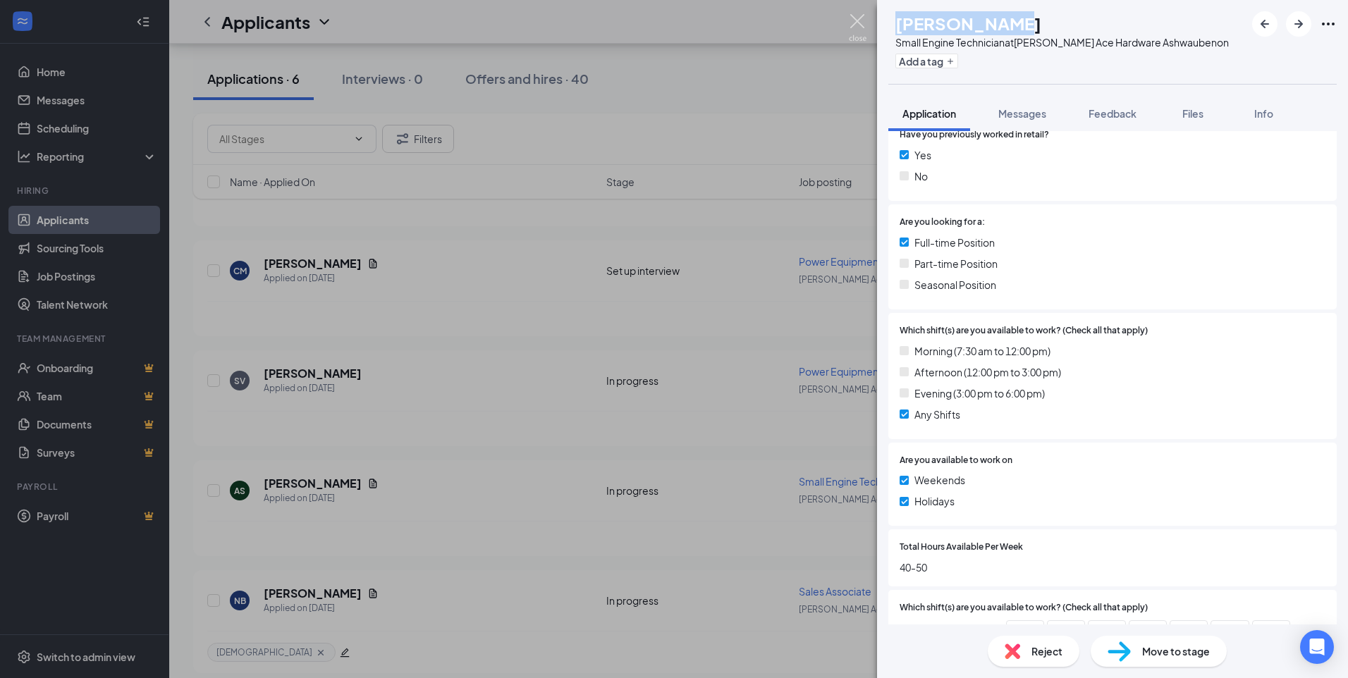
click at [856, 20] on img at bounding box center [858, 28] width 18 height 28
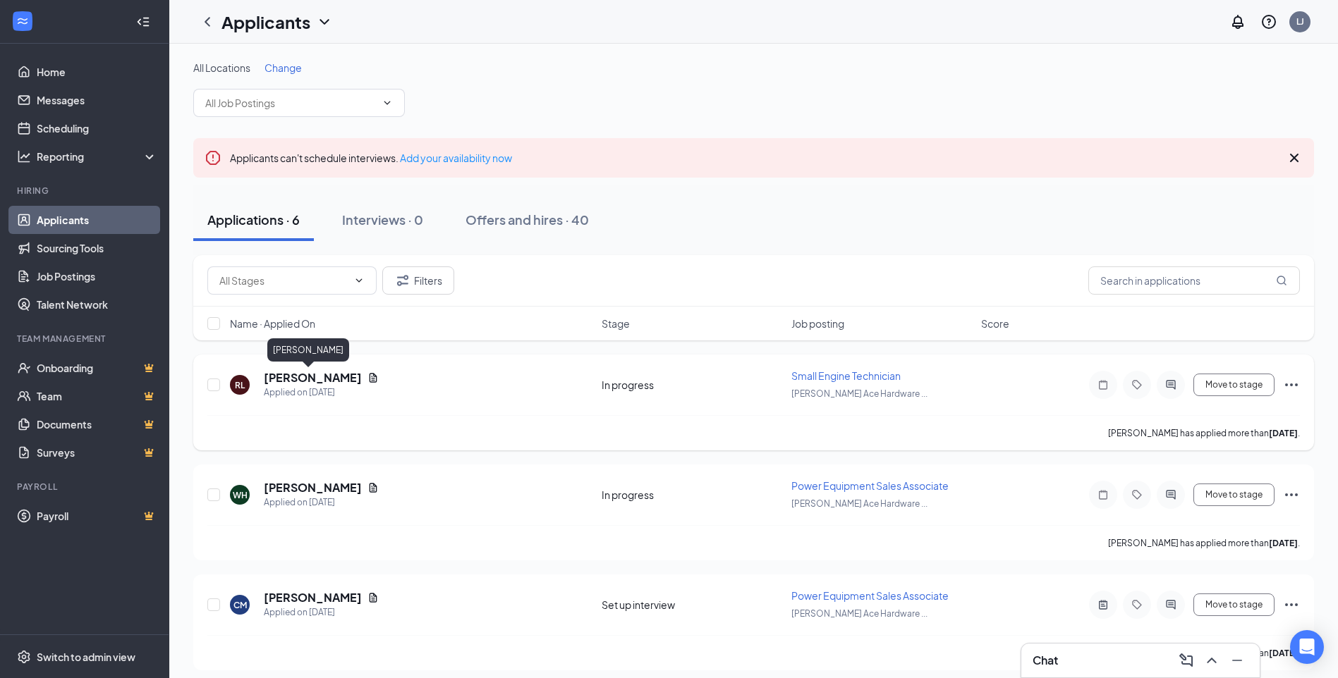
click at [307, 377] on h5 "[PERSON_NAME]" at bounding box center [313, 378] width 98 height 16
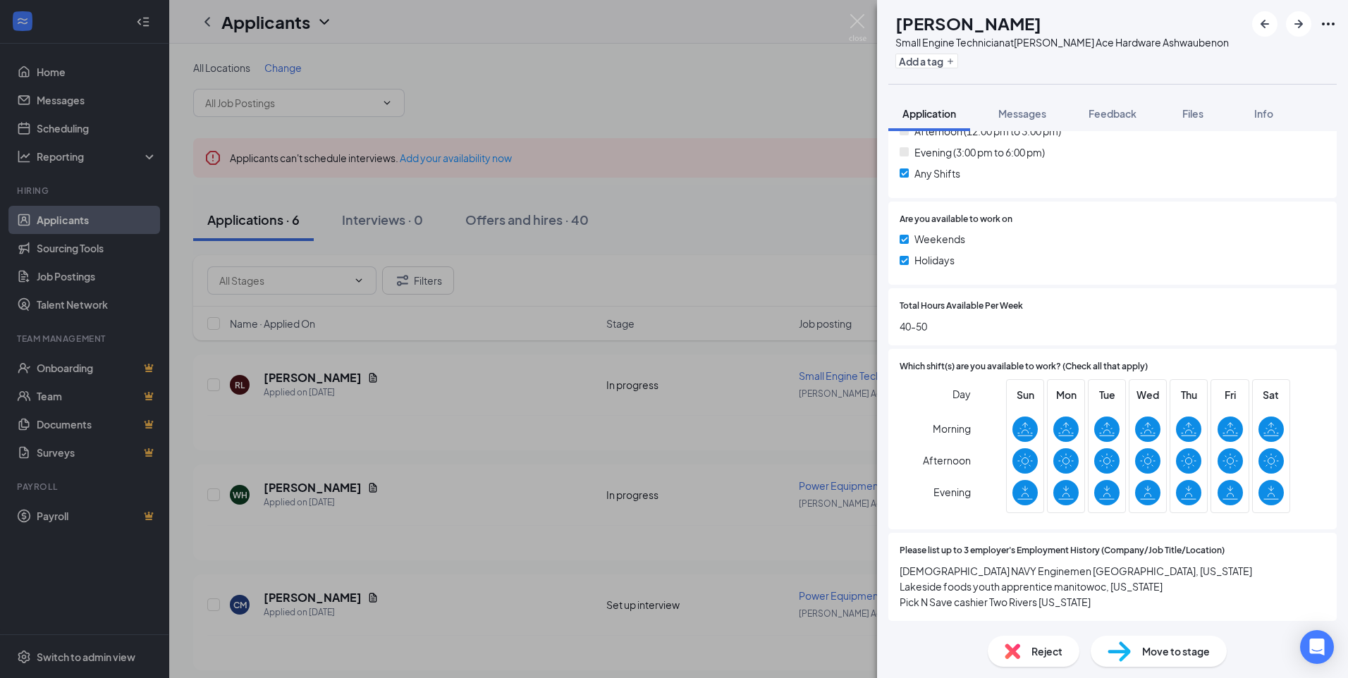
scroll to position [494, 0]
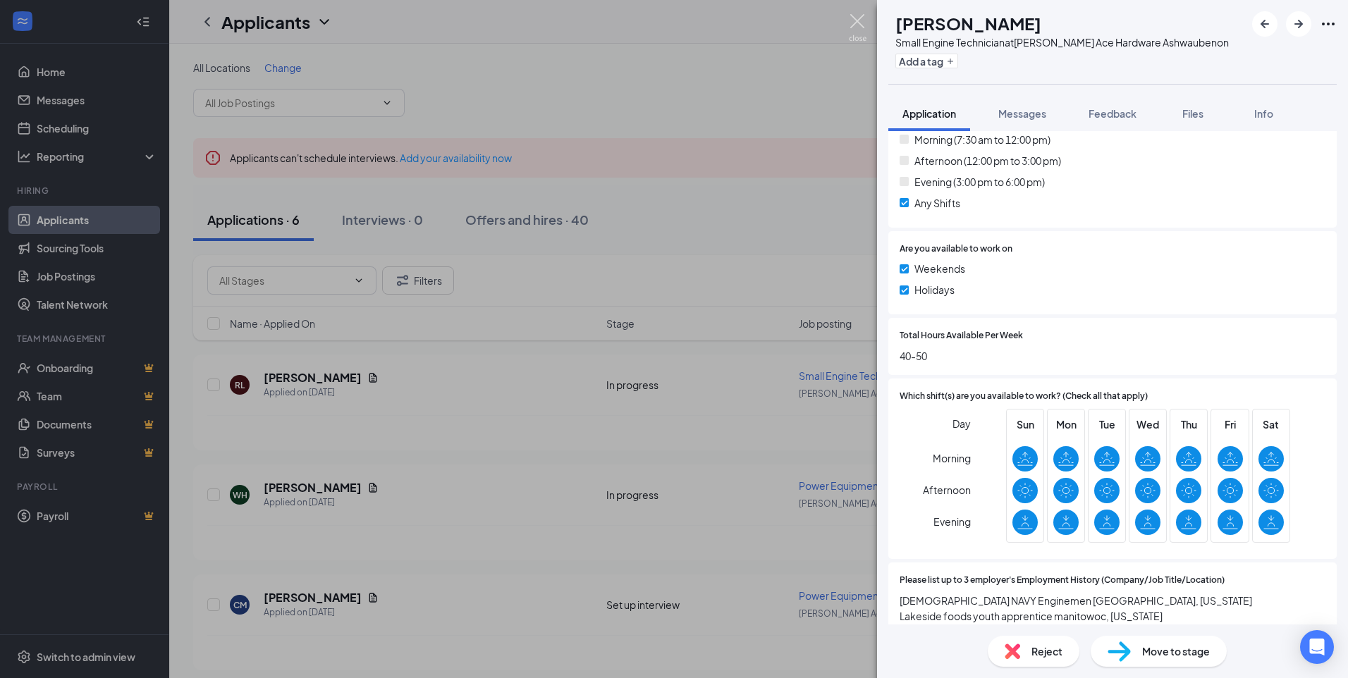
click at [857, 16] on img at bounding box center [858, 28] width 18 height 28
